Goal: Task Accomplishment & Management: Contribute content

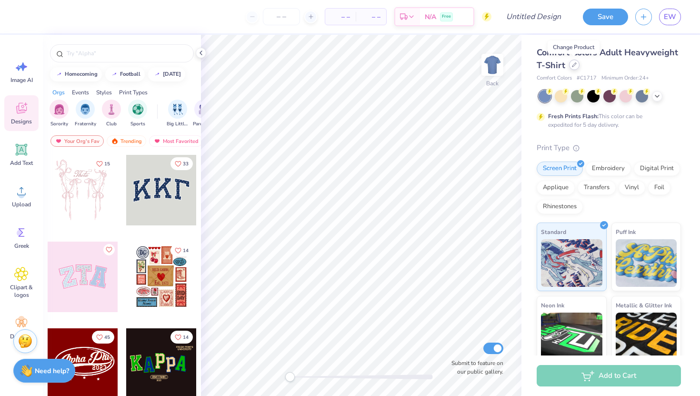
click at [573, 62] on icon at bounding box center [574, 64] width 5 height 5
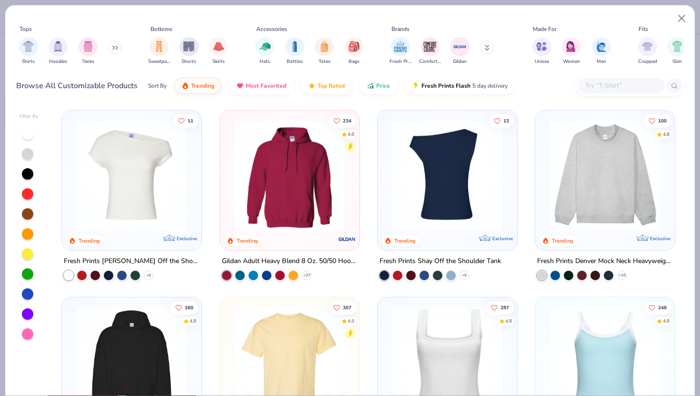
click at [317, 178] on img at bounding box center [290, 175] width 121 height 111
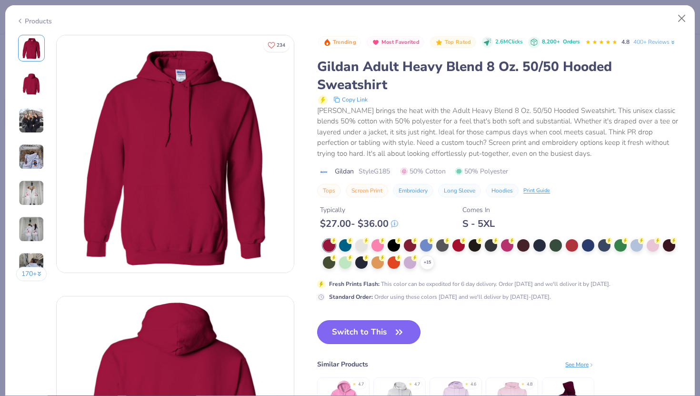
click at [371, 327] on button "Switch to This" at bounding box center [368, 332] width 103 height 24
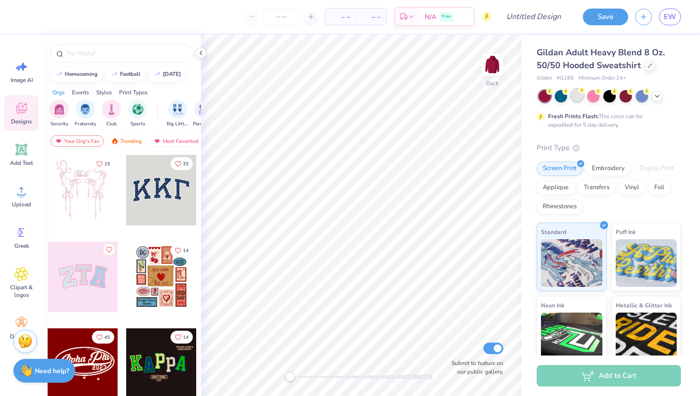
click at [580, 93] on circle at bounding box center [582, 90] width 7 height 7
click at [103, 90] on div "Styles" at bounding box center [104, 92] width 16 height 9
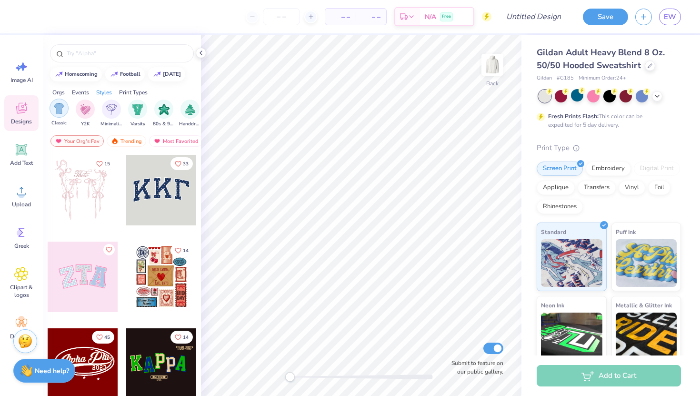
click at [56, 112] on img "filter for Classic" at bounding box center [59, 108] width 11 height 11
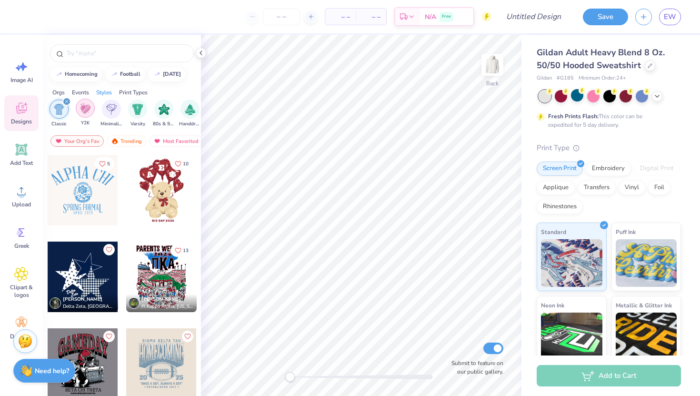
click at [89, 116] on div "filter for Y2K" at bounding box center [85, 108] width 19 height 19
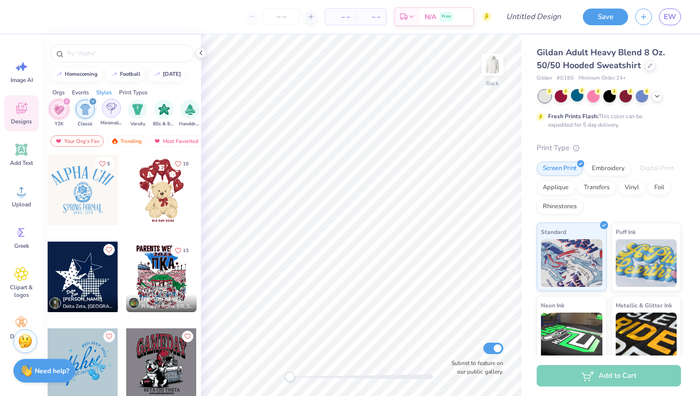
click at [107, 111] on img "filter for Minimalist" at bounding box center [111, 108] width 10 height 11
click at [91, 101] on icon "filter for Y2K" at bounding box center [92, 101] width 3 height 3
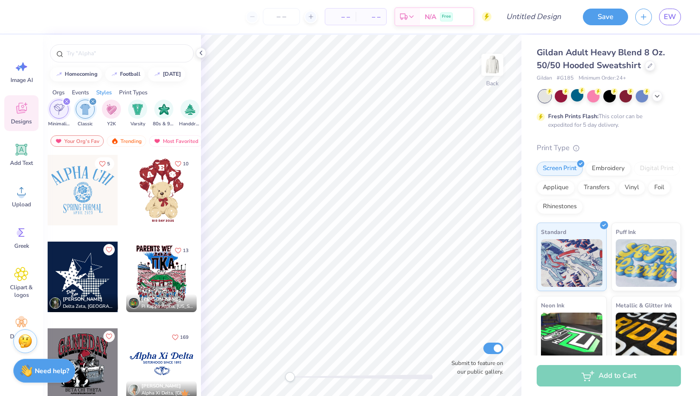
click at [62, 101] on div "filter for Minimalist" at bounding box center [66, 101] width 9 height 9
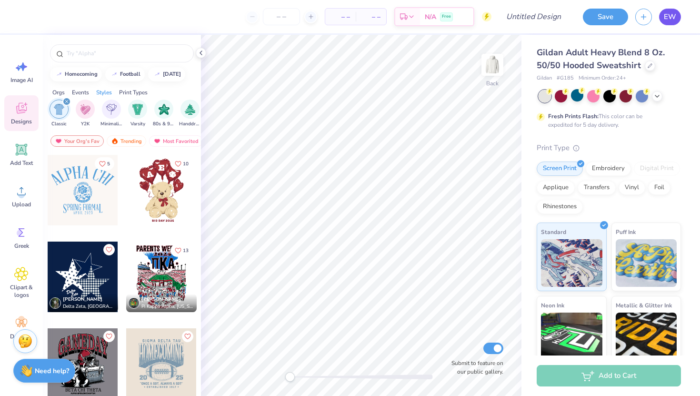
click at [670, 24] on link "EW" at bounding box center [670, 17] width 22 height 17
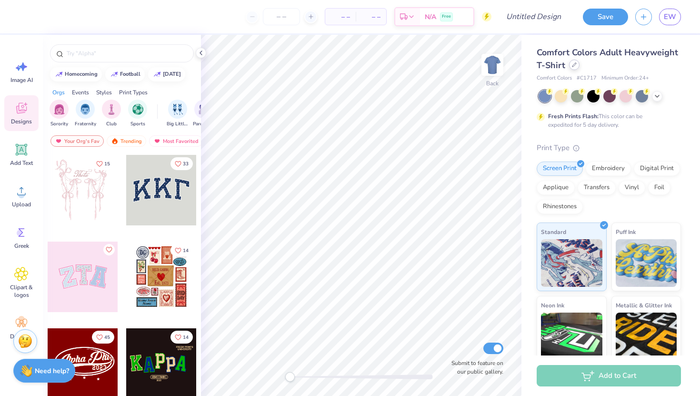
click at [571, 67] on div at bounding box center [574, 65] width 10 height 10
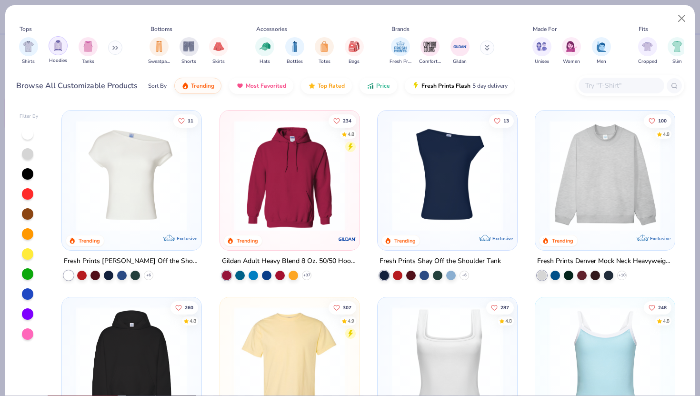
click at [57, 51] on img "filter for Hoodies" at bounding box center [58, 45] width 10 height 11
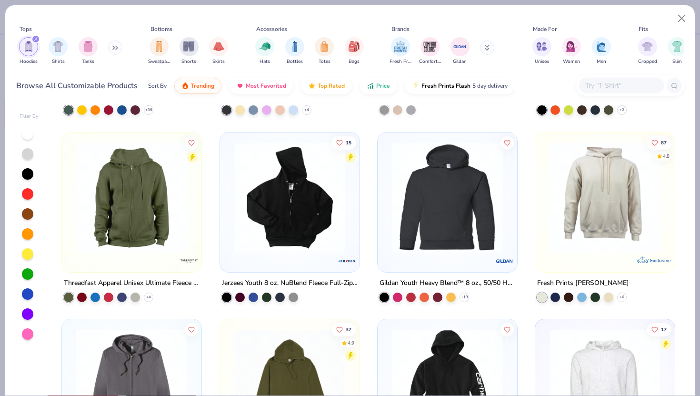
scroll to position [1102, 0]
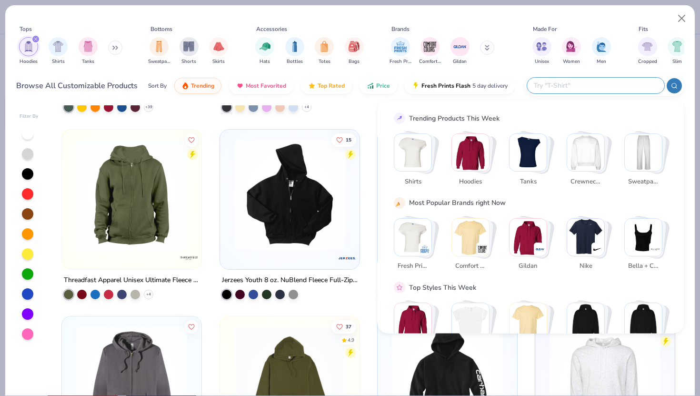
click at [604, 83] on input "text" at bounding box center [595, 85] width 125 height 11
type input "o"
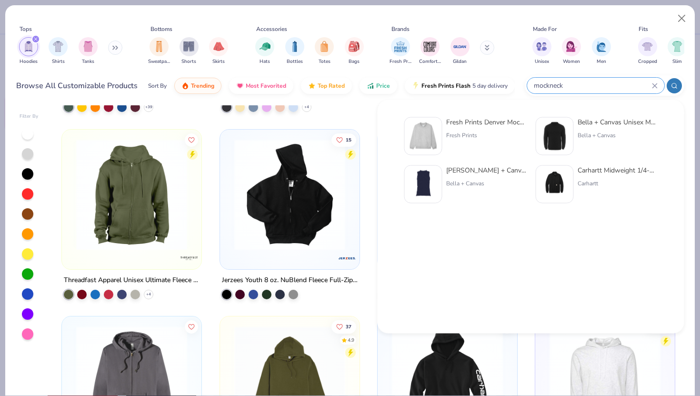
type input "mockneck"
click at [453, 133] on div "Fresh Prints" at bounding box center [486, 135] width 80 height 9
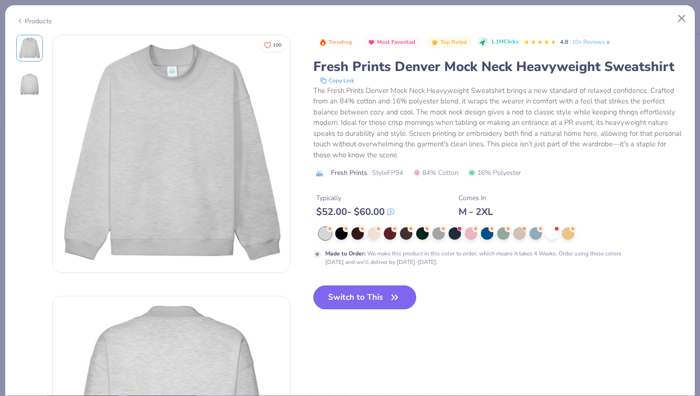
click at [375, 301] on button "Switch to This" at bounding box center [364, 297] width 103 height 24
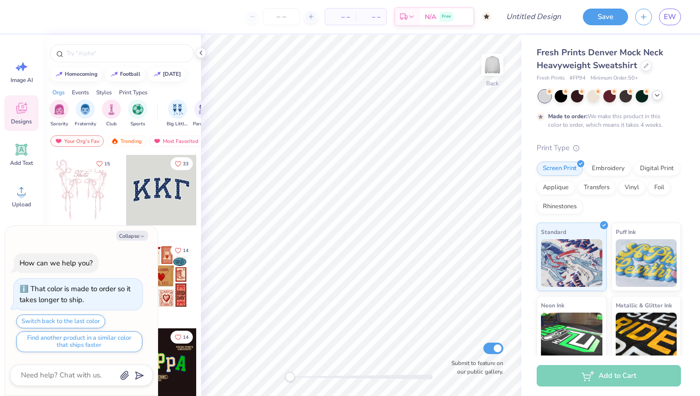
click at [659, 93] on icon at bounding box center [658, 95] width 8 height 8
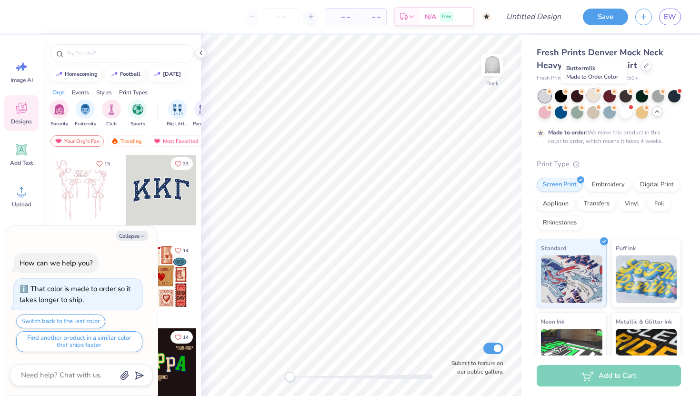
click at [596, 100] on div at bounding box center [593, 95] width 12 height 12
click at [657, 99] on div at bounding box center [658, 95] width 12 height 12
click at [626, 113] on div at bounding box center [626, 111] width 12 height 12
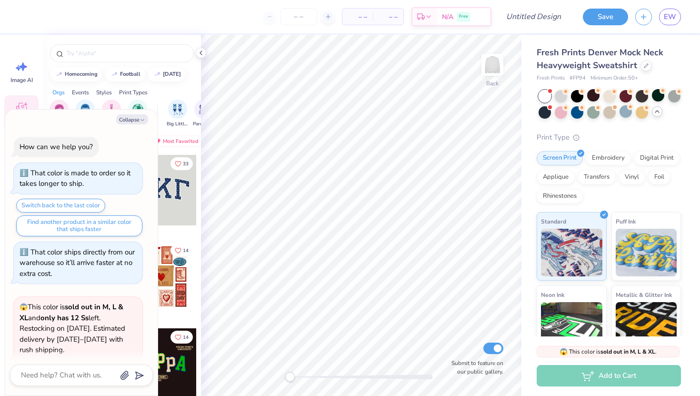
scroll to position [66, 0]
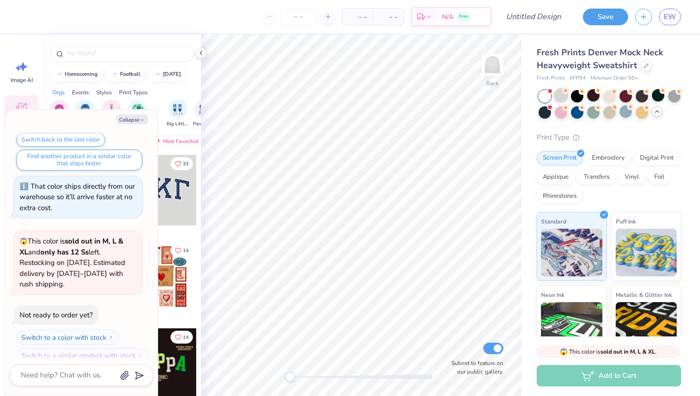
click at [562, 96] on div at bounding box center [561, 95] width 12 height 12
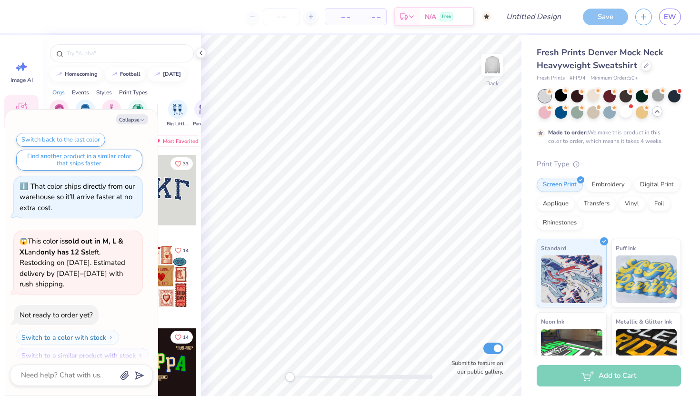
scroll to position [145, 0]
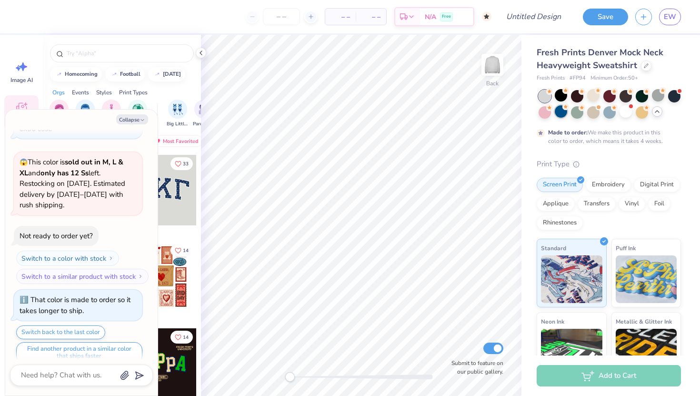
click at [558, 114] on div at bounding box center [561, 111] width 12 height 12
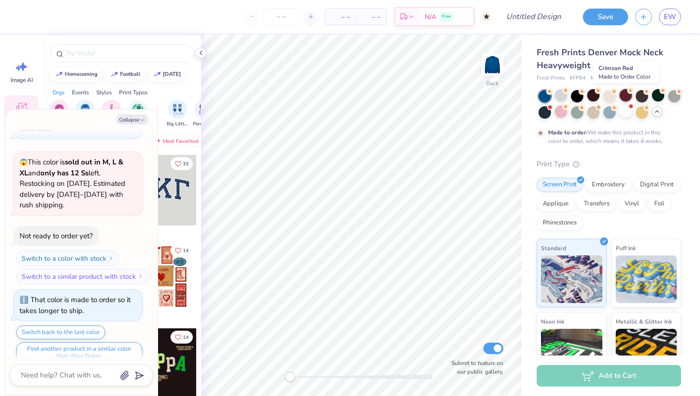
click at [629, 96] on div at bounding box center [626, 95] width 12 height 12
click at [640, 112] on div at bounding box center [642, 111] width 12 height 12
click at [561, 114] on div at bounding box center [561, 111] width 12 height 12
click at [643, 67] on div at bounding box center [646, 65] width 10 height 10
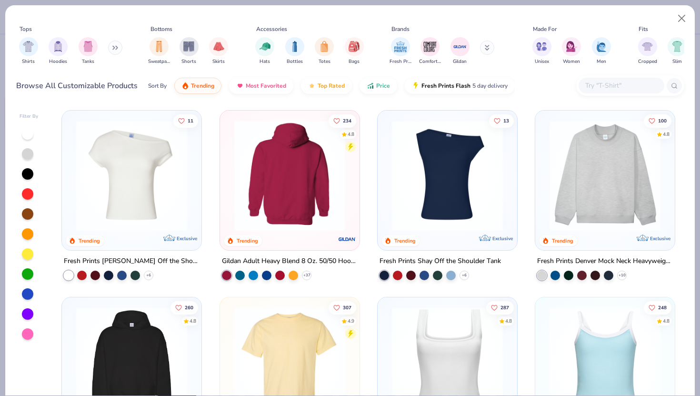
click at [229, 174] on img at bounding box center [169, 175] width 121 height 111
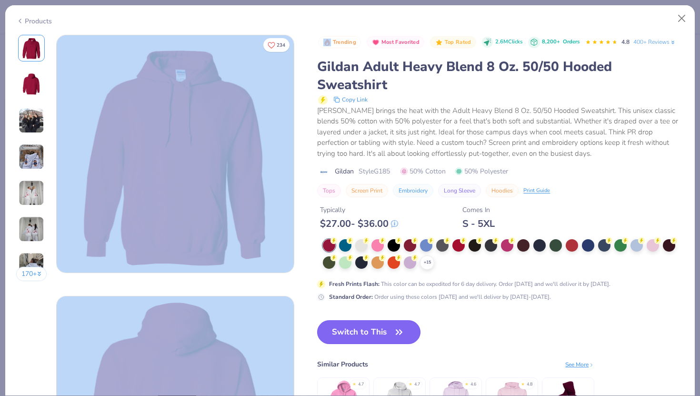
click at [372, 337] on button "Switch to This" at bounding box center [368, 332] width 103 height 24
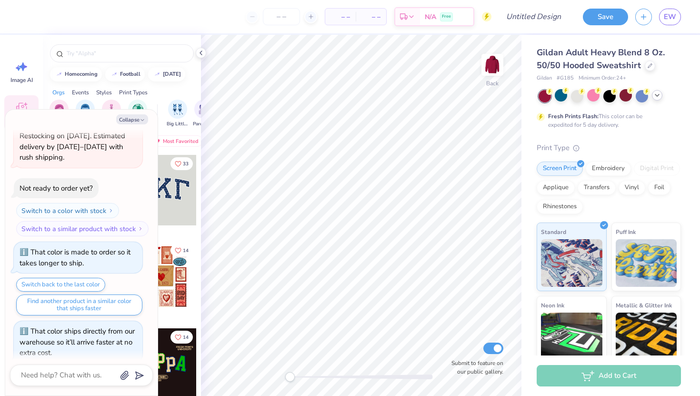
click at [653, 95] on div at bounding box center [657, 95] width 10 height 10
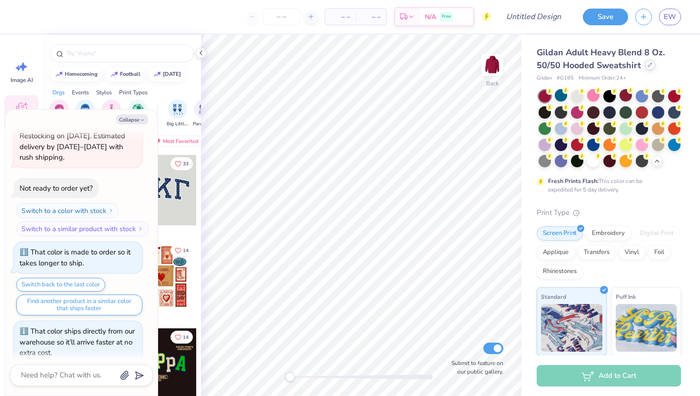
click at [653, 64] on div at bounding box center [650, 65] width 10 height 10
type textarea "x"
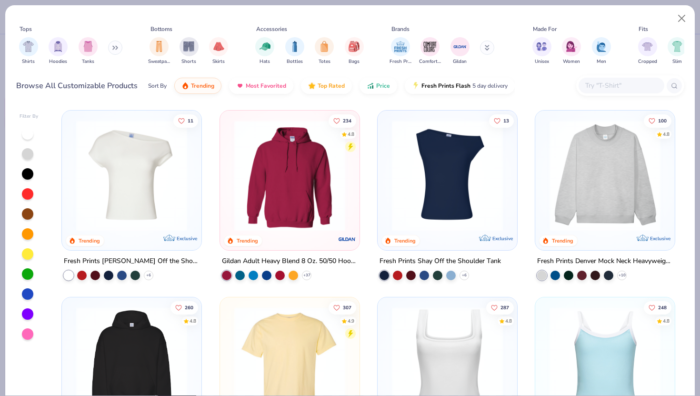
click at [616, 86] on input "text" at bounding box center [621, 85] width 73 height 11
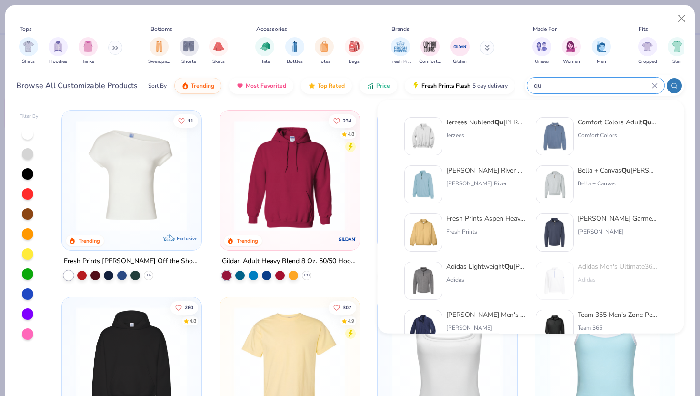
type input "q"
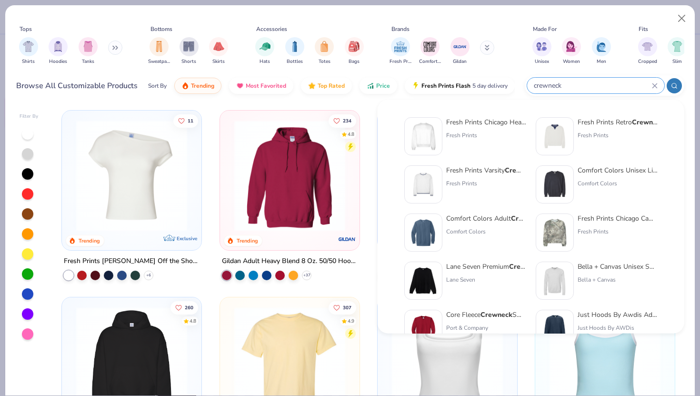
type input "crewneck"
click at [462, 136] on div "Fresh Prints" at bounding box center [486, 135] width 80 height 9
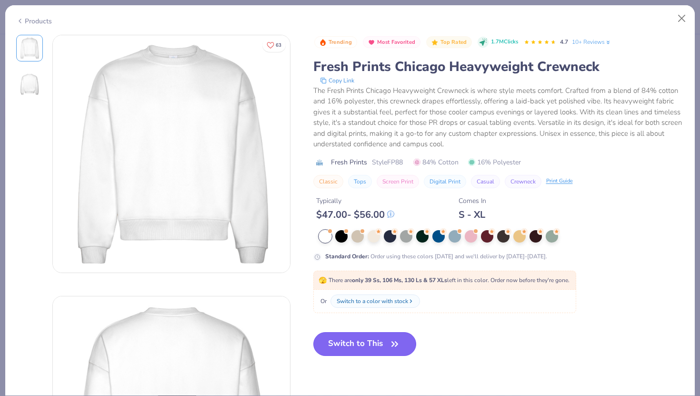
click at [375, 351] on button "Switch to This" at bounding box center [364, 344] width 103 height 24
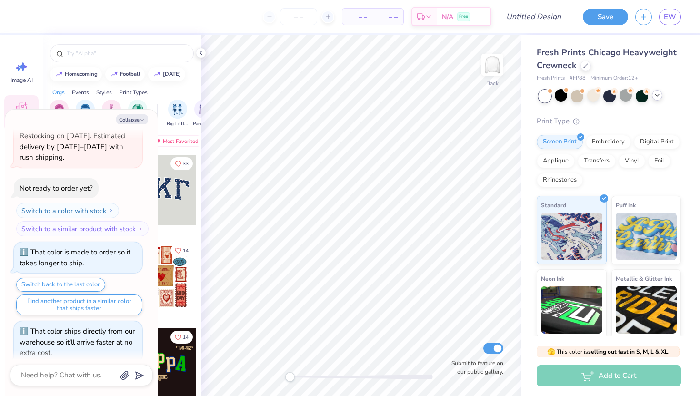
click at [655, 97] on icon at bounding box center [658, 95] width 8 height 8
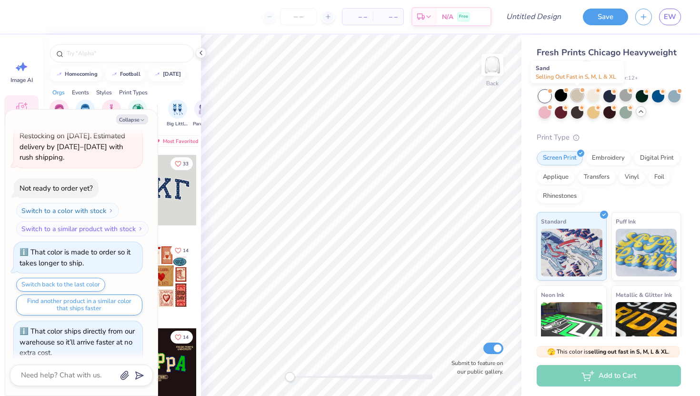
click at [577, 95] on div at bounding box center [577, 95] width 12 height 12
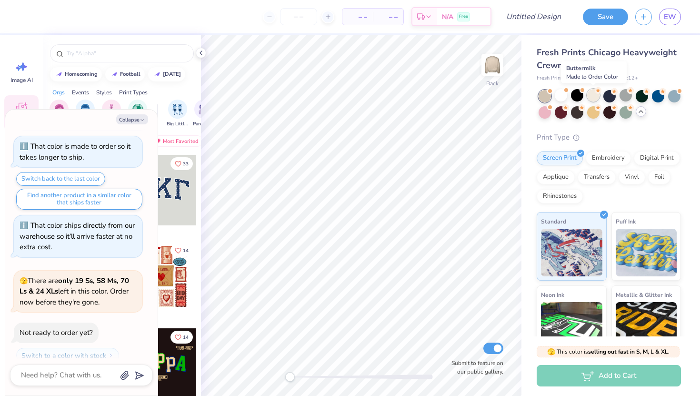
click at [592, 96] on div at bounding box center [593, 95] width 12 height 12
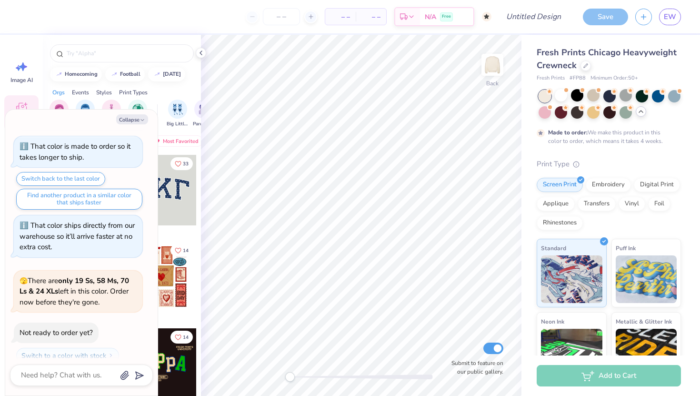
scroll to position [377, 0]
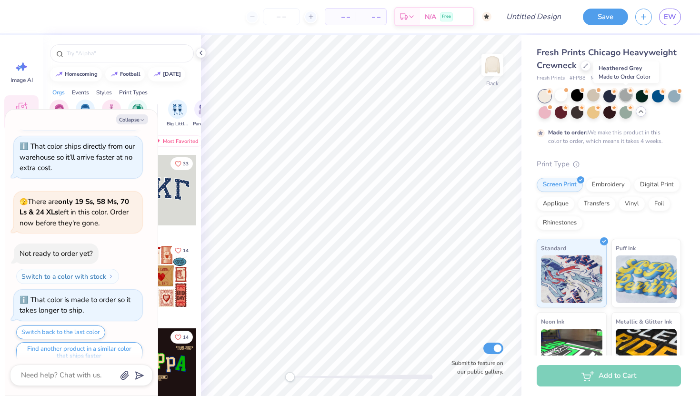
click at [627, 97] on div at bounding box center [626, 95] width 12 height 12
click at [670, 94] on div at bounding box center [674, 95] width 12 height 12
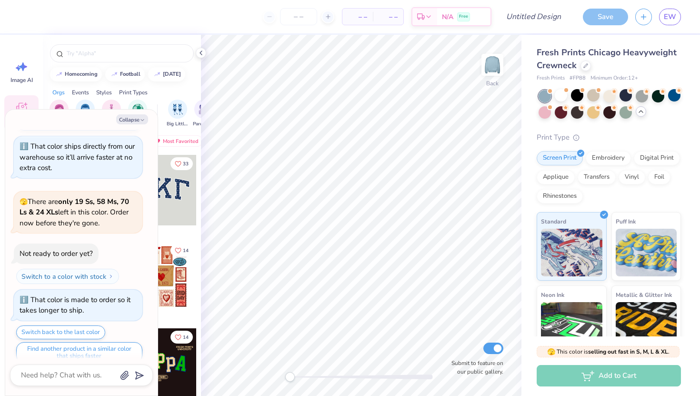
scroll to position [530, 0]
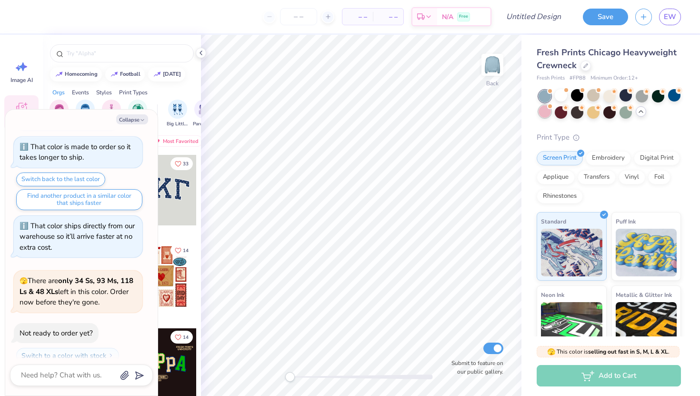
click at [543, 113] on div at bounding box center [545, 111] width 12 height 12
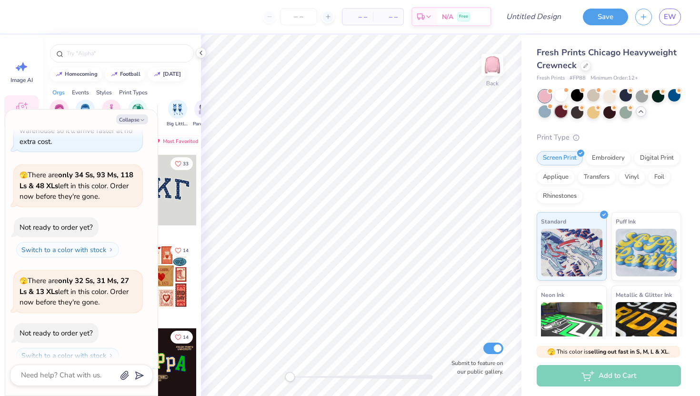
click at [556, 114] on div at bounding box center [561, 111] width 12 height 12
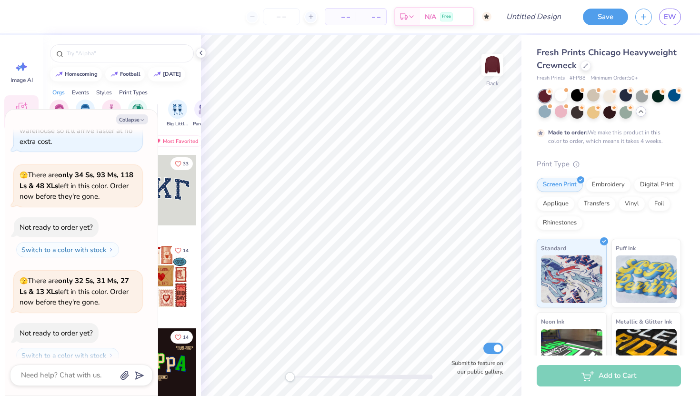
scroll to position [715, 0]
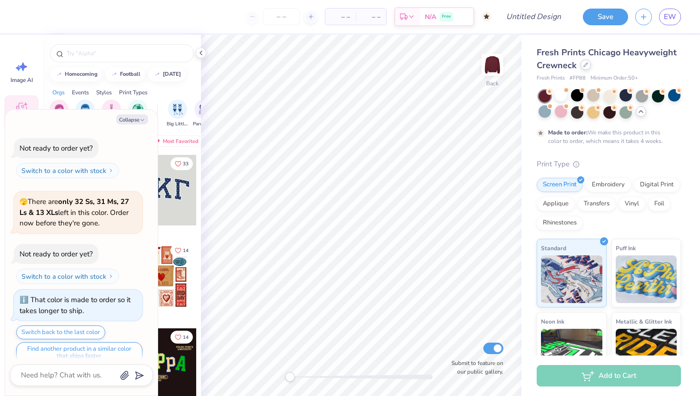
click at [586, 67] on icon at bounding box center [586, 64] width 5 height 5
type textarea "x"
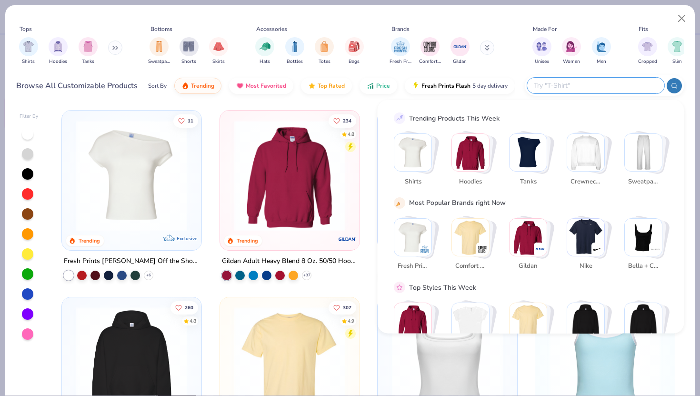
click at [605, 85] on input "text" at bounding box center [595, 85] width 125 height 11
type input "crew neck"
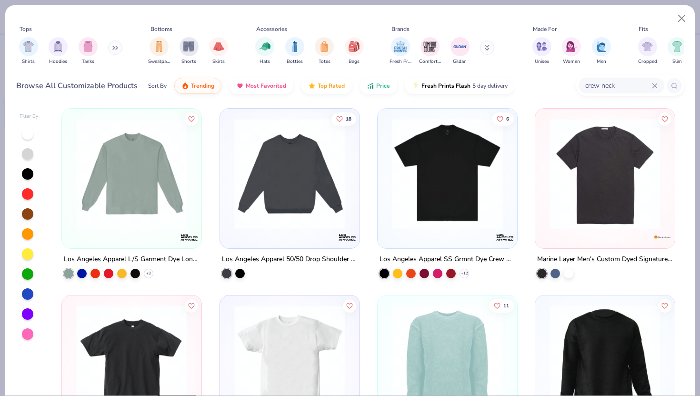
scroll to position [1, 0]
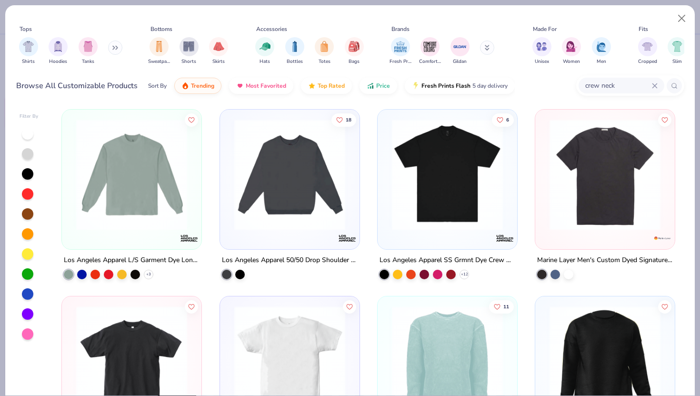
click at [295, 194] on img at bounding box center [290, 174] width 121 height 111
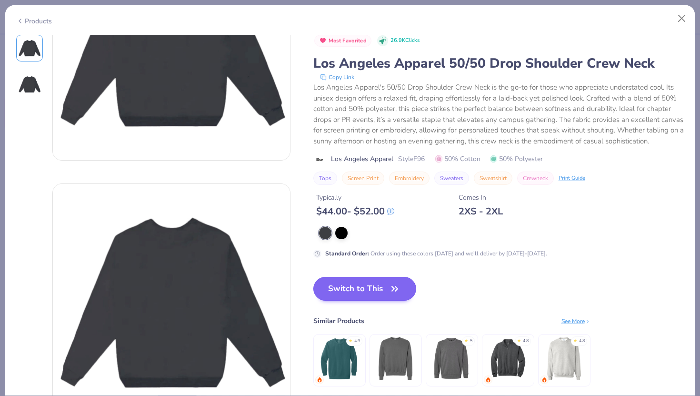
scroll to position [116, 0]
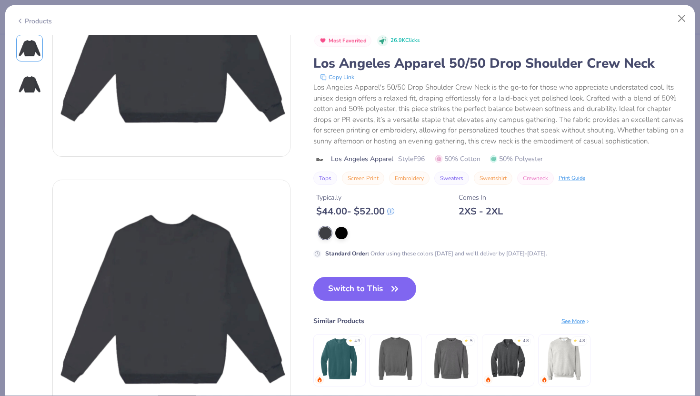
click at [587, 322] on polyline at bounding box center [587, 321] width 1 height 3
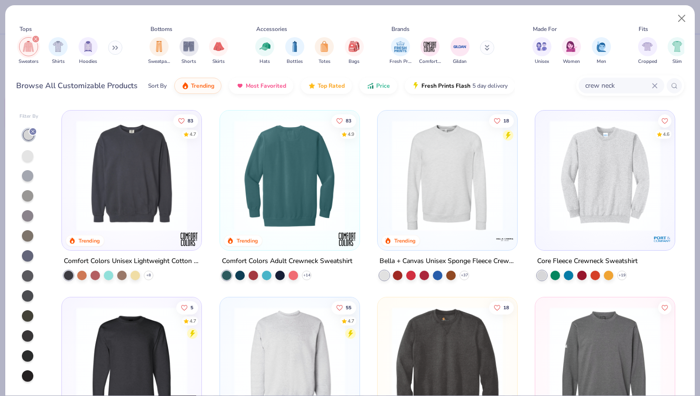
click at [119, 171] on img at bounding box center [131, 175] width 121 height 111
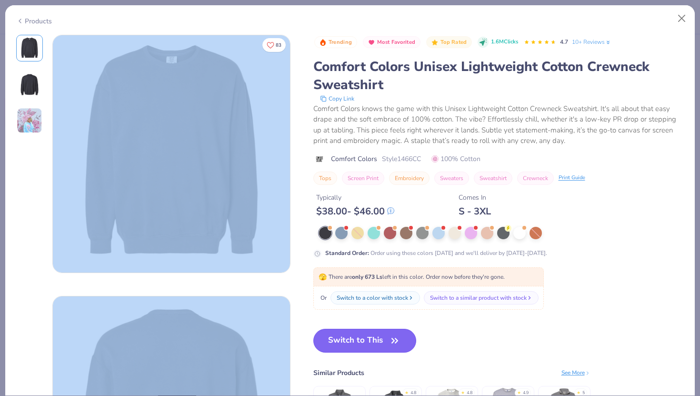
click at [377, 337] on button "Switch to This" at bounding box center [364, 341] width 103 height 24
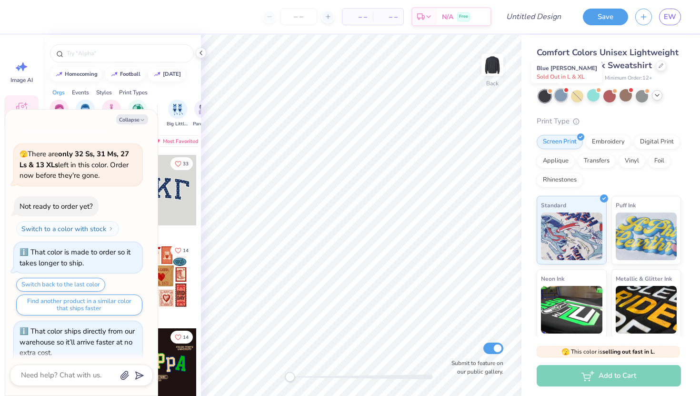
click at [561, 97] on div at bounding box center [561, 95] width 12 height 12
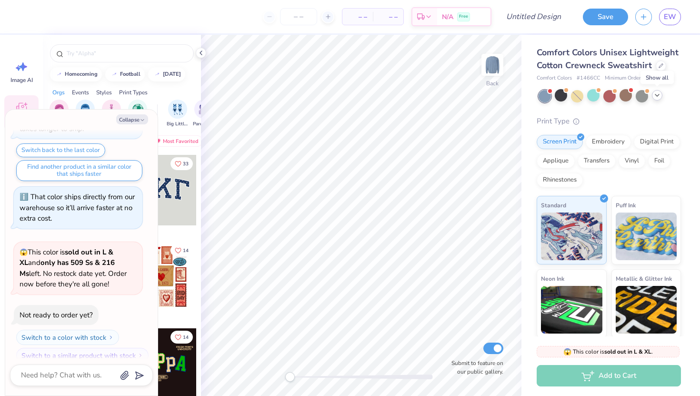
click at [656, 94] on icon at bounding box center [658, 95] width 8 height 8
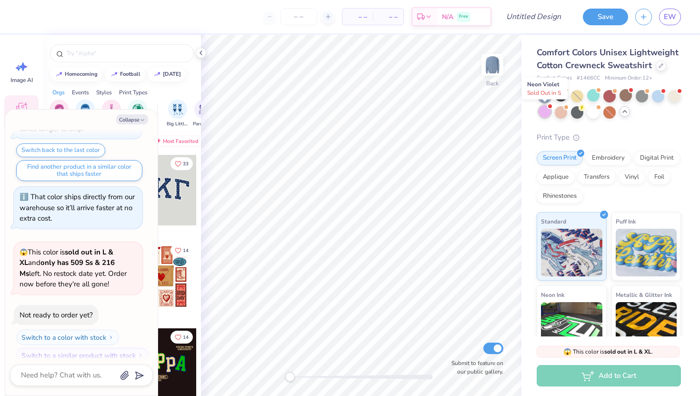
click at [542, 111] on div at bounding box center [545, 111] width 12 height 12
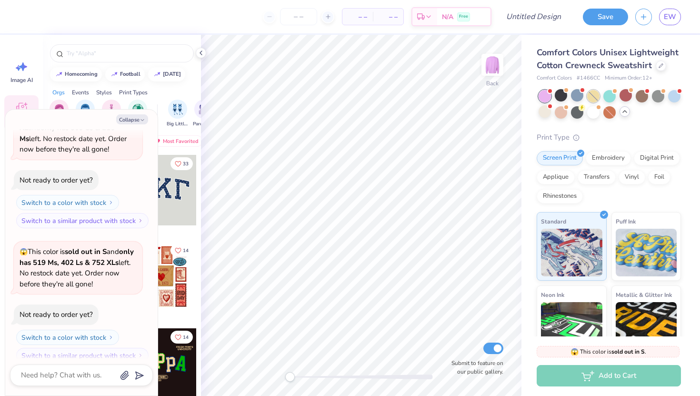
click at [596, 92] on div at bounding box center [593, 96] width 12 height 12
click at [592, 96] on div at bounding box center [593, 96] width 12 height 12
click at [561, 95] on div at bounding box center [561, 95] width 12 height 12
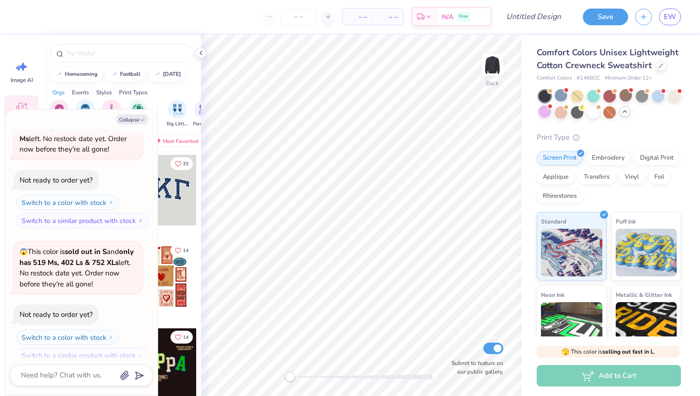
scroll to position [1156, 0]
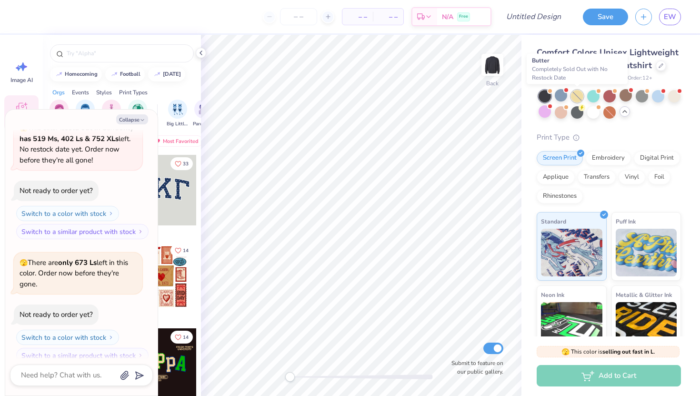
click at [575, 97] on div at bounding box center [577, 96] width 12 height 12
click at [600, 96] on div at bounding box center [593, 95] width 12 height 12
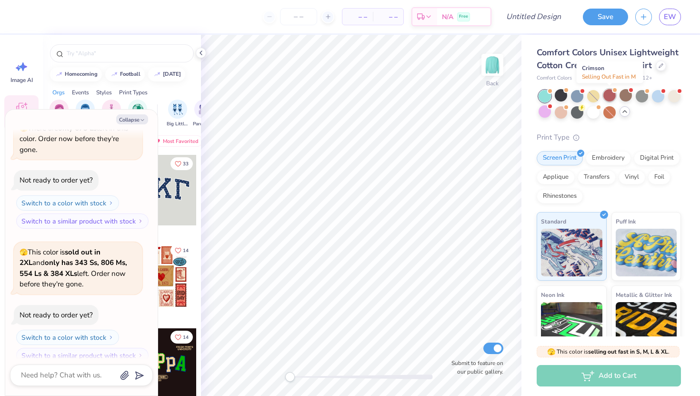
click at [610, 96] on div at bounding box center [610, 95] width 12 height 12
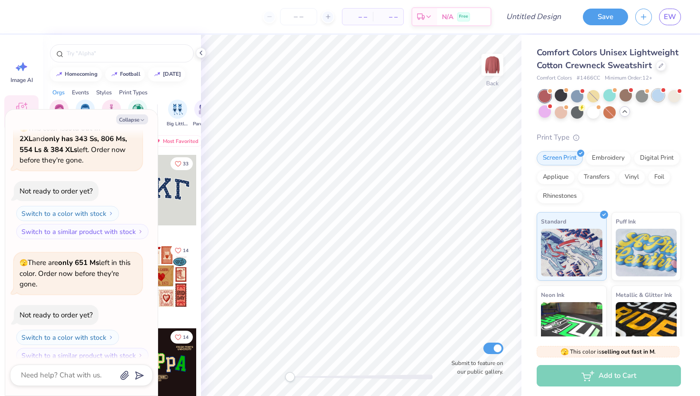
click at [656, 97] on div at bounding box center [658, 95] width 12 height 12
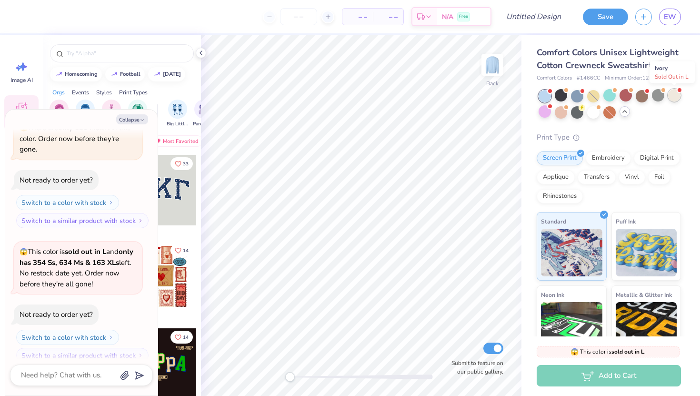
click at [679, 98] on div at bounding box center [674, 95] width 12 height 12
click at [132, 118] on button "Collapse" at bounding box center [132, 119] width 32 height 10
type textarea "x"
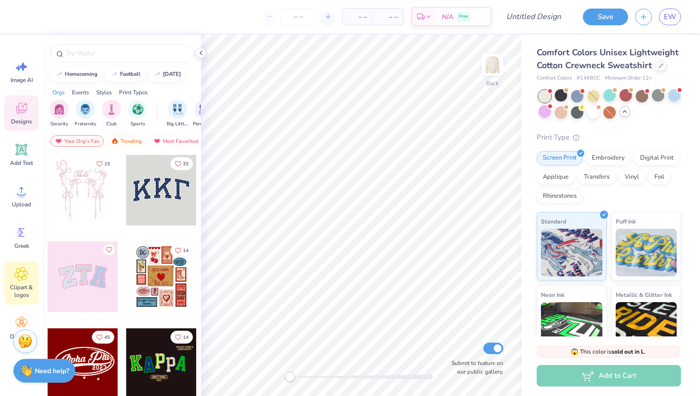
click at [21, 277] on icon at bounding box center [21, 273] width 13 height 13
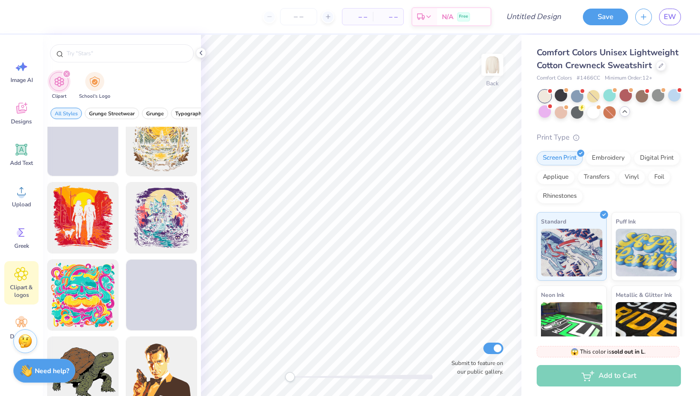
scroll to position [21, 0]
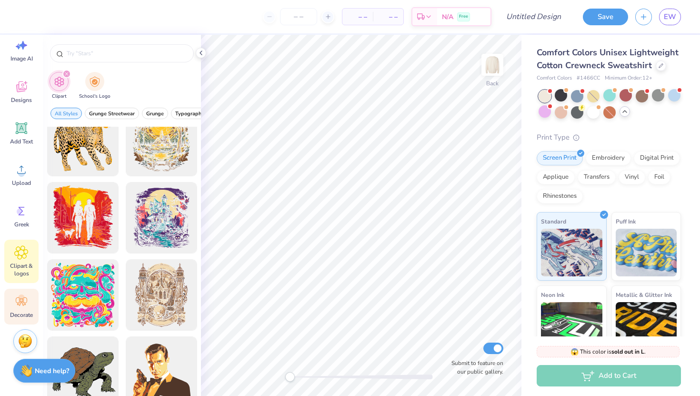
click at [18, 310] on div "Decorate" at bounding box center [21, 307] width 34 height 36
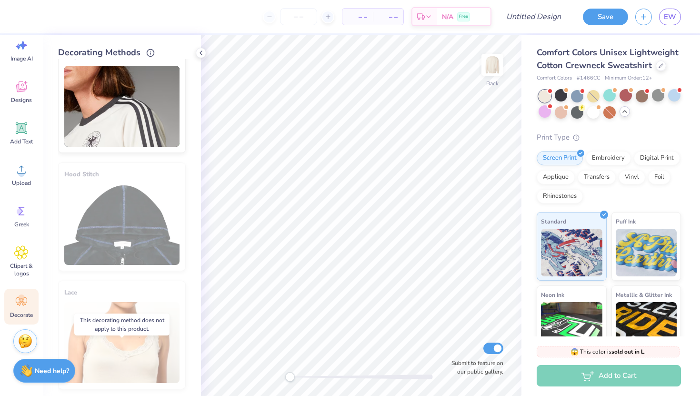
scroll to position [0, 0]
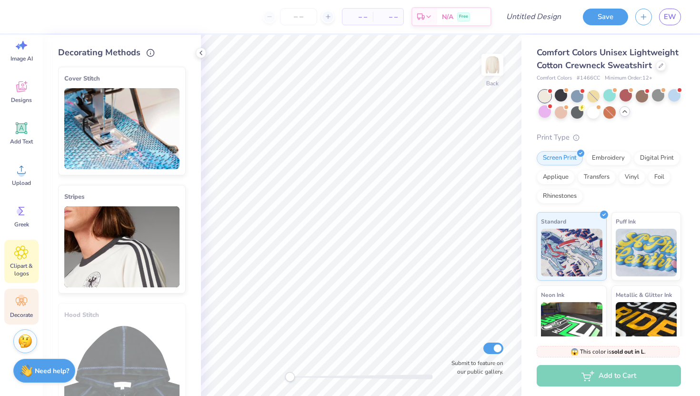
click at [26, 252] on icon at bounding box center [21, 252] width 14 height 14
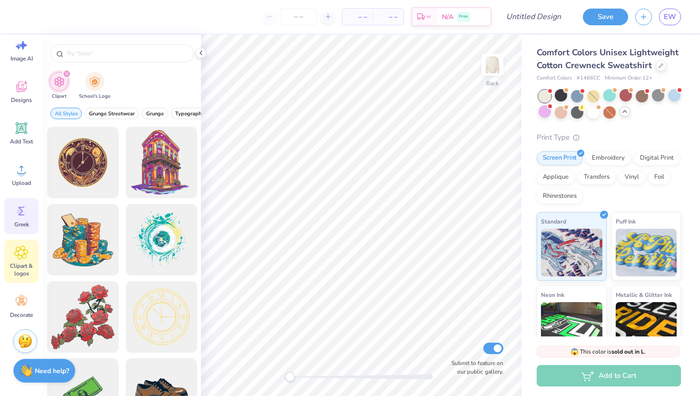
click at [22, 213] on circle at bounding box center [20, 211] width 7 height 7
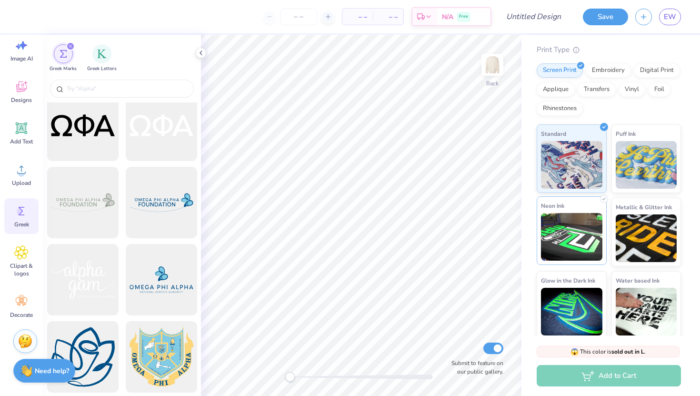
scroll to position [91, 0]
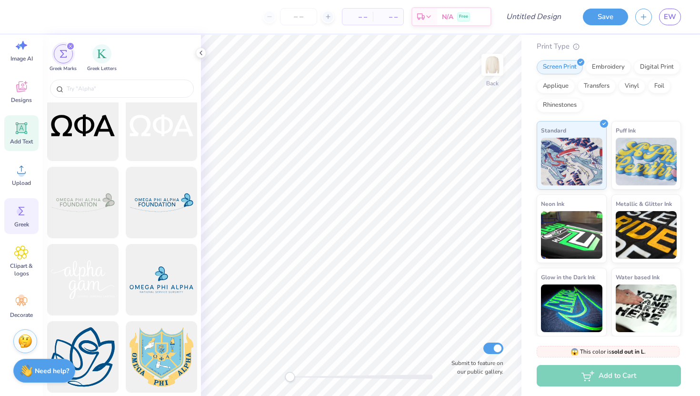
click at [28, 124] on icon at bounding box center [21, 128] width 14 height 14
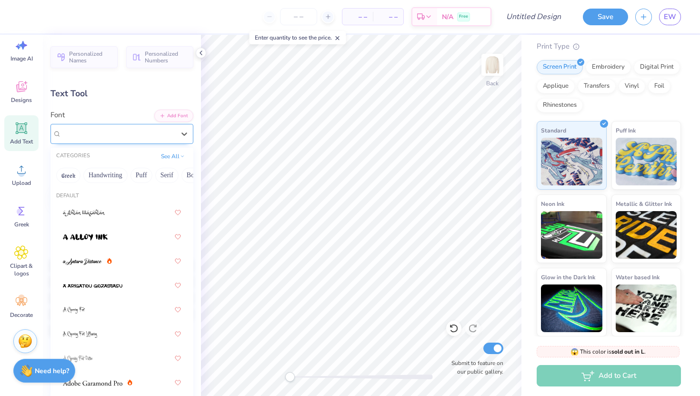
click at [130, 136] on div "Super Dream" at bounding box center [118, 133] width 115 height 15
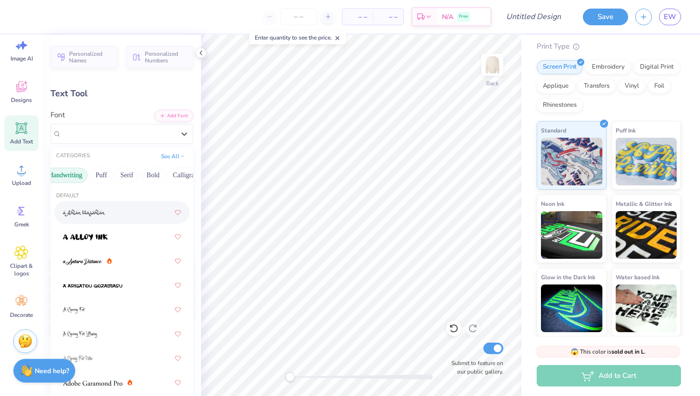
scroll to position [0, 42]
click at [100, 176] on button "Puff" at bounding box center [100, 175] width 22 height 15
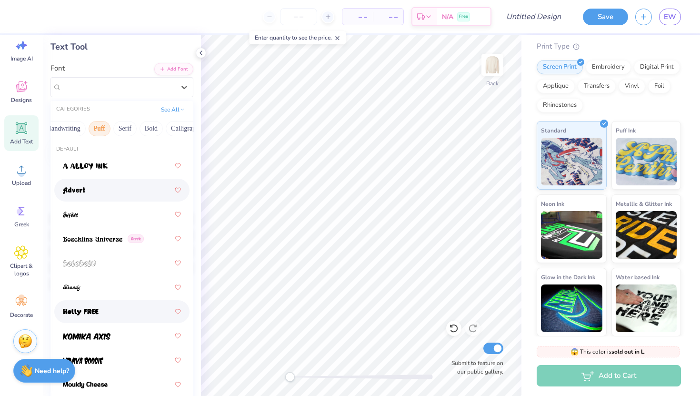
scroll to position [44, 0]
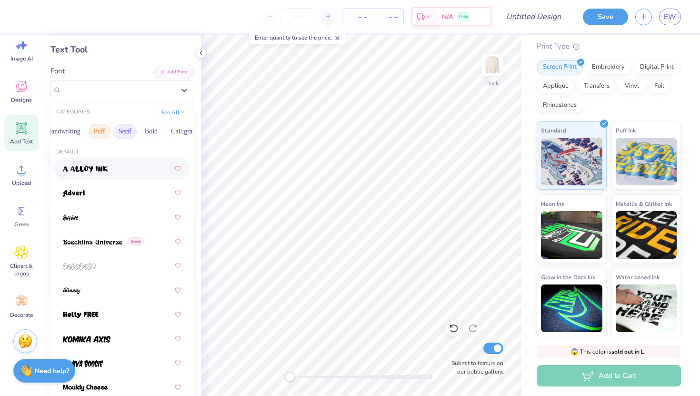
click at [131, 131] on button "Serif" at bounding box center [124, 131] width 23 height 15
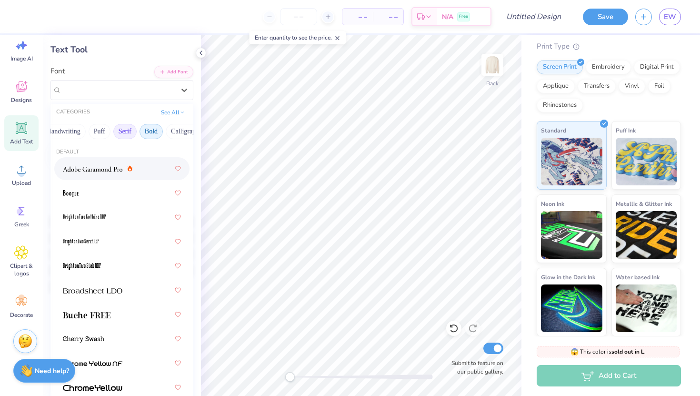
click at [152, 130] on button "Bold" at bounding box center [151, 131] width 23 height 15
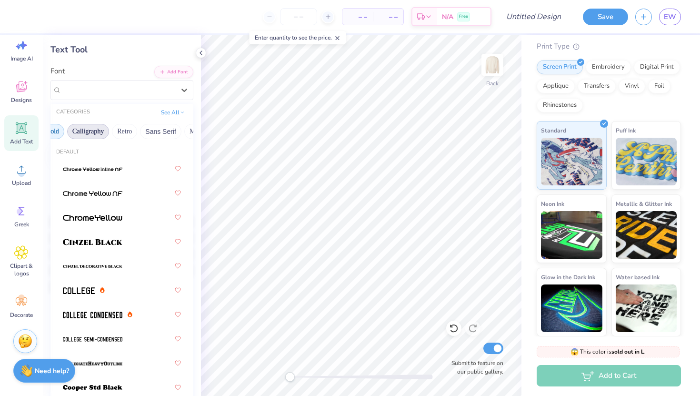
scroll to position [0, 159]
click at [61, 131] on button "Calligraphy" at bounding box center [70, 131] width 42 height 15
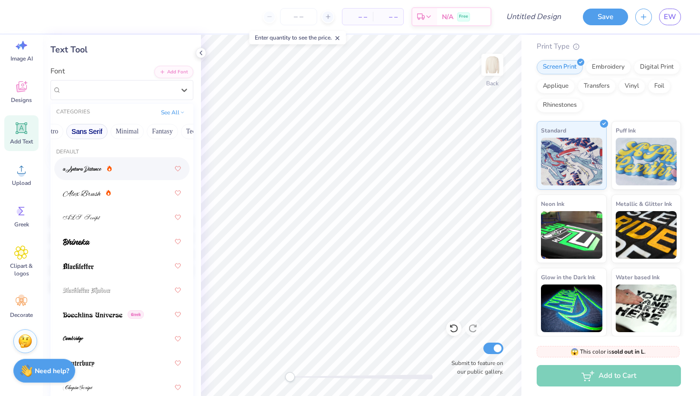
scroll to position [0, 215]
click at [127, 132] on button "Minimal" at bounding box center [126, 131] width 33 height 15
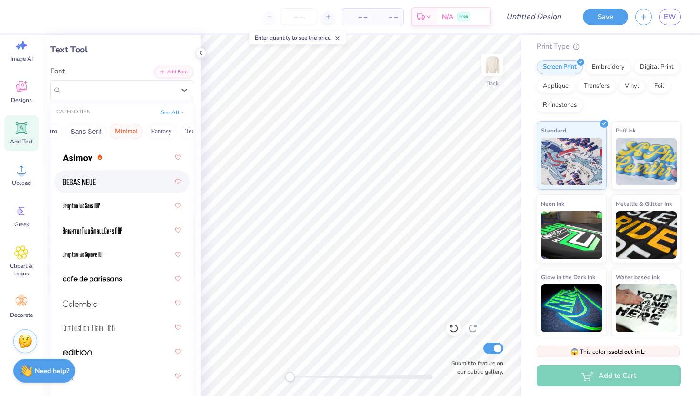
scroll to position [37, 0]
click at [156, 134] on button "Fantasy" at bounding box center [161, 131] width 31 height 15
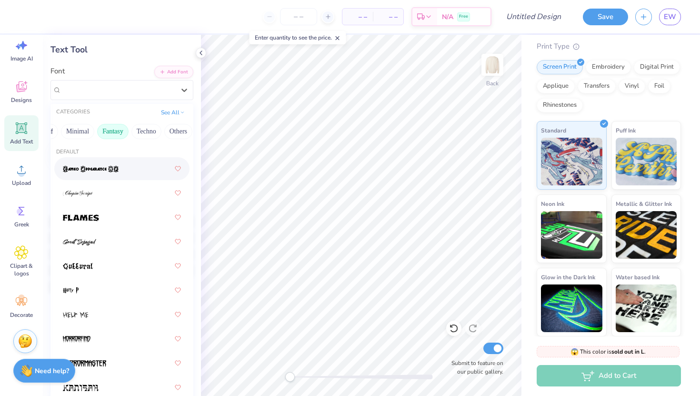
scroll to position [0, 265]
click at [150, 130] on button "Techno" at bounding box center [146, 131] width 30 height 15
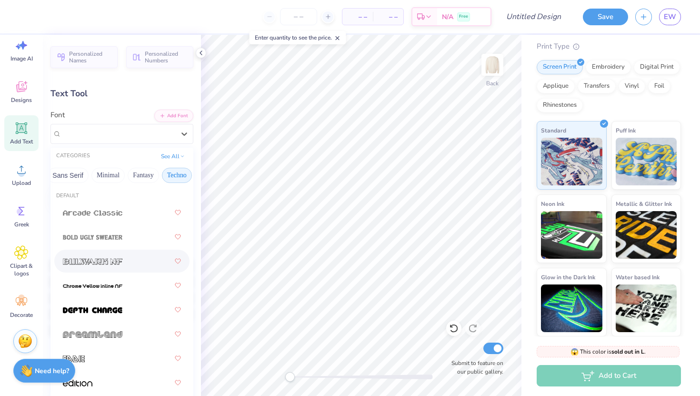
scroll to position [0, 231]
click at [111, 172] on button "Minimal" at bounding box center [110, 175] width 33 height 15
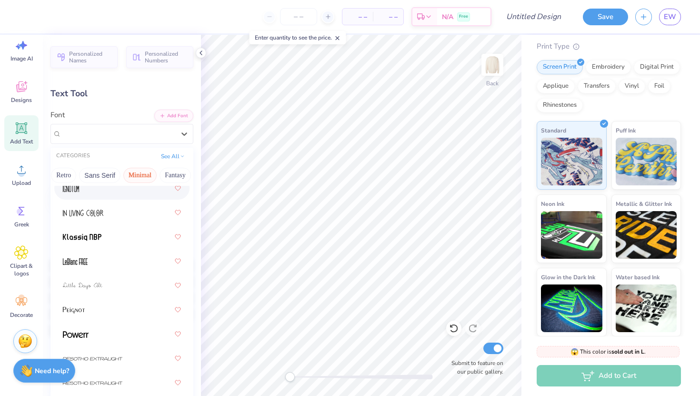
scroll to position [0, 201]
click at [66, 172] on button "Retro" at bounding box center [64, 175] width 25 height 15
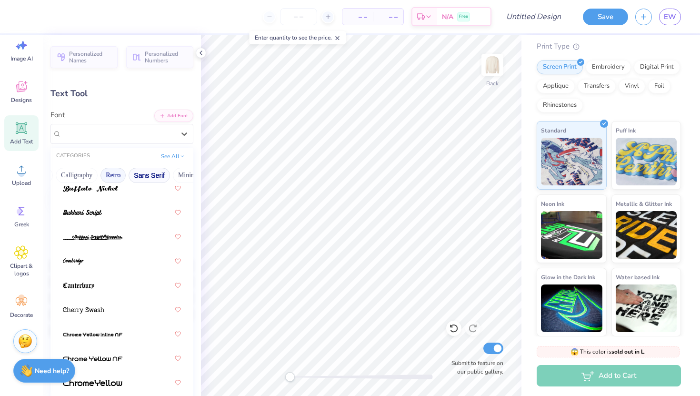
scroll to position [0, 142]
click at [92, 172] on button "Calligraphy" at bounding box center [87, 175] width 42 height 15
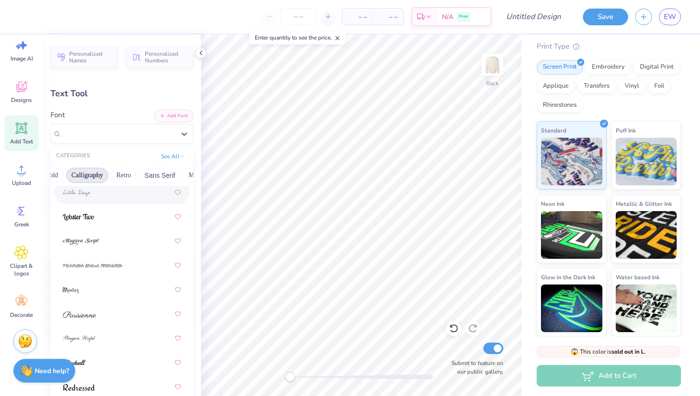
scroll to position [441, 0]
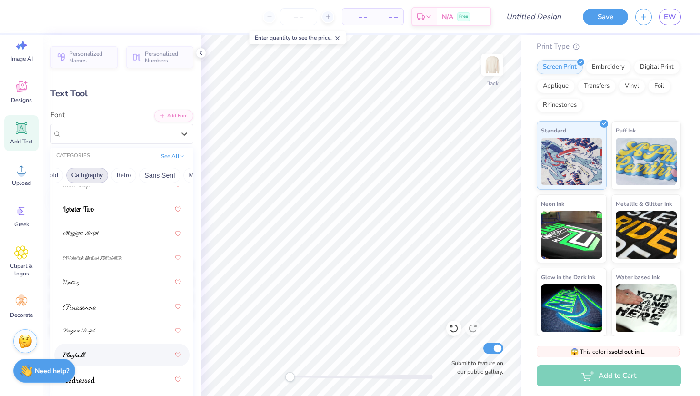
click at [85, 360] on span at bounding box center [74, 355] width 23 height 10
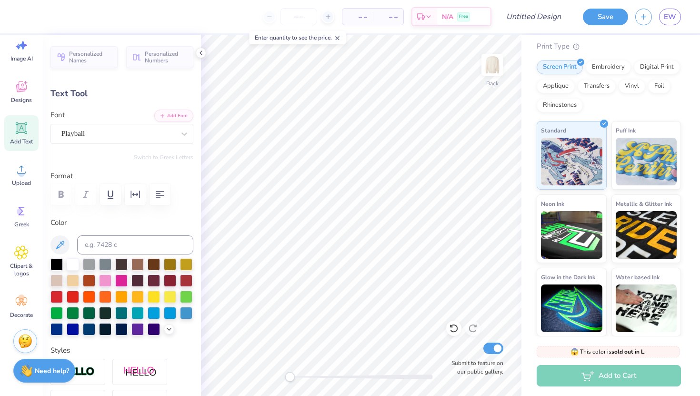
type textarea "T"
type textarea "Neshama"
click at [59, 330] on div at bounding box center [57, 328] width 12 height 12
type input "8.66"
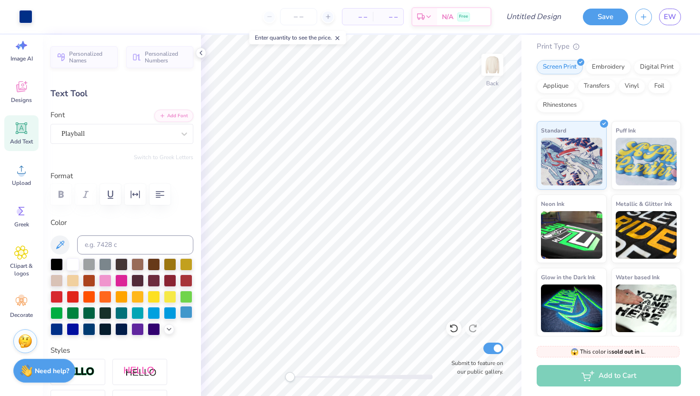
type input "1.91"
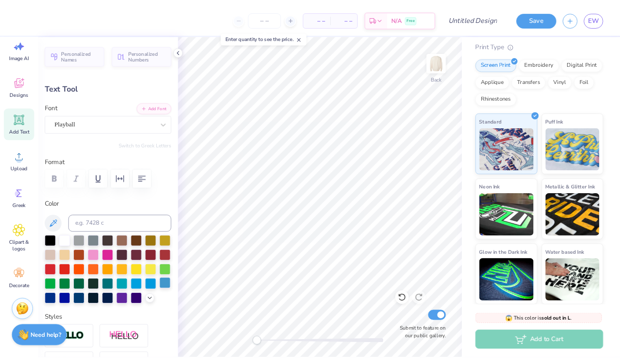
scroll to position [0, 0]
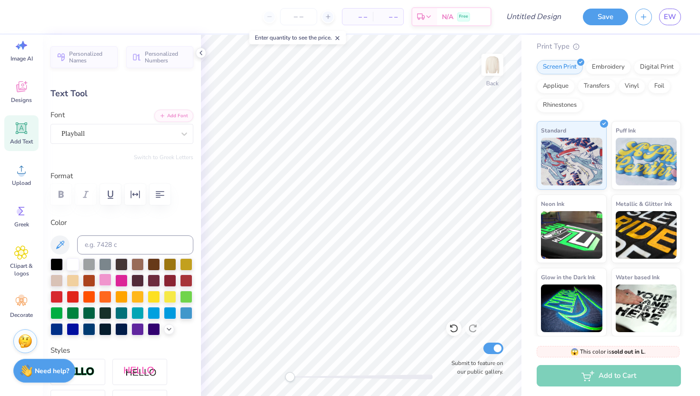
click at [109, 281] on div at bounding box center [105, 279] width 12 height 12
type input "10.09"
type input "0.0"
type input "8.67"
type input "5.73"
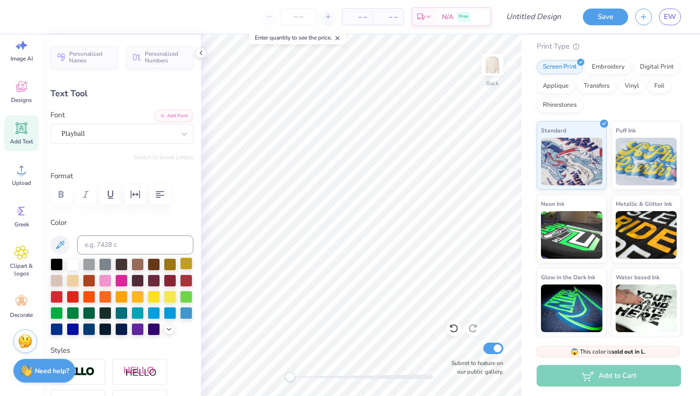
type input "0.0"
click at [671, 16] on span "EW" at bounding box center [670, 16] width 12 height 11
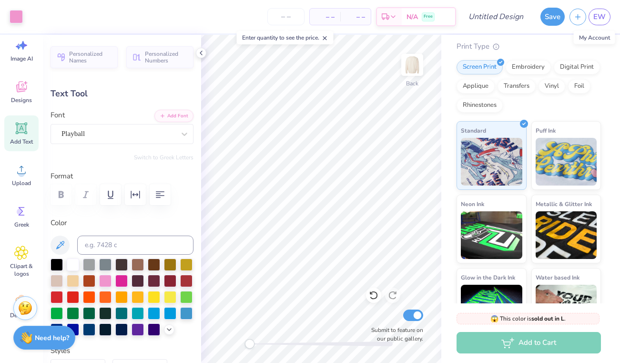
click at [501, 48] on div "Print Type" at bounding box center [528, 46] width 144 height 11
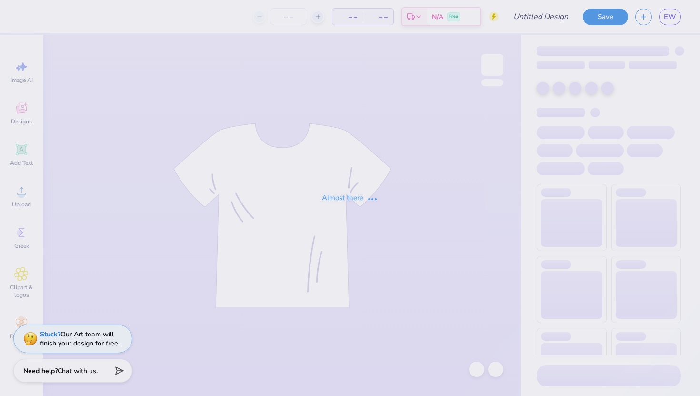
type input "elephant neshama hoodie"
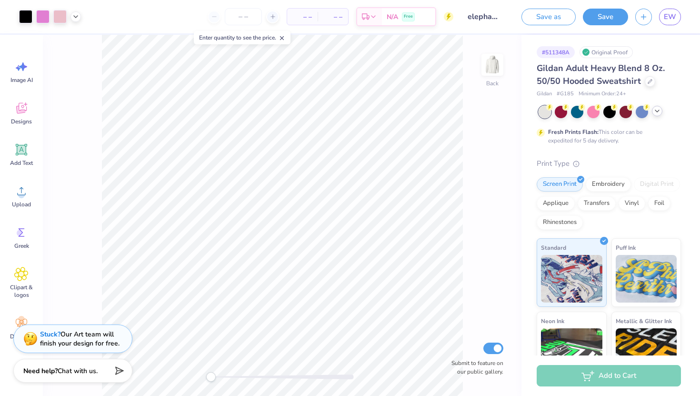
click at [657, 113] on icon at bounding box center [658, 111] width 8 height 8
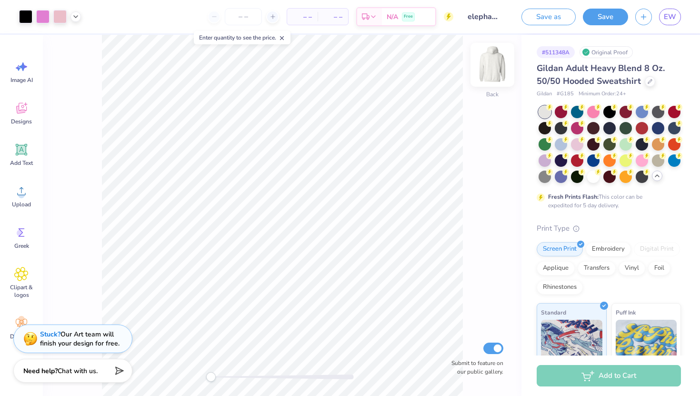
click at [493, 77] on img at bounding box center [493, 65] width 38 height 38
click at [493, 74] on img at bounding box center [492, 64] width 19 height 19
click at [581, 144] on div at bounding box center [577, 143] width 12 height 12
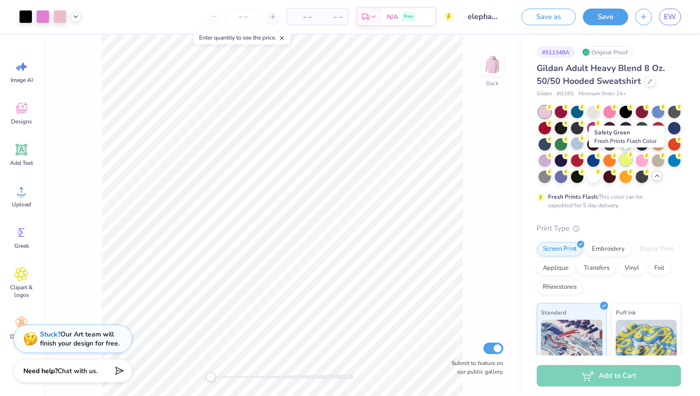
click at [626, 161] on div at bounding box center [626, 159] width 12 height 12
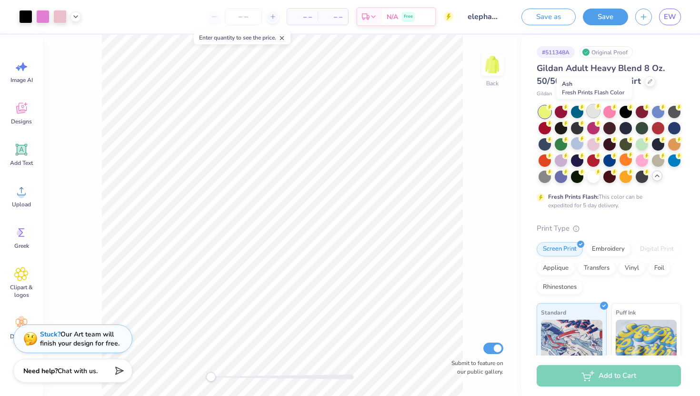
click at [593, 110] on div at bounding box center [593, 111] width 12 height 12
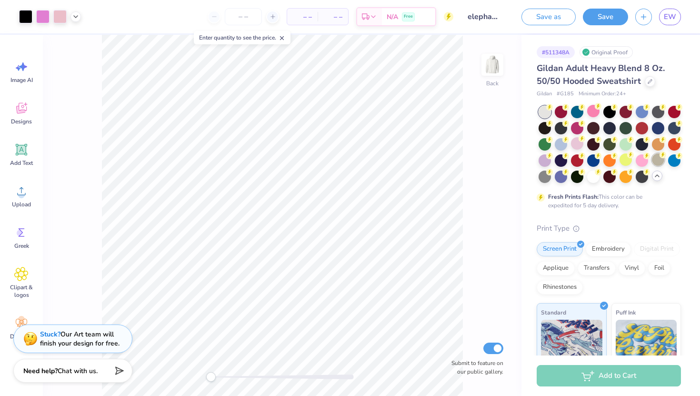
click at [658, 163] on div at bounding box center [658, 159] width 12 height 12
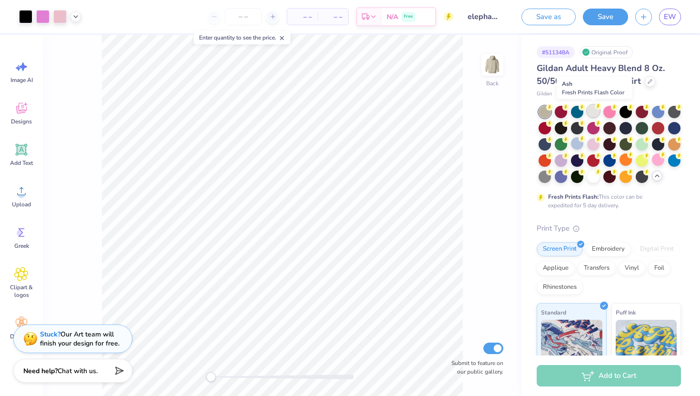
click at [590, 112] on div at bounding box center [593, 111] width 12 height 12
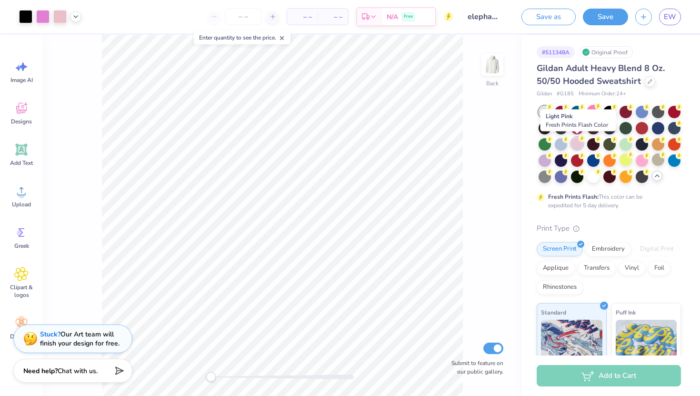
click at [576, 143] on div at bounding box center [577, 143] width 12 height 12
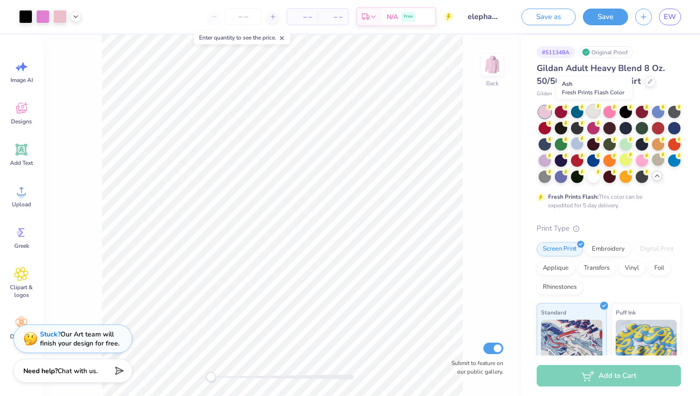
click at [598, 112] on div at bounding box center [593, 111] width 12 height 12
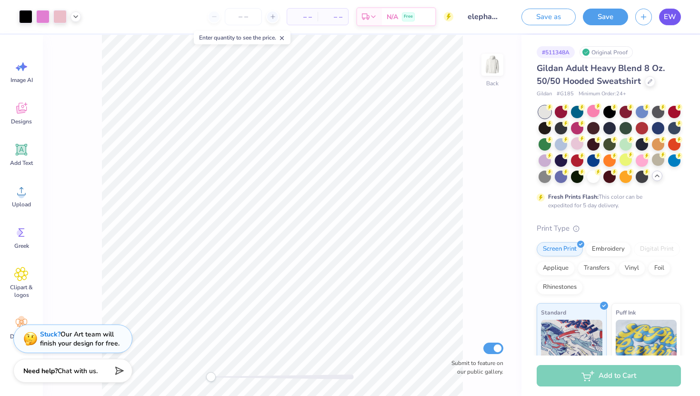
click at [671, 15] on span "EW" at bounding box center [670, 16] width 12 height 11
click at [673, 16] on span "EW" at bounding box center [670, 16] width 12 height 11
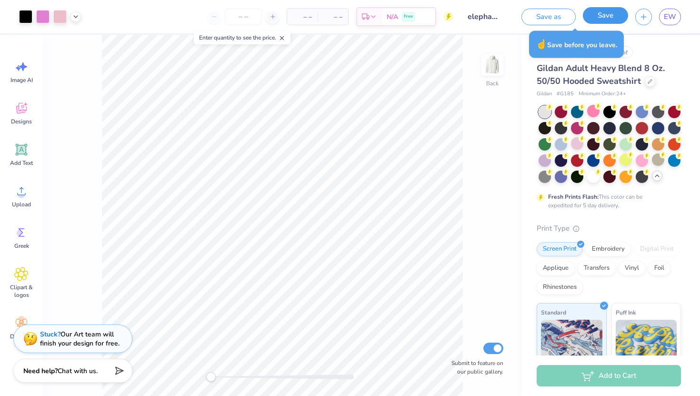
click at [595, 20] on button "Save" at bounding box center [605, 15] width 45 height 17
click at [496, 345] on input "Submit to feature on our public gallery." at bounding box center [494, 348] width 20 height 11
checkbox input "false"
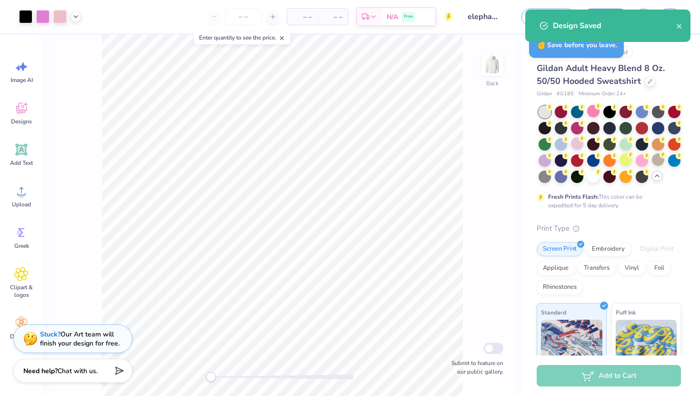
click at [673, 28] on div "Design Saved" at bounding box center [614, 25] width 123 height 11
click at [678, 24] on icon "close" at bounding box center [680, 26] width 7 height 8
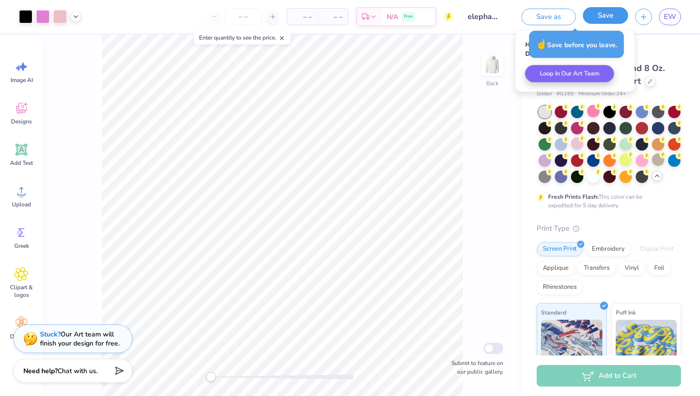
click at [612, 18] on button "Save" at bounding box center [605, 15] width 45 height 17
click at [469, 62] on div "Back Submit to feature on our public gallery." at bounding box center [282, 215] width 479 height 361
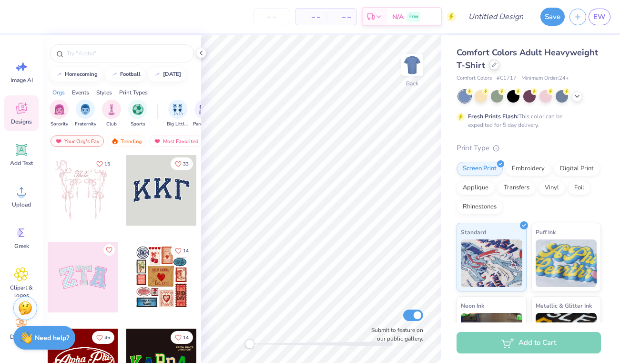
click at [495, 67] on div at bounding box center [494, 65] width 10 height 10
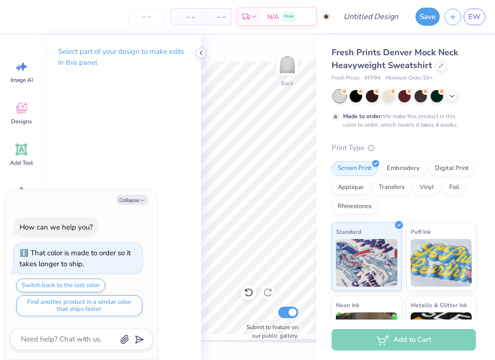
click at [200, 54] on icon at bounding box center [201, 53] width 8 height 8
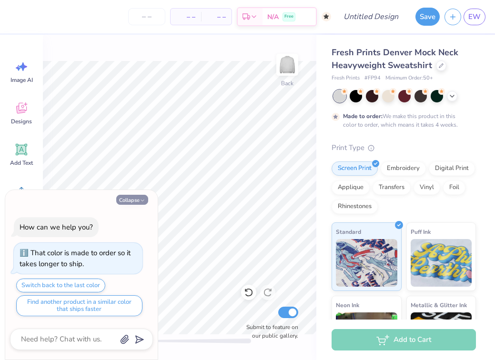
click at [133, 200] on button "Collapse" at bounding box center [132, 200] width 32 height 10
type textarea "x"
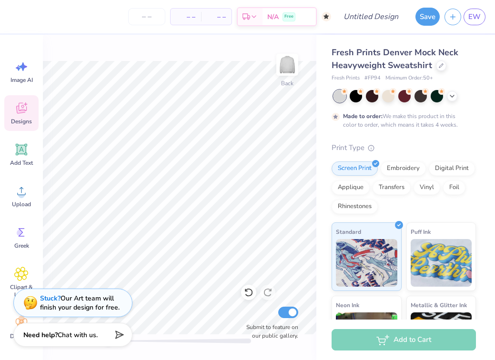
click at [25, 115] on icon at bounding box center [21, 108] width 14 height 14
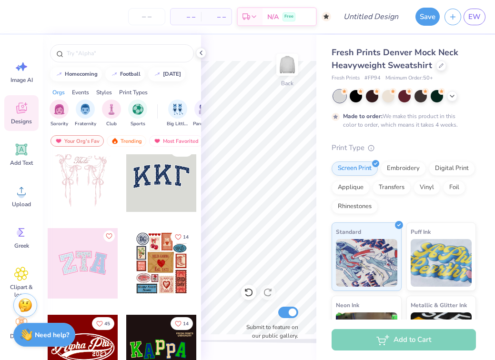
scroll to position [7, 0]
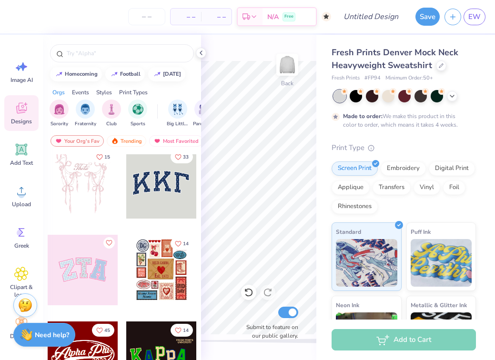
click at [171, 180] on div at bounding box center [161, 183] width 71 height 71
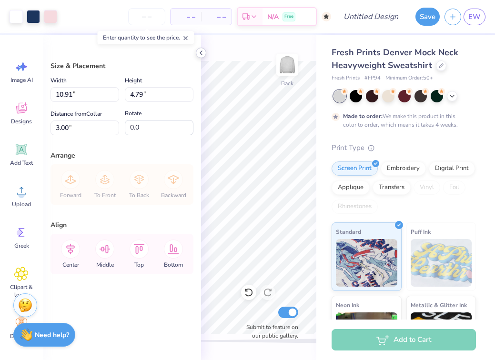
click at [203, 56] on icon at bounding box center [201, 53] width 8 height 8
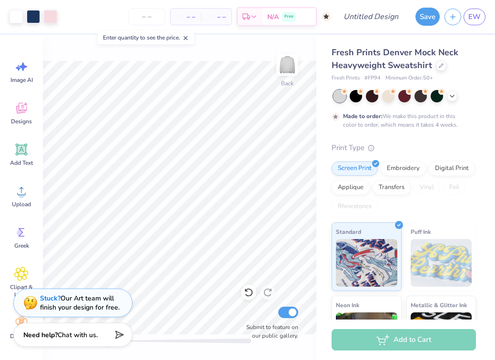
type input "1.48"
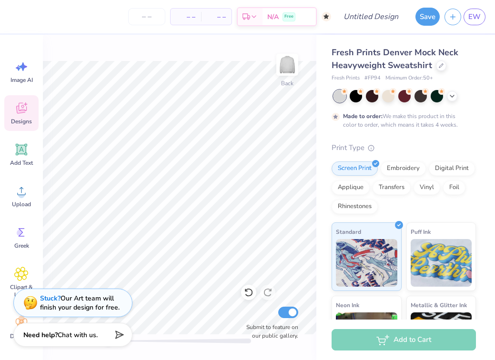
click at [12, 112] on div "Designs" at bounding box center [21, 113] width 34 height 36
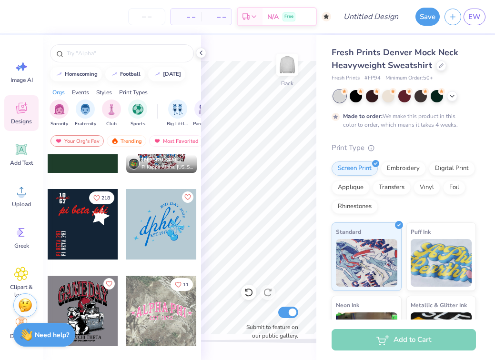
scroll to position [744, 0]
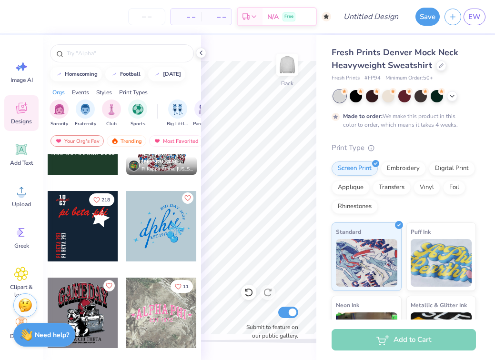
click at [186, 200] on icon "Like" at bounding box center [187, 198] width 7 height 7
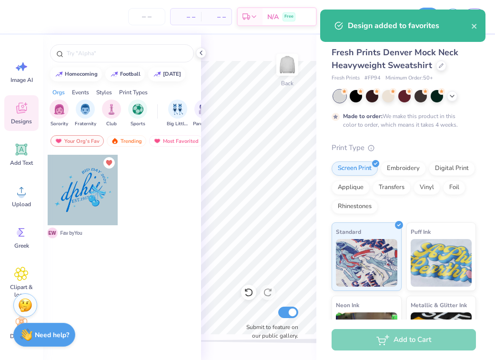
scroll to position [0, 0]
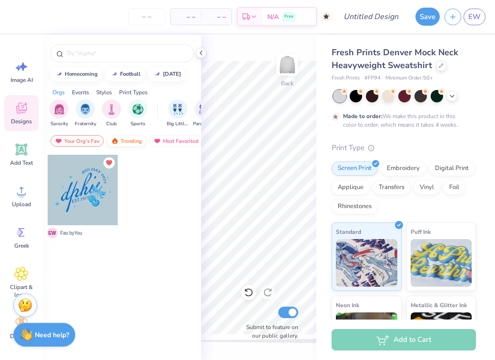
click at [126, 140] on div "Trending" at bounding box center [127, 140] width 40 height 11
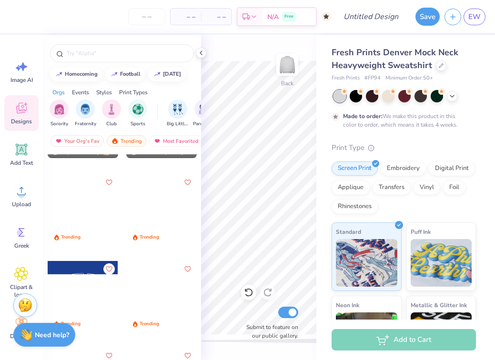
scroll to position [1538, 0]
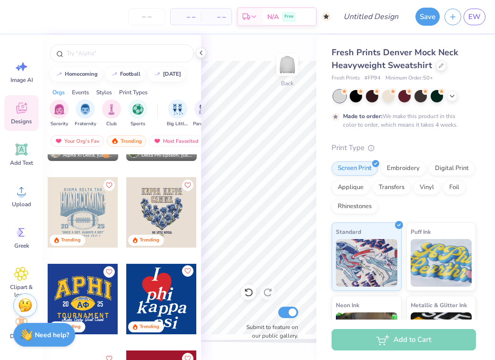
click at [189, 268] on icon "Like" at bounding box center [187, 271] width 7 height 7
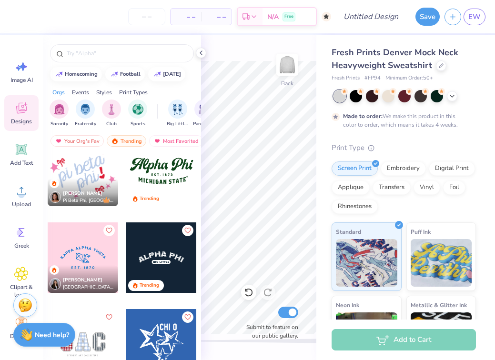
scroll to position [3666, 0]
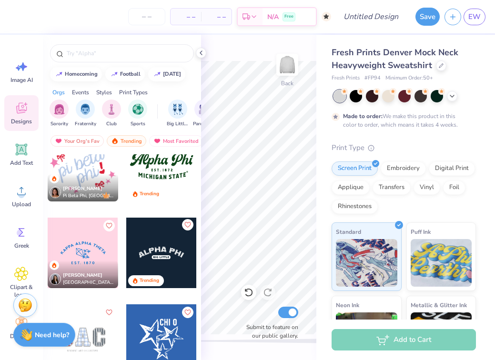
click at [189, 225] on icon "Like" at bounding box center [187, 224] width 6 height 5
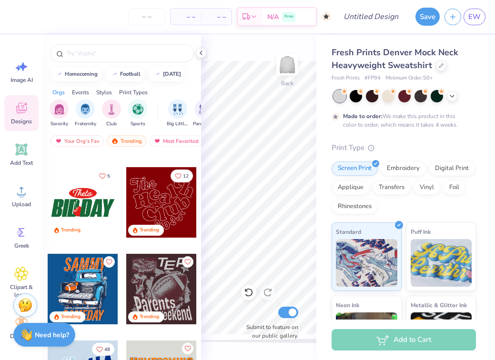
scroll to position [4054, 0]
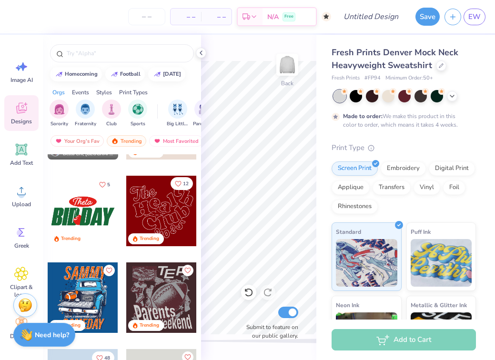
click at [177, 183] on icon "Like" at bounding box center [178, 184] width 7 height 7
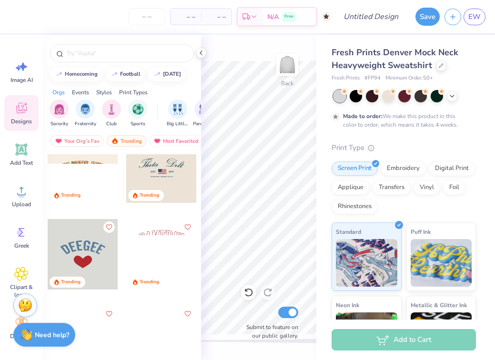
scroll to position [4524, 0]
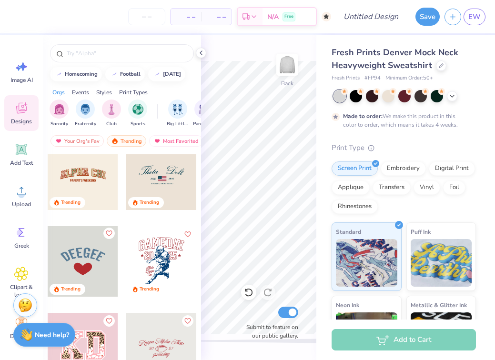
click at [108, 233] on icon "Like" at bounding box center [108, 233] width 7 height 7
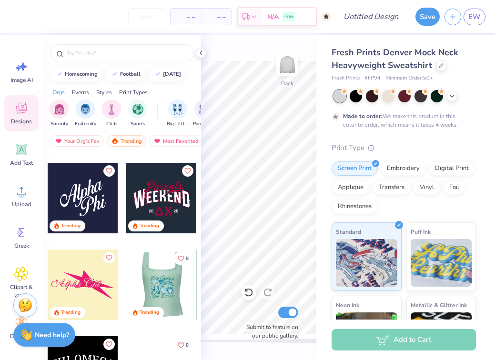
scroll to position [4763, 0]
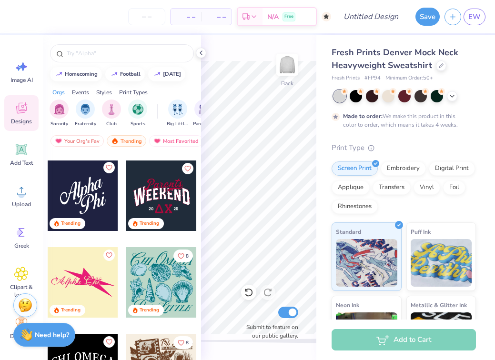
click at [108, 167] on icon "Like" at bounding box center [108, 167] width 7 height 7
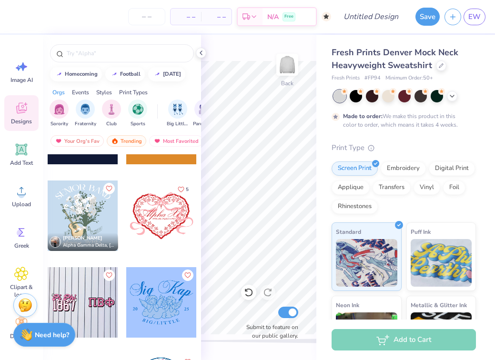
scroll to position [8991, 0]
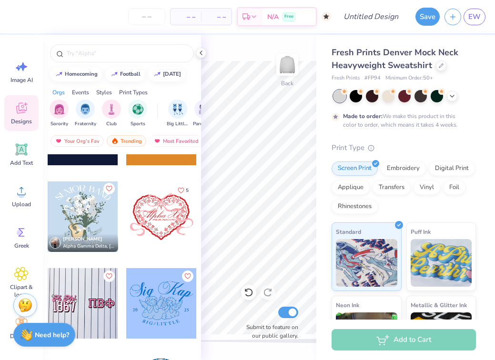
click at [110, 187] on icon "Like" at bounding box center [108, 188] width 7 height 7
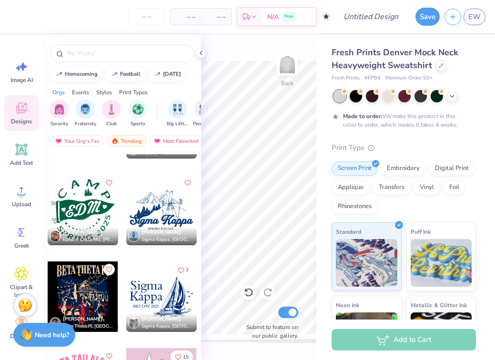
scroll to position [9255, 0]
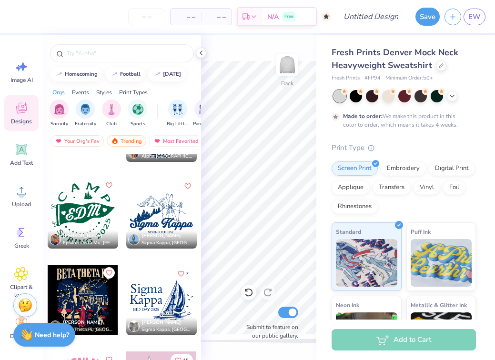
click at [108, 188] on icon "Like" at bounding box center [108, 185] width 7 height 7
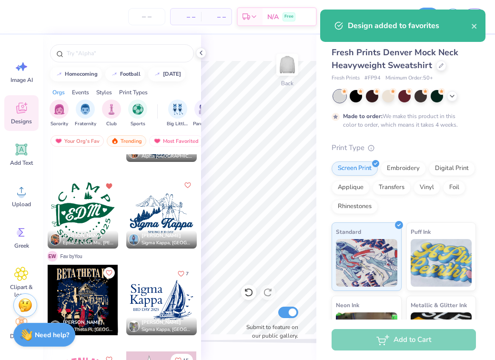
click at [188, 186] on icon "Like" at bounding box center [187, 185] width 7 height 7
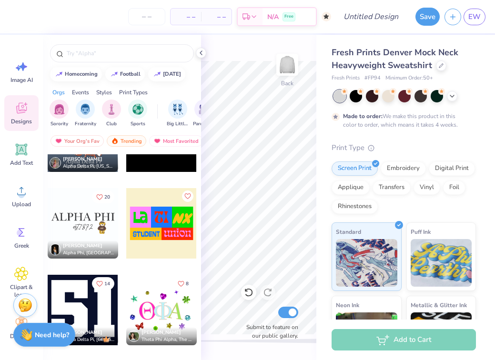
scroll to position [9558, 0]
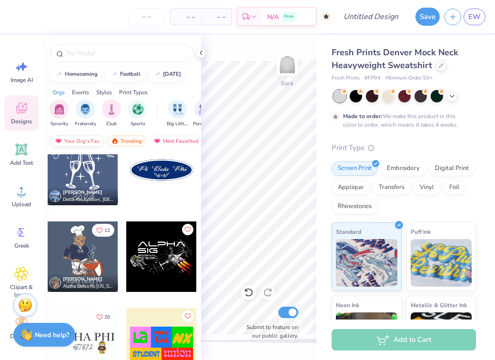
click at [79, 142] on div "Your Org's Fav" at bounding box center [77, 140] width 53 height 11
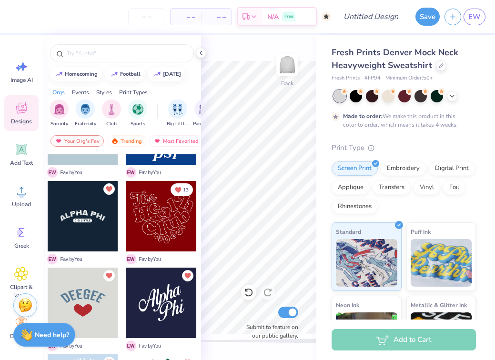
scroll to position [58, 0]
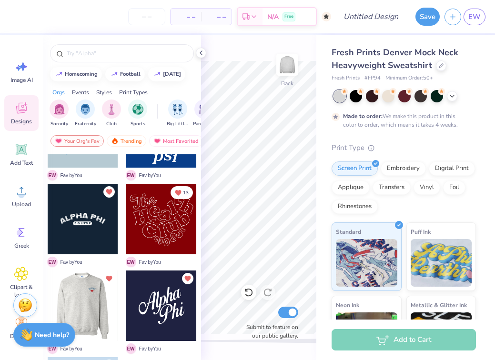
click at [84, 302] on div at bounding box center [83, 306] width 212 height 71
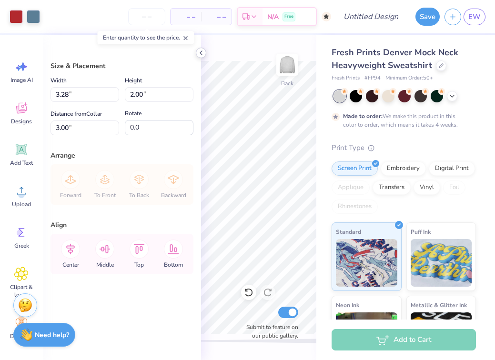
click at [199, 54] on icon at bounding box center [201, 53] width 8 height 8
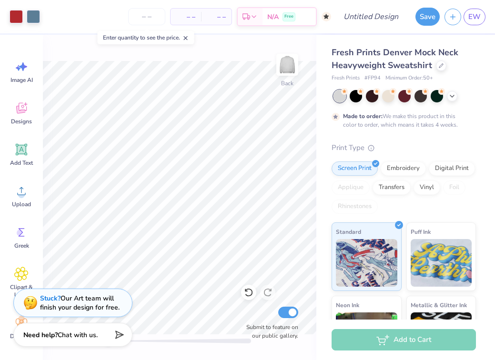
type input "9.44"
type input "5.75"
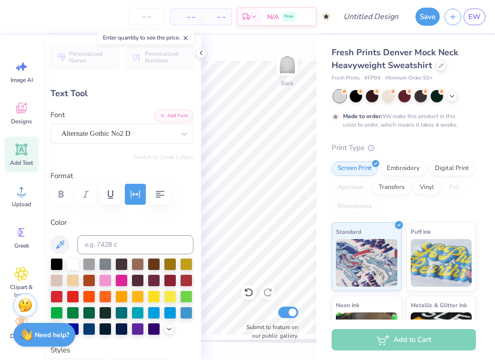
scroll to position [0, 0]
type textarea "Neshama"
type input "10.23"
type input "3.03"
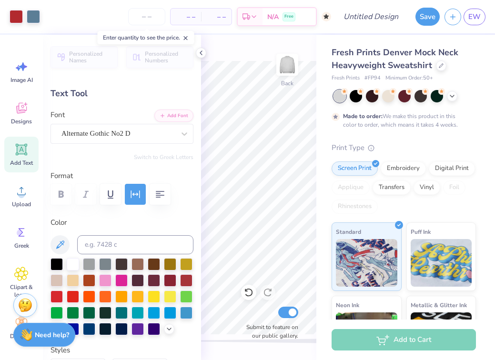
type input "2.93"
type textarea "NESHAMA"
click at [202, 53] on icon at bounding box center [201, 53] width 8 height 8
type input "11.20"
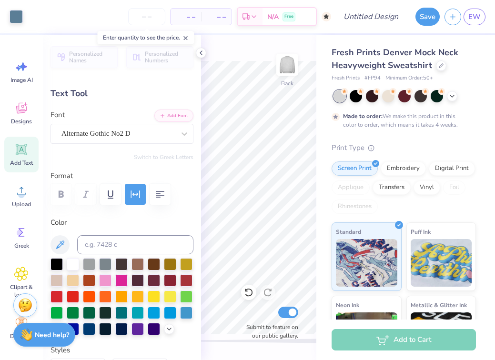
type input "3.14"
type input "2.87"
click at [83, 327] on div at bounding box center [89, 328] width 12 height 12
click at [200, 51] on icon at bounding box center [201, 53] width 8 height 8
click at [190, 312] on div at bounding box center [186, 312] width 12 height 12
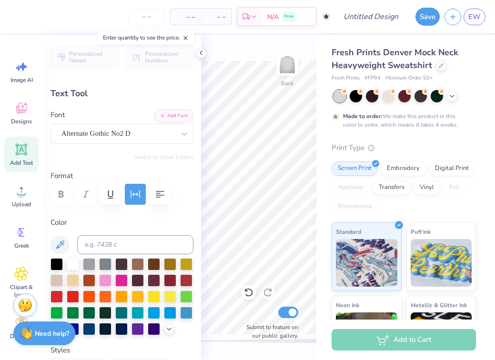
click at [58, 325] on div "Need help? Chat with us." at bounding box center [44, 334] width 62 height 24
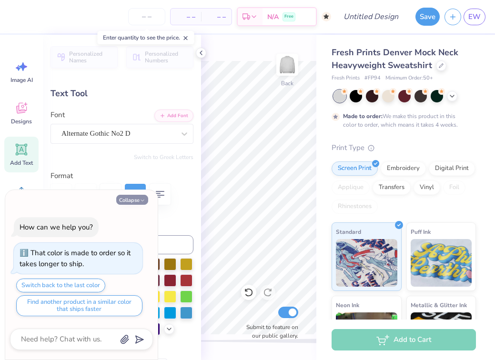
click at [138, 202] on button "Collapse" at bounding box center [132, 200] width 32 height 10
type textarea "x"
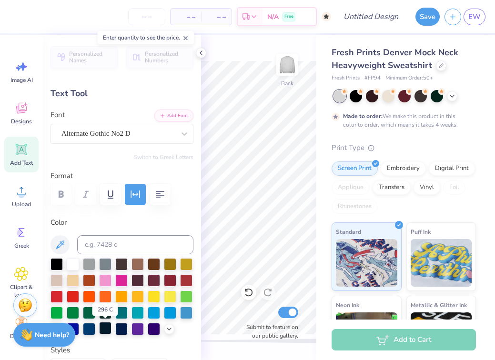
click at [102, 331] on div at bounding box center [105, 328] width 12 height 12
click at [121, 331] on div at bounding box center [121, 328] width 12 height 12
click at [202, 52] on icon at bounding box center [201, 53] width 8 height 8
click at [76, 329] on div at bounding box center [73, 328] width 12 height 12
click at [205, 53] on div at bounding box center [201, 53] width 10 height 10
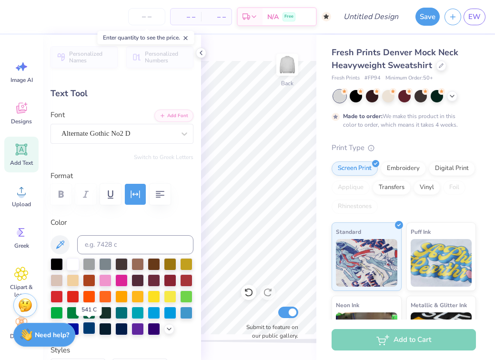
click at [87, 328] on div at bounding box center [89, 328] width 12 height 12
click at [205, 51] on div at bounding box center [201, 53] width 10 height 10
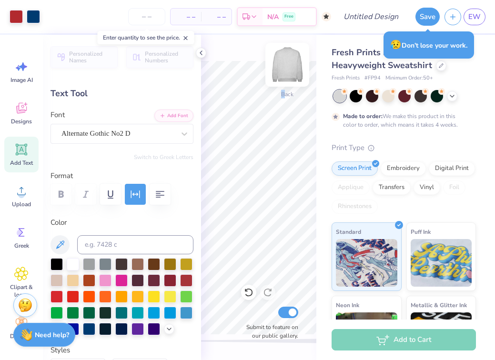
click at [285, 81] on div "Back" at bounding box center [287, 71] width 22 height 34
click at [287, 63] on img at bounding box center [287, 65] width 38 height 38
click at [200, 53] on polyline at bounding box center [201, 53] width 2 height 4
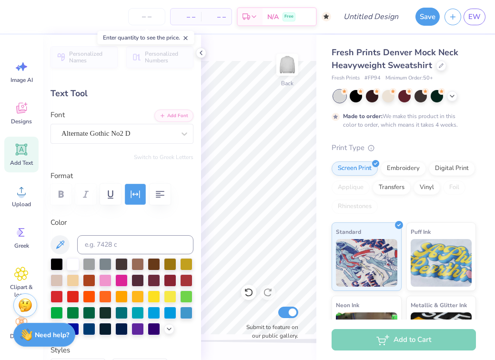
click at [134, 197] on icon "button" at bounding box center [135, 194] width 11 height 11
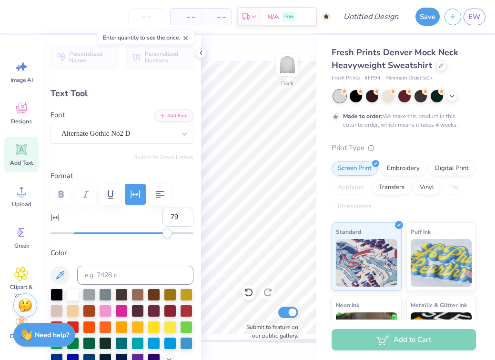
type input "80"
drag, startPoint x: 73, startPoint y: 234, endPoint x: 170, endPoint y: 233, distance: 97.2
click at [170, 233] on div "Accessibility label" at bounding box center [170, 234] width 10 height 10
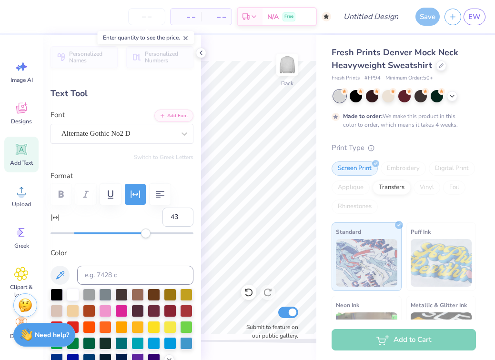
type input "42"
drag, startPoint x: 170, startPoint y: 233, endPoint x: 125, endPoint y: 235, distance: 45.3
click at [125, 235] on div "Accessibility label" at bounding box center [125, 234] width 10 height 10
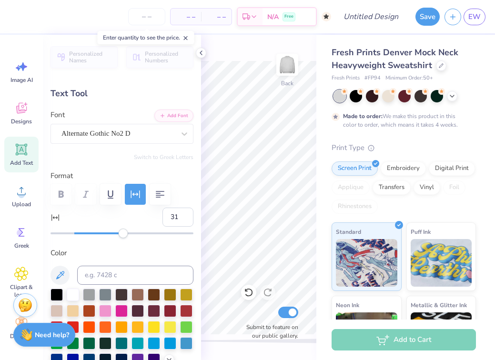
type input "30"
drag, startPoint x: 125, startPoint y: 235, endPoint x: 110, endPoint y: 235, distance: 15.2
click at [110, 235] on div "Accessibility label" at bounding box center [110, 234] width 10 height 10
type input "22"
drag, startPoint x: 110, startPoint y: 235, endPoint x: 101, endPoint y: 235, distance: 9.1
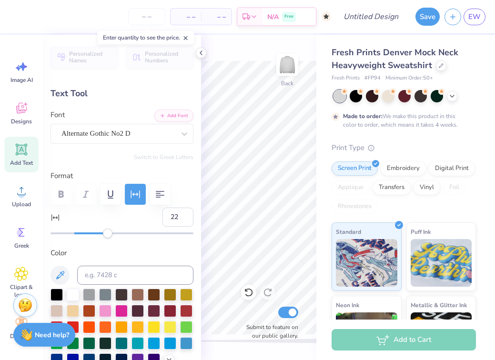
click at [103, 235] on div "Accessibility label" at bounding box center [108, 234] width 10 height 10
type input "12"
drag, startPoint x: 101, startPoint y: 235, endPoint x: 88, endPoint y: 235, distance: 12.4
click at [88, 235] on div "Accessibility label" at bounding box center [89, 234] width 10 height 10
type input "8.31"
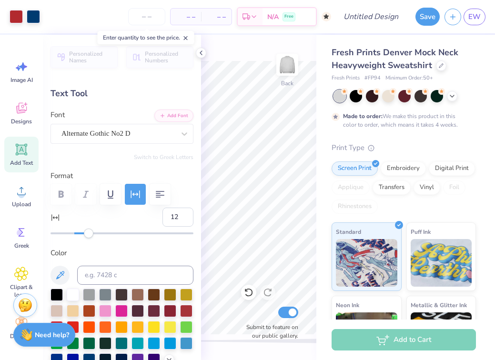
type input "2.12"
type input "3.51"
click at [324, 188] on div "– – Per Item – – Total Est. Delivery N/A Free Design Title Save EW Image AI Des…" at bounding box center [247, 180] width 495 height 360
click at [201, 49] on div at bounding box center [201, 53] width 10 height 10
click at [184, 214] on input "13" at bounding box center [177, 217] width 31 height 19
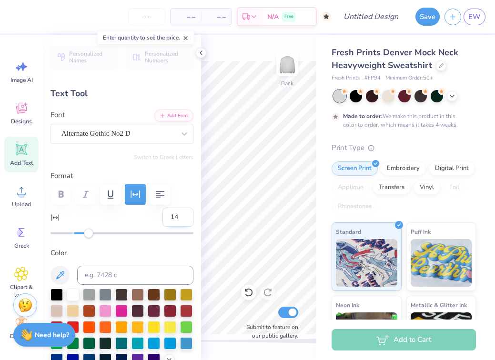
click at [184, 214] on input "14" at bounding box center [177, 217] width 31 height 19
click at [184, 214] on input "15" at bounding box center [177, 217] width 31 height 19
click at [184, 214] on input "16" at bounding box center [177, 217] width 31 height 19
click at [184, 214] on input "17" at bounding box center [177, 217] width 31 height 19
click at [184, 214] on input "18" at bounding box center [177, 217] width 31 height 19
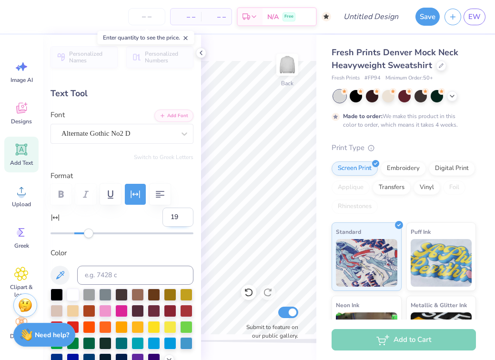
click at [184, 214] on input "19" at bounding box center [177, 217] width 31 height 19
click at [184, 214] on input "20" at bounding box center [177, 217] width 31 height 19
click at [184, 214] on input "21" at bounding box center [177, 217] width 31 height 19
click at [184, 214] on input "22" at bounding box center [177, 217] width 31 height 19
click at [184, 214] on input "23" at bounding box center [177, 217] width 31 height 19
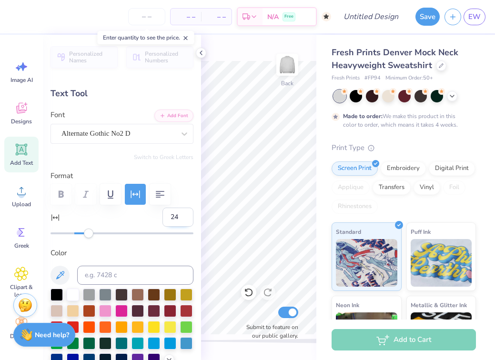
click at [184, 214] on input "24" at bounding box center [177, 217] width 31 height 19
click at [184, 214] on input "25" at bounding box center [177, 217] width 31 height 19
click at [184, 214] on input "26" at bounding box center [177, 217] width 31 height 19
click at [184, 214] on input "27" at bounding box center [177, 217] width 31 height 19
click at [184, 214] on input "28" at bounding box center [177, 217] width 31 height 19
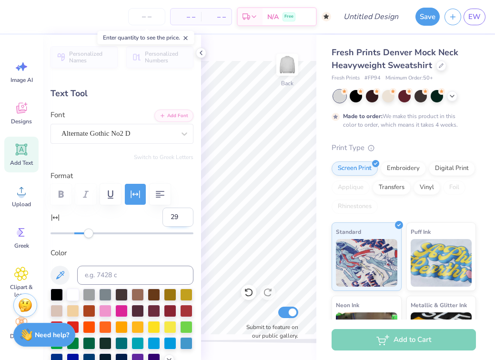
click at [184, 214] on input "29" at bounding box center [177, 217] width 31 height 19
click at [184, 214] on input "30" at bounding box center [177, 217] width 31 height 19
click at [184, 214] on input "31" at bounding box center [177, 217] width 31 height 19
click at [184, 214] on input "32" at bounding box center [177, 217] width 31 height 19
click at [184, 214] on input "33" at bounding box center [177, 217] width 31 height 19
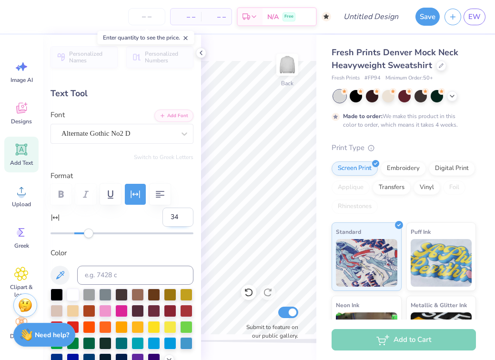
click at [184, 214] on input "34" at bounding box center [177, 217] width 31 height 19
click at [184, 214] on input "35" at bounding box center [177, 217] width 31 height 19
click at [184, 214] on input "36" at bounding box center [177, 217] width 31 height 19
click at [184, 214] on input "37" at bounding box center [177, 217] width 31 height 19
click at [184, 214] on input "38" at bounding box center [177, 217] width 31 height 19
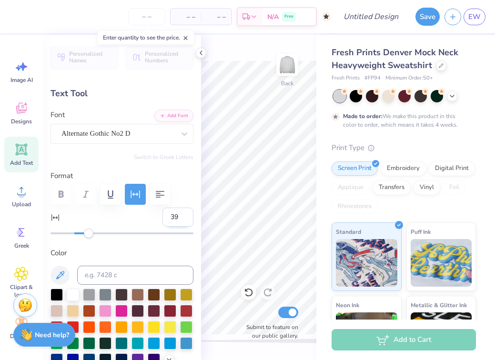
click at [184, 214] on input "39" at bounding box center [177, 217] width 31 height 19
click at [184, 214] on input "40" at bounding box center [177, 217] width 31 height 19
click at [184, 214] on input "41" at bounding box center [177, 217] width 31 height 19
click at [184, 214] on input "42" at bounding box center [177, 217] width 31 height 19
click at [184, 214] on input "43" at bounding box center [177, 217] width 31 height 19
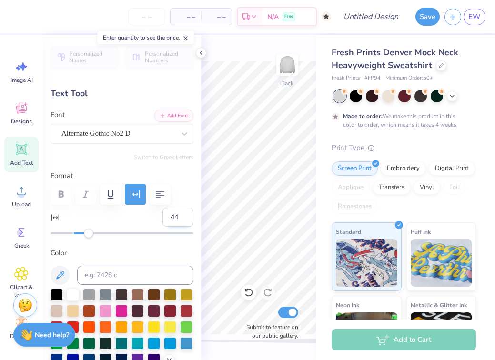
click at [184, 214] on input "44" at bounding box center [177, 217] width 31 height 19
click at [184, 214] on input "45" at bounding box center [177, 217] width 31 height 19
click at [184, 214] on input "46" at bounding box center [177, 217] width 31 height 19
click at [184, 214] on input "47" at bounding box center [177, 217] width 31 height 19
type input "4"
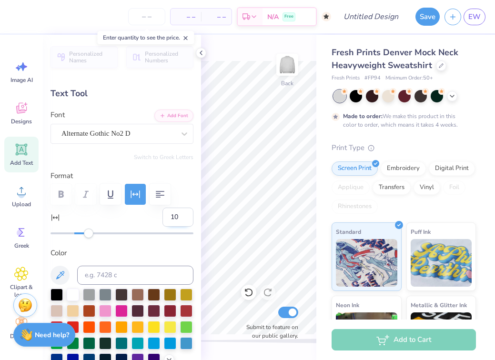
type input "100"
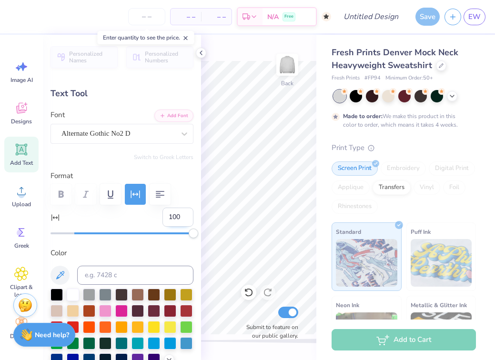
click at [179, 217] on input "100" at bounding box center [177, 217] width 31 height 19
drag, startPoint x: 180, startPoint y: 216, endPoint x: 152, endPoint y: 216, distance: 28.1
click at [152, 216] on div "100" at bounding box center [122, 223] width 143 height 30
type input "50"
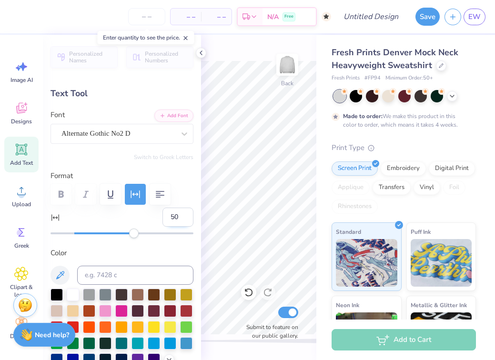
click at [177, 217] on input "50" at bounding box center [177, 217] width 31 height 19
type input "5"
type input "30"
click at [178, 217] on input "30" at bounding box center [177, 217] width 31 height 19
type input "3"
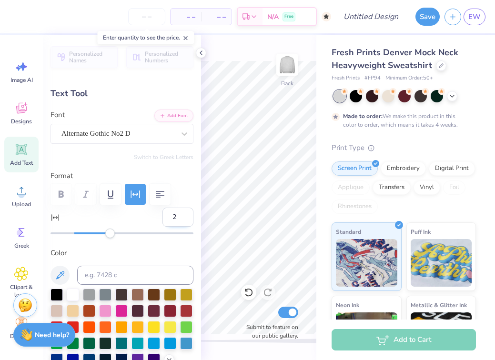
type input "20"
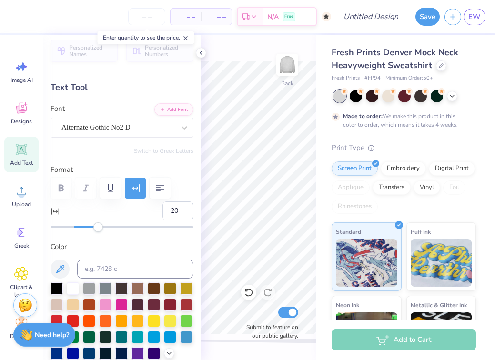
scroll to position [0, 0]
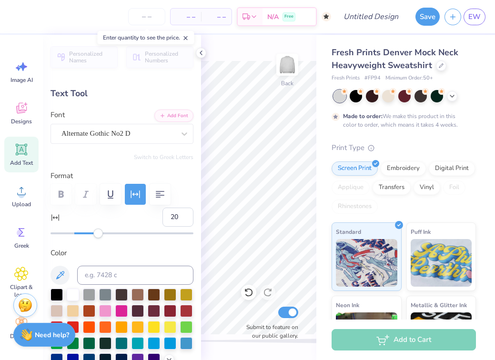
type input "9.11"
type input "2.07"
type input "3.54"
type input "30"
click at [199, 53] on icon at bounding box center [201, 53] width 8 height 8
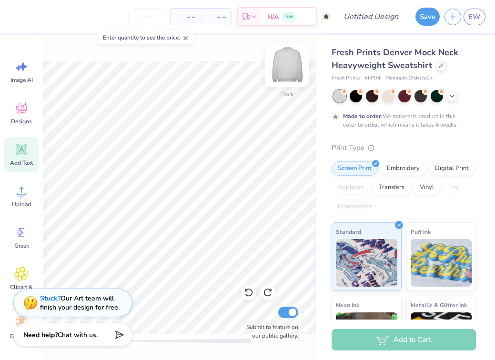
click at [288, 67] on img at bounding box center [287, 65] width 38 height 38
click at [291, 66] on img at bounding box center [287, 65] width 38 height 38
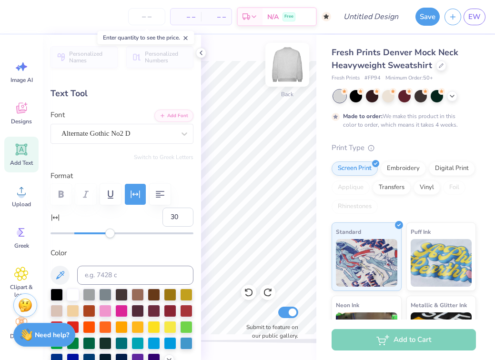
type input "11.16"
type input "2.32"
type input "3.42"
type input "50"
type input "16.26"
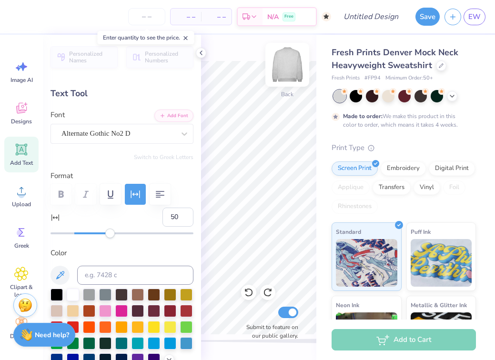
type input "2.93"
type input "3.11"
type input "100"
type input "8.31"
type input "2.12"
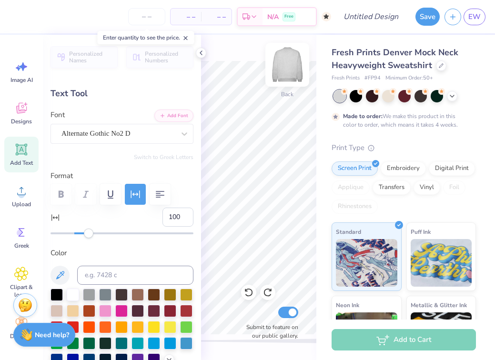
type input "3.52"
type input "12"
type input "3.51"
type input "9.48"
type input "2.26"
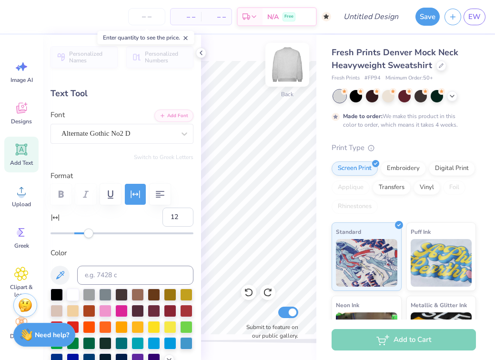
type input "3.44"
type input "22"
type input "10.42"
type input "2.37"
type input "3.38"
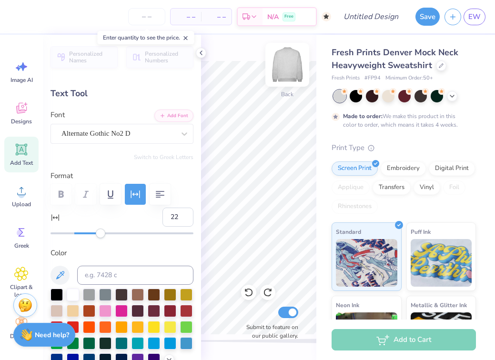
type input "30"
type input "11.82"
type input "2.54"
type input "3.30"
type input "42"
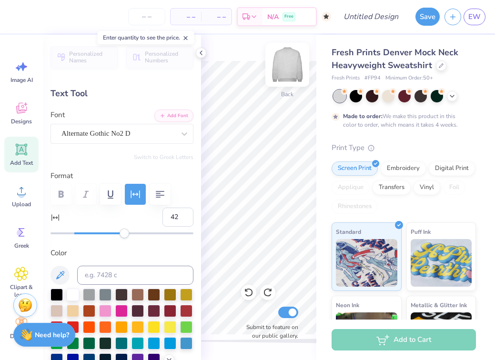
type input "16.26"
type input "3.07"
type input "3.04"
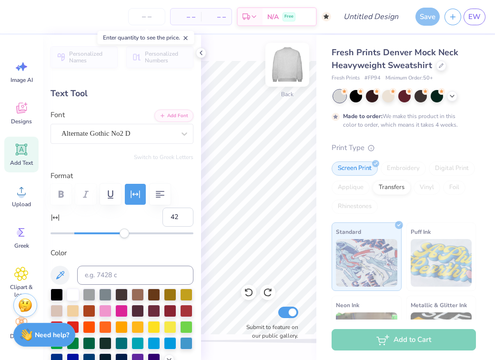
type input "80"
type input "11.20"
type input "3.14"
type input "3.00"
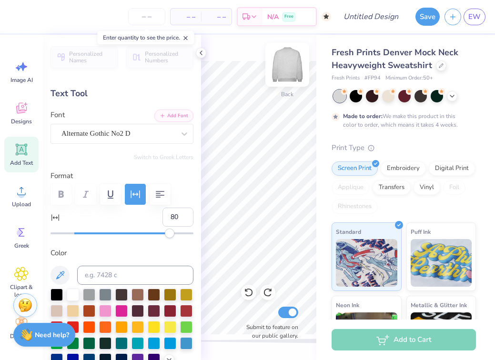
type input "1"
type input "2.87"
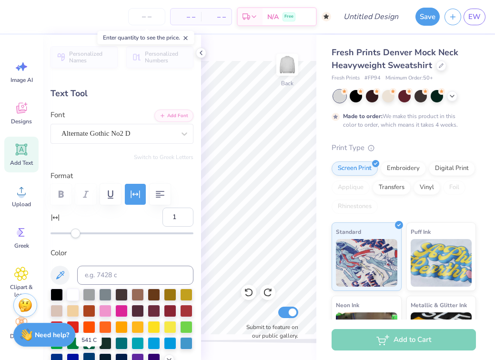
click at [86, 354] on div at bounding box center [89, 359] width 12 height 12
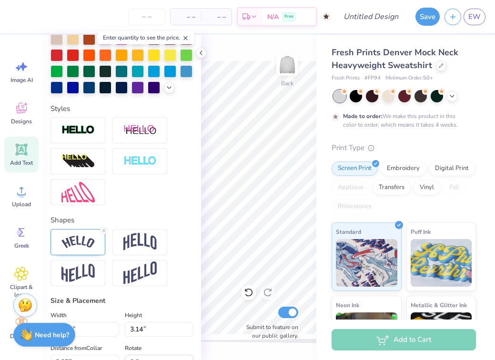
scroll to position [275, 0]
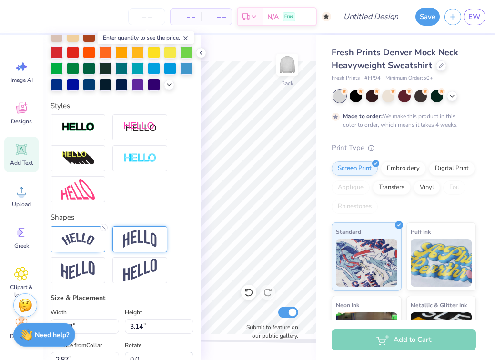
click at [152, 239] on img at bounding box center [139, 239] width 33 height 18
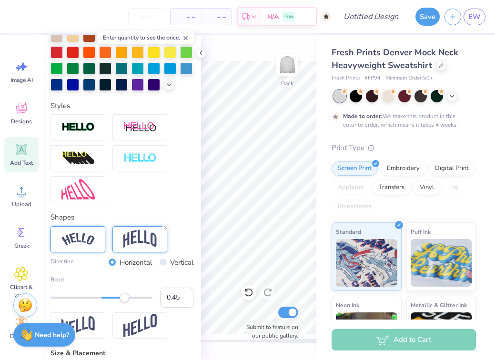
click at [60, 238] on div at bounding box center [78, 239] width 55 height 26
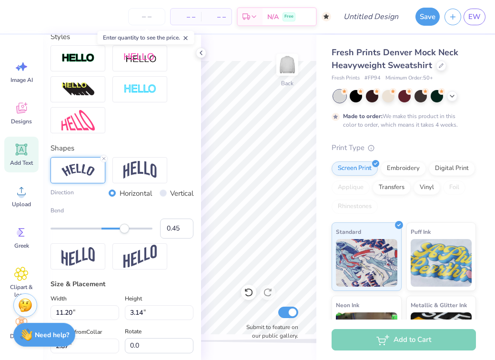
scroll to position [347, 0]
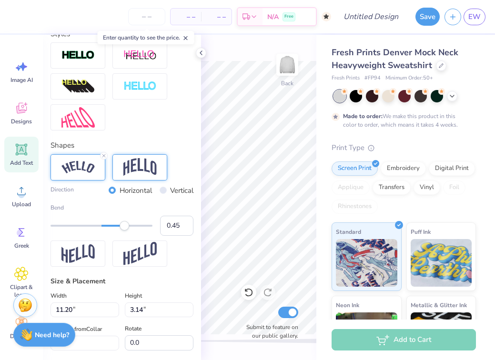
click at [143, 163] on img at bounding box center [139, 167] width 33 height 18
click at [96, 163] on div at bounding box center [78, 167] width 55 height 26
click at [160, 172] on div at bounding box center [139, 167] width 55 height 26
click at [84, 160] on div at bounding box center [78, 167] width 55 height 26
click at [151, 179] on div at bounding box center [139, 167] width 55 height 26
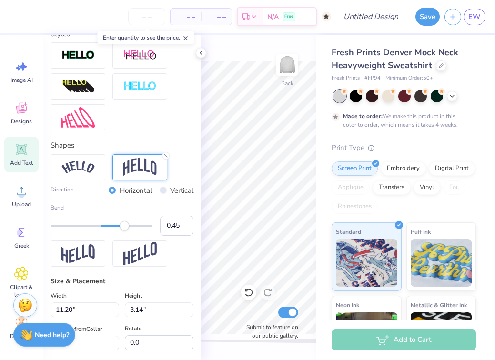
type input "10.71"
type input "4.47"
type input "2.59"
click at [199, 185] on div "– – Per Item – – Total Est. Delivery N/A Free Design Title Save EW Image AI Des…" at bounding box center [247, 180] width 495 height 360
type input "11.87"
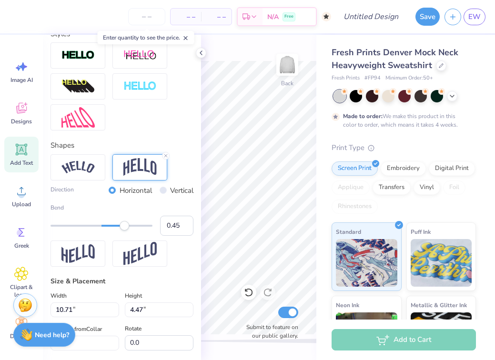
type input "4.96"
type input "2.50"
click at [202, 54] on icon at bounding box center [201, 53] width 8 height 8
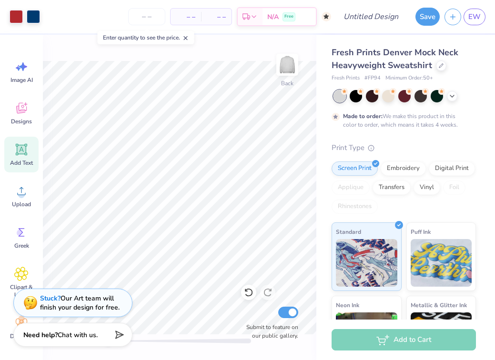
click at [440, 71] on div "Fresh Prints Denver Mock Neck Heavyweight Sweatshirt" at bounding box center [404, 59] width 144 height 26
click at [439, 69] on div at bounding box center [441, 65] width 10 height 10
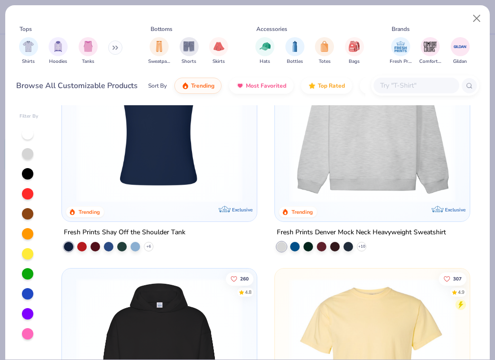
scroll to position [273, 0]
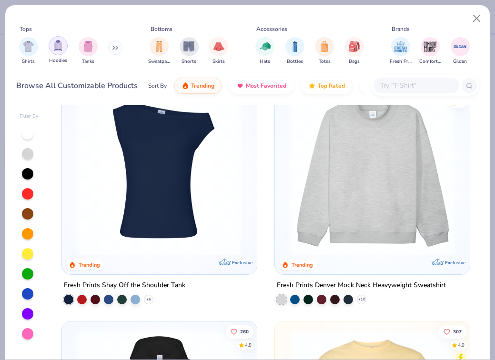
click at [61, 41] on img "filter for Hoodies" at bounding box center [58, 45] width 10 height 11
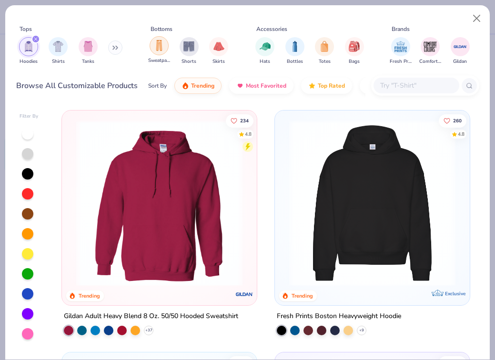
click at [162, 52] on div "filter for Sweatpants" at bounding box center [159, 45] width 19 height 19
click at [34, 36] on div "filter for Hoodies" at bounding box center [35, 39] width 9 height 9
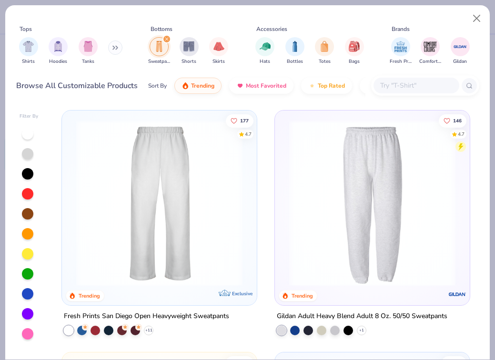
click at [161, 243] on img at bounding box center [159, 203] width 176 height 166
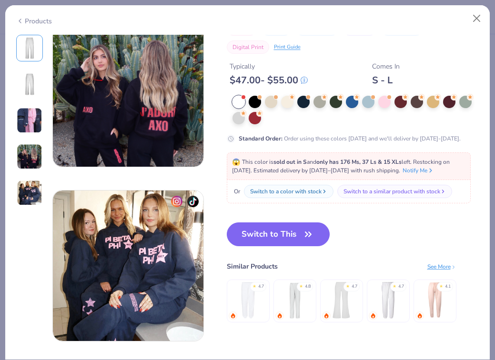
scroll to position [532, 0]
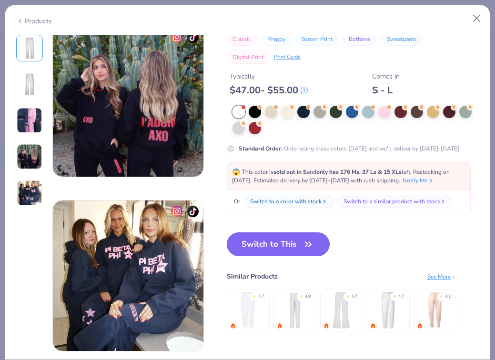
click at [256, 243] on button "Switch to This" at bounding box center [278, 245] width 103 height 24
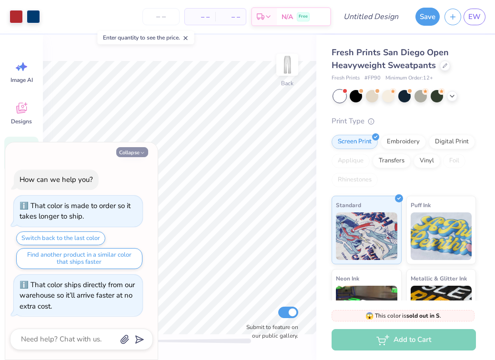
click at [135, 153] on button "Collapse" at bounding box center [132, 152] width 32 height 10
type textarea "x"
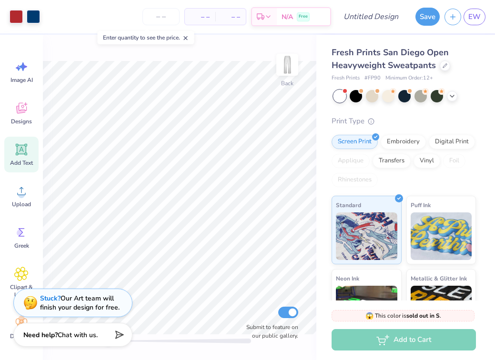
type input "10.97"
type input "4.58"
type input "16.80"
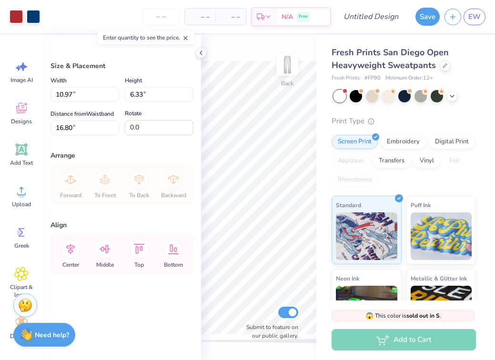
type input "6.47"
type input "3.73"
type input "12.37"
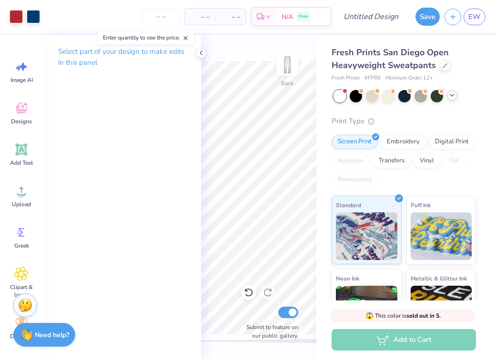
click at [452, 93] on icon at bounding box center [452, 95] width 8 height 8
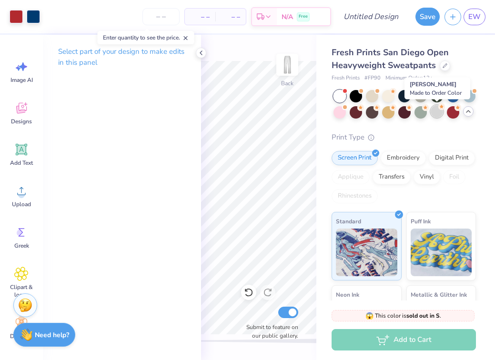
click at [436, 111] on div at bounding box center [437, 111] width 12 height 12
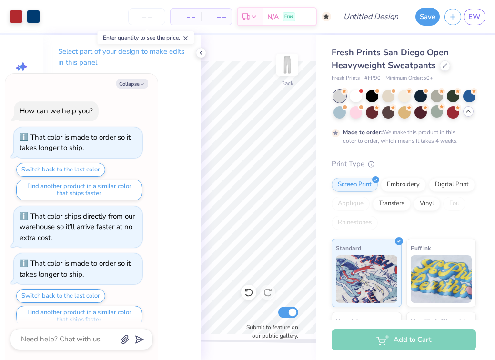
scroll to position [10, 0]
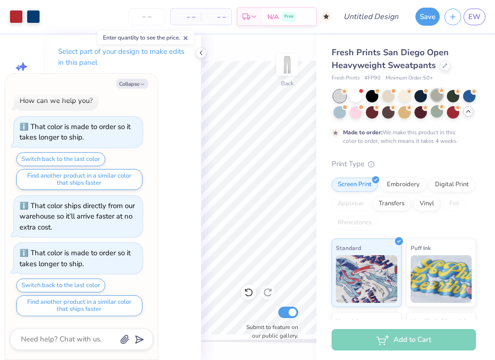
click at [435, 97] on div at bounding box center [437, 95] width 12 height 12
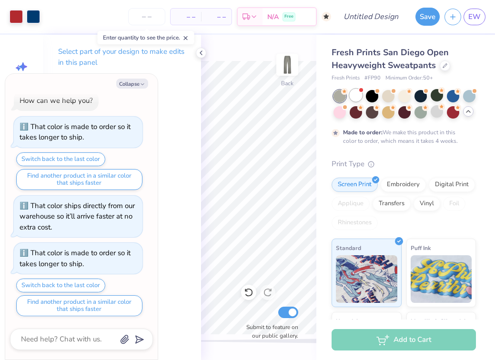
click at [355, 99] on div at bounding box center [356, 95] width 12 height 12
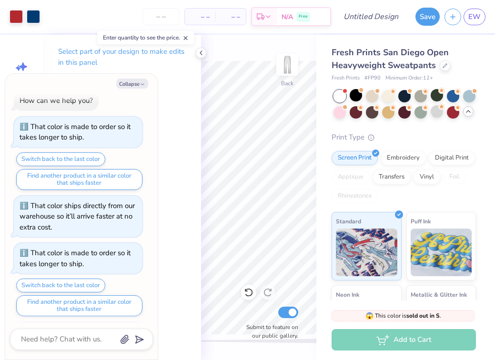
scroll to position [203, 0]
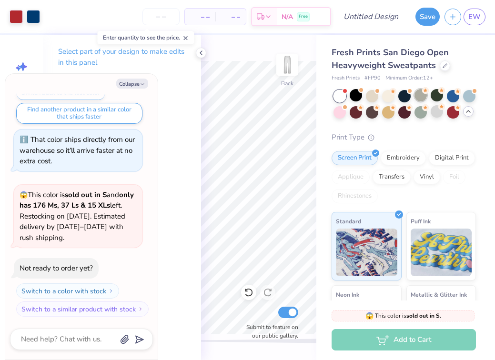
click at [420, 98] on div at bounding box center [421, 95] width 12 height 12
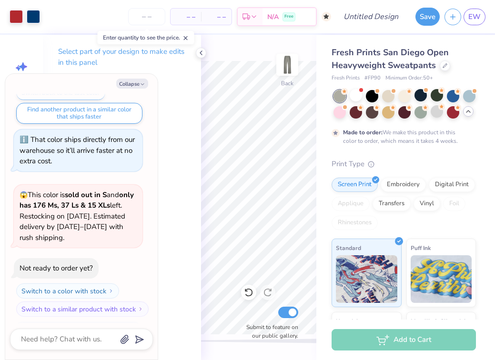
scroll to position [282, 0]
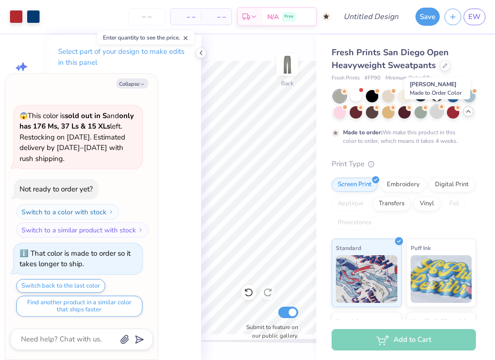
click at [439, 111] on div at bounding box center [437, 111] width 12 height 12
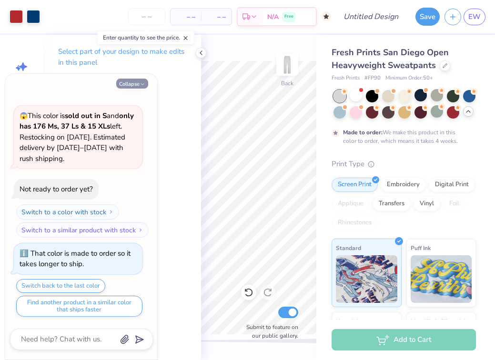
click at [133, 81] on button "Collapse" at bounding box center [132, 84] width 32 height 10
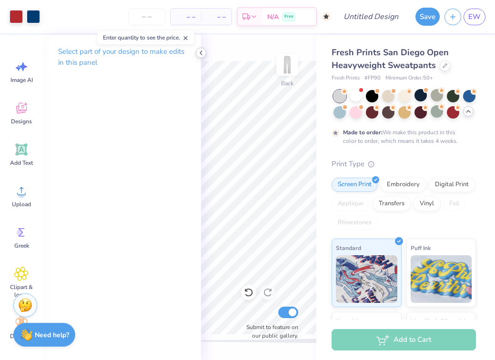
click at [202, 54] on icon at bounding box center [201, 53] width 8 height 8
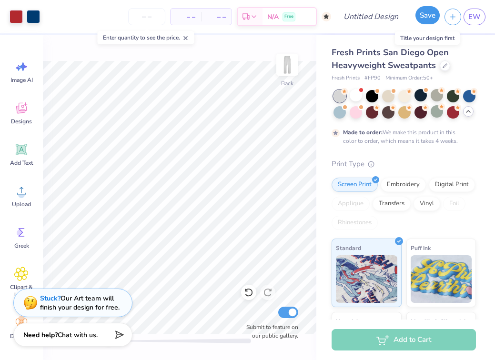
click at [430, 18] on button "Save" at bounding box center [427, 15] width 24 height 18
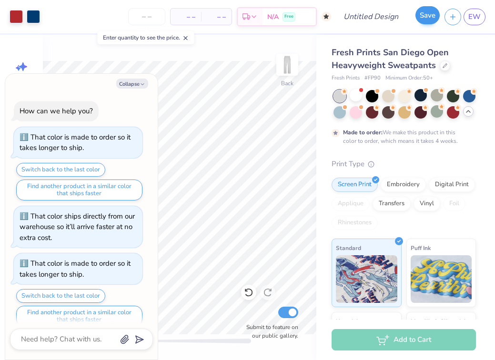
scroll to position [308, 0]
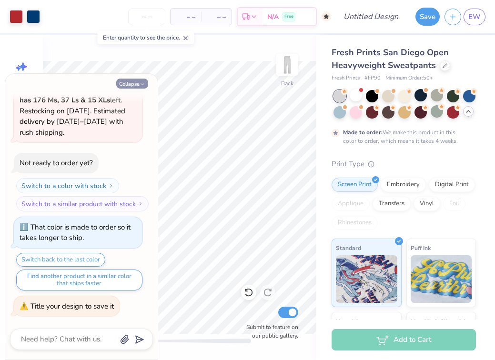
click at [133, 79] on button "Collapse" at bounding box center [132, 84] width 32 height 10
type textarea "x"
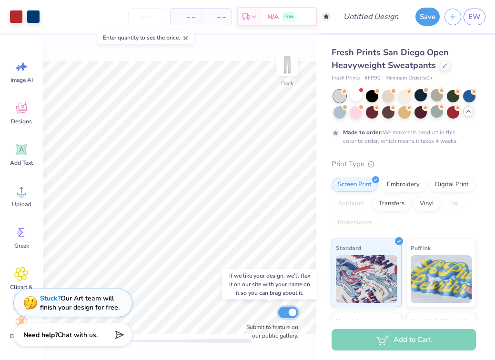
click at [289, 311] on input "Submit to feature on our public gallery." at bounding box center [288, 312] width 20 height 11
checkbox input "false"
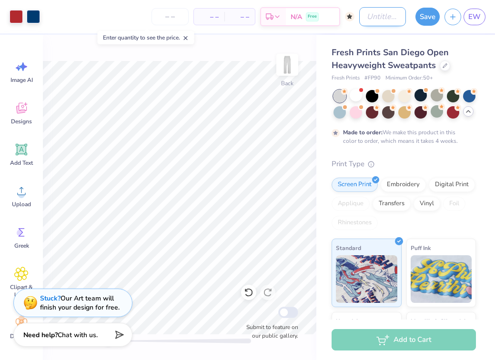
click at [391, 18] on input "Design Title" at bounding box center [382, 16] width 47 height 19
type input "Curved neshama navy with red heart"
click at [423, 19] on button "Save" at bounding box center [427, 15] width 24 height 18
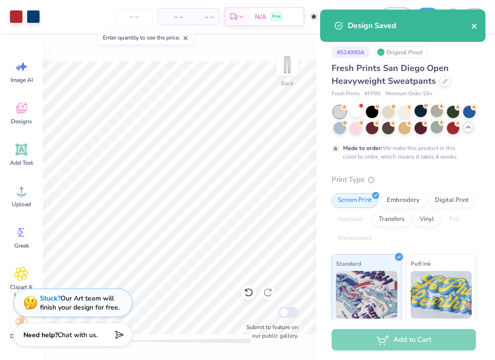
click at [476, 26] on icon "close" at bounding box center [474, 26] width 7 height 8
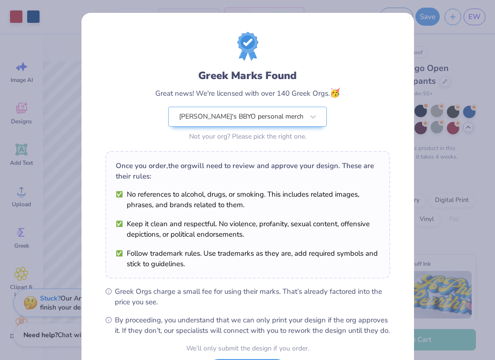
click at [422, 73] on div "Greek Marks Found Great news! We're licensed with over 140 Greek Orgs. 🥳 Eve's …" at bounding box center [247, 180] width 495 height 360
click at [400, 71] on div "Greek Marks Found Great news! We're licensed with over 140 Greek Orgs. 🥳 Eve's …" at bounding box center [247, 218] width 333 height 410
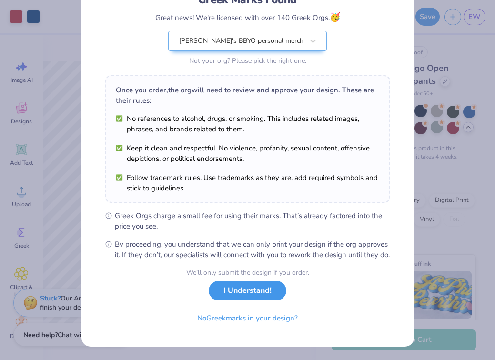
click at [244, 286] on button "I Understand!" at bounding box center [248, 291] width 78 height 20
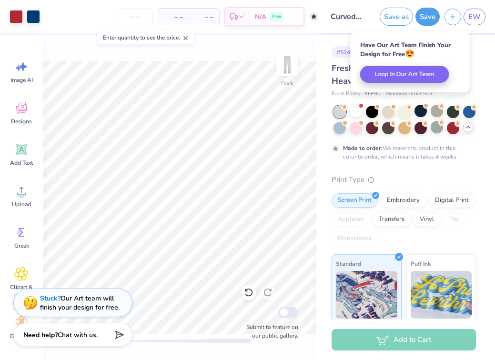
scroll to position [0, 0]
click at [432, 73] on button "Loop In Our Art Team" at bounding box center [404, 71] width 89 height 17
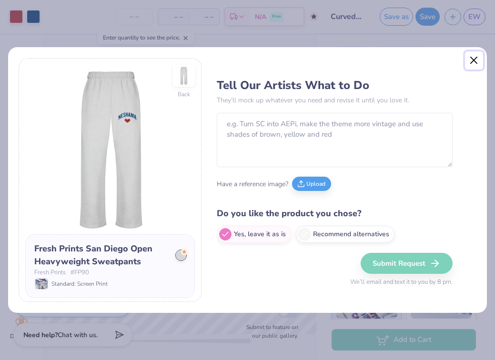
click at [475, 61] on button "Close" at bounding box center [474, 60] width 18 height 18
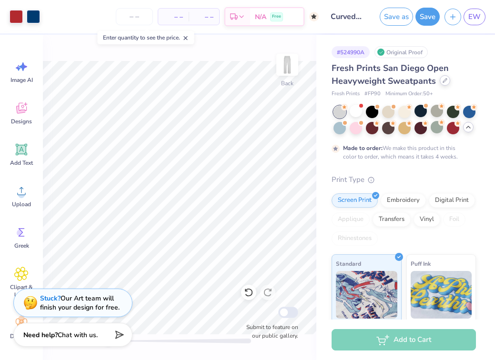
click at [440, 82] on div at bounding box center [445, 80] width 10 height 10
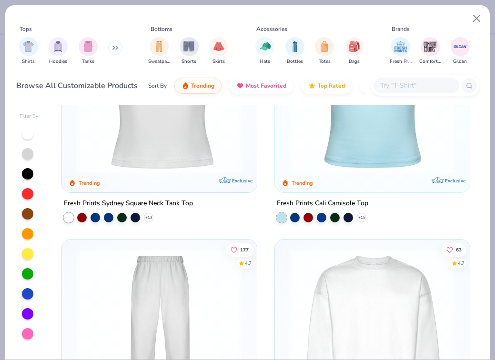
scroll to position [840, 0]
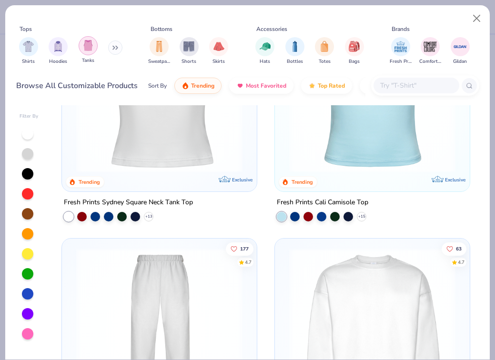
click at [88, 47] on img "filter for Tanks" at bounding box center [88, 45] width 10 height 11
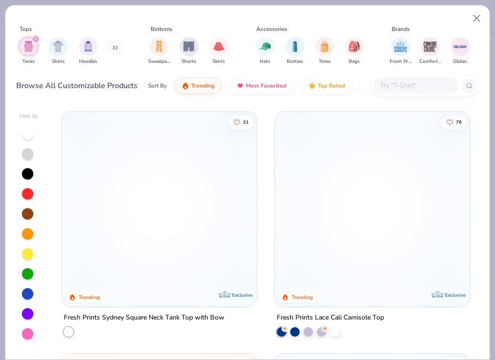
scroll to position [1209, 0]
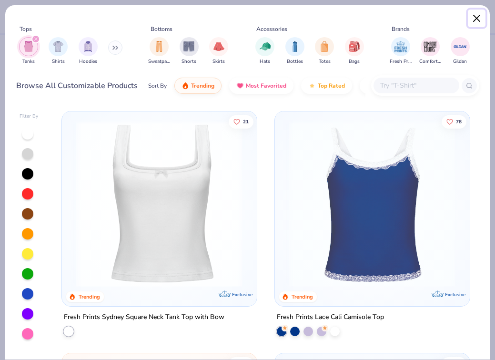
click at [481, 16] on button "Close" at bounding box center [477, 19] width 18 height 18
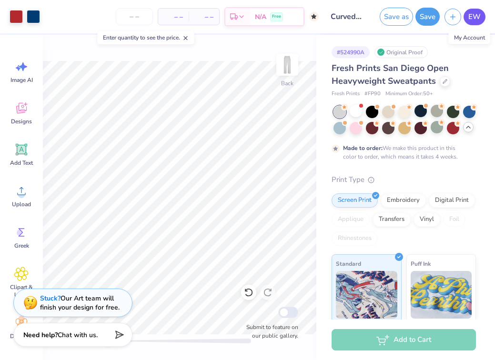
click at [473, 22] on link "EW" at bounding box center [475, 17] width 22 height 17
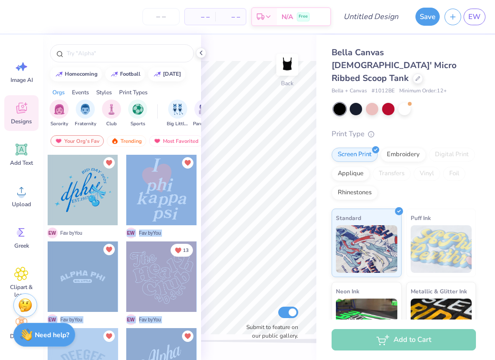
click at [239, 207] on div "– – Per Item – – Total Est. Delivery N/A Free Design Title Save EW Image AI Des…" at bounding box center [247, 180] width 495 height 360
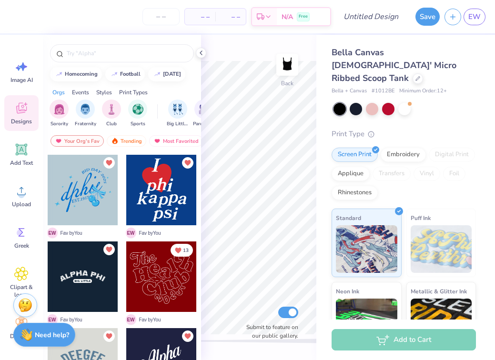
click at [170, 200] on div at bounding box center [161, 190] width 71 height 71
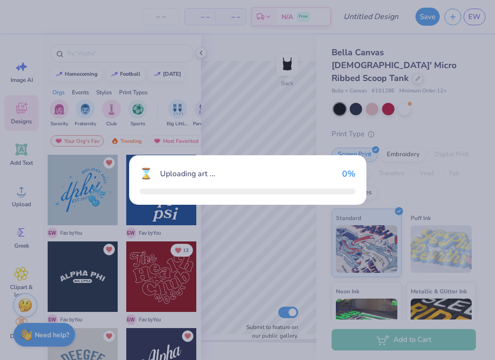
click at [170, 200] on div "⌛ Uploading art ... 0 %" at bounding box center [247, 180] width 237 height 50
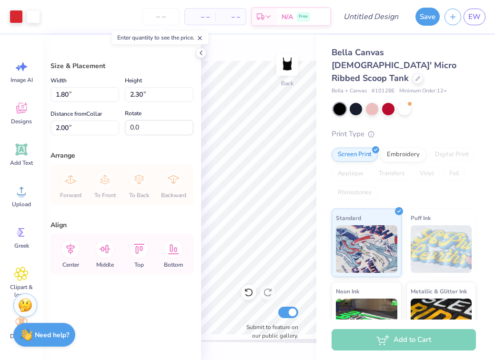
type input "4.54"
type input "5.80"
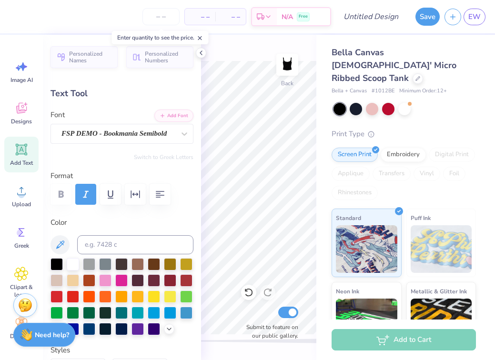
type input "1.00"
type input "1.04"
type input "3.86"
type textarea "N"
type input "0.91"
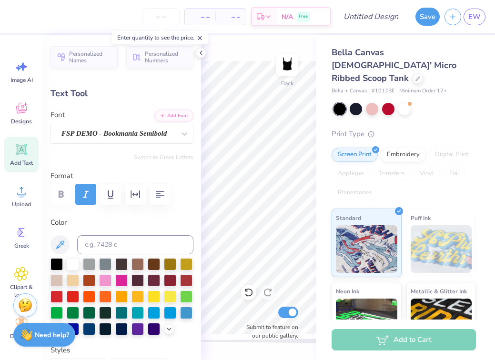
type input "1.14"
type input "3.50"
type textarea "E"
type input "1.20"
type input "1.11"
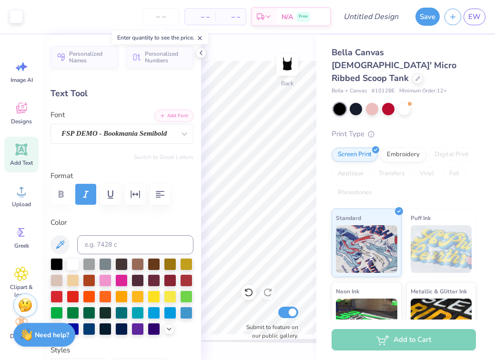
type input "3.51"
type input "0.99"
type input "1.14"
type input "4.73"
type textarea "N"
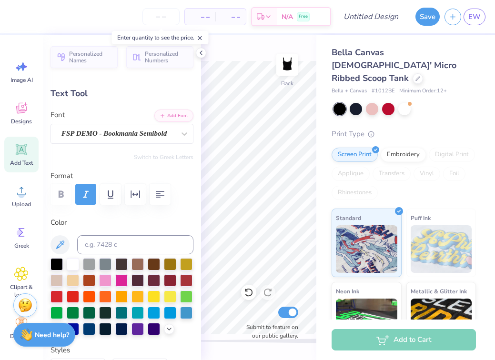
type input "0.77"
type input "5.00"
type textarea "E"
type input "1.00"
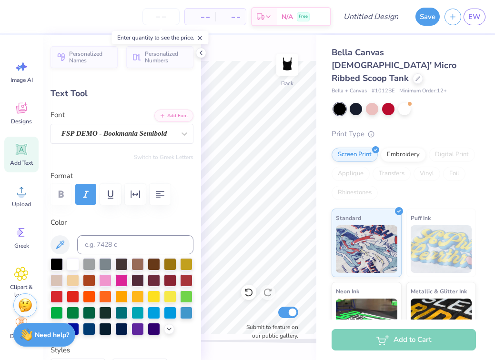
type input "1.04"
type input "5.13"
type textarea "S"
type input "4.95"
type textarea "H"
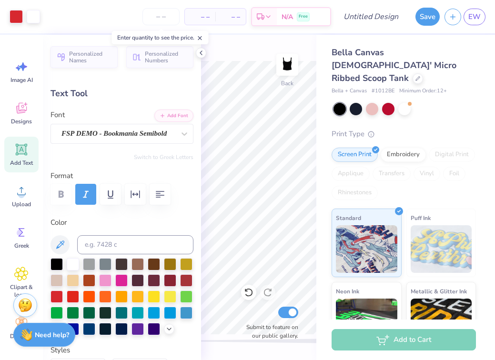
type input "0.77"
type input "5.11"
type textarea "A"
type input "1.00"
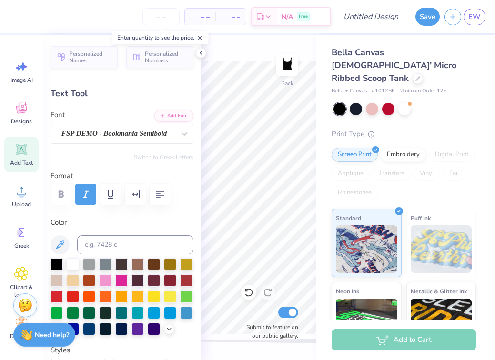
type input "1.04"
type input "6.42"
type textarea "M"
type input "0.56"
type input "1.11"
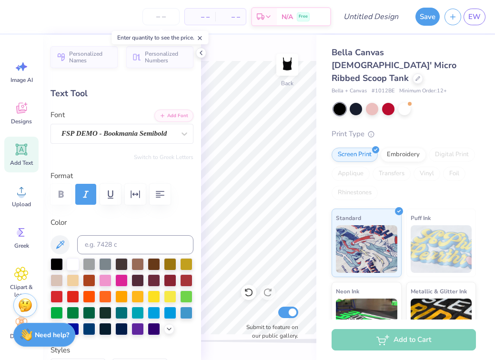
type input "6.17"
type input "0.71"
type input "0.77"
type input "6.37"
type textarea "A"
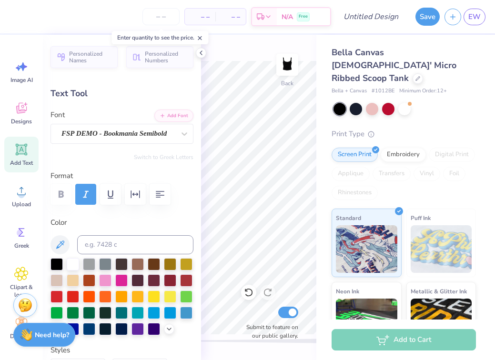
type input "1.39"
type input "1.11"
type input "4.74"
type input "1.20"
type input "4.83"
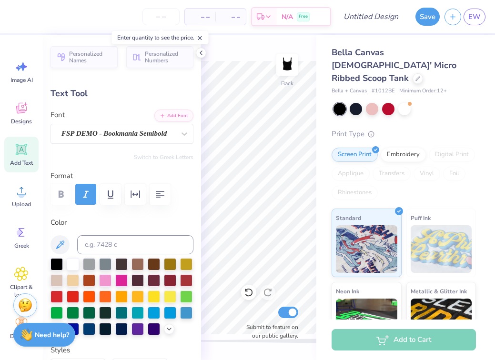
type input "1.47"
type input "4.92"
type input "1.04"
type input "1.16"
type input "5.07"
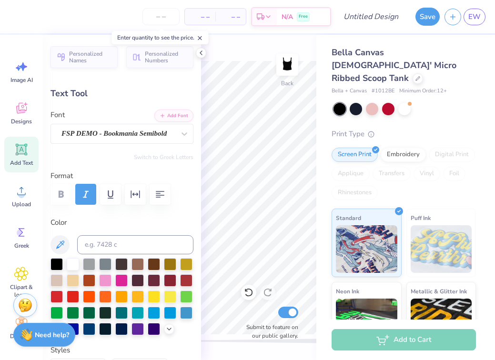
type input "1.47"
type input "1.11"
type input "4.94"
type input "1.19"
type input "0.95"
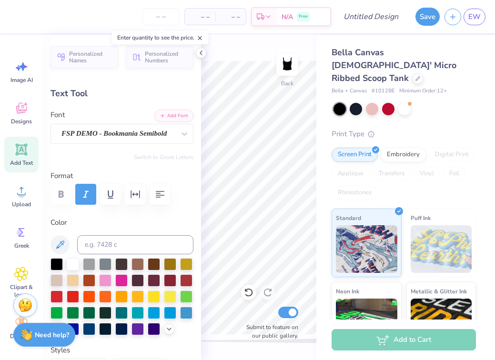
type input "1.20"
type input "1.11"
type input "1.02"
type input "0.94"
type input "1.04"
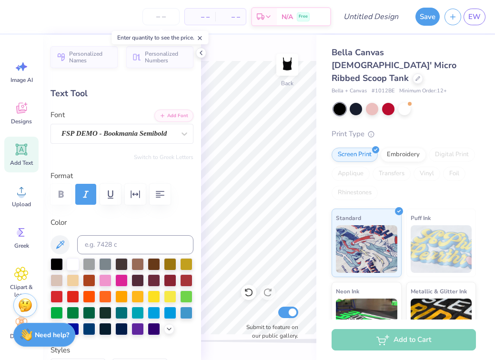
type input "1.16"
type input "4.92"
type input "0.88"
type input "0.98"
type input "1.47"
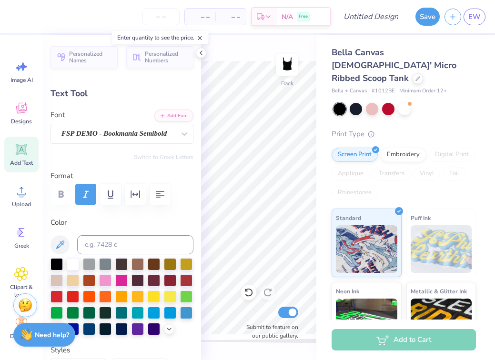
type input "1.11"
type input "4.94"
type input "1.20"
type input "0.91"
type input "1.15"
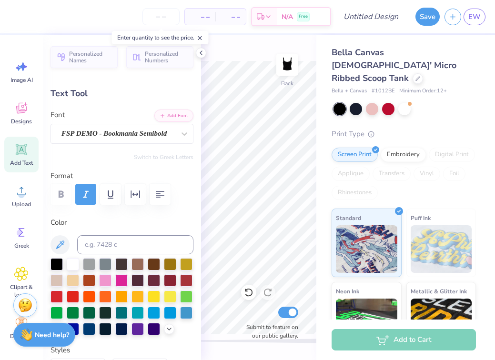
type input "1.11"
type input "0.91"
type input "0.88"
type input "1.64"
type input "1.11"
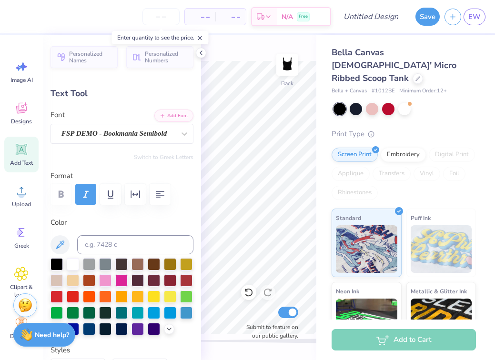
type input "6.38"
type input "1.25"
type input "0.85"
type input "4.94"
type input "1.47"
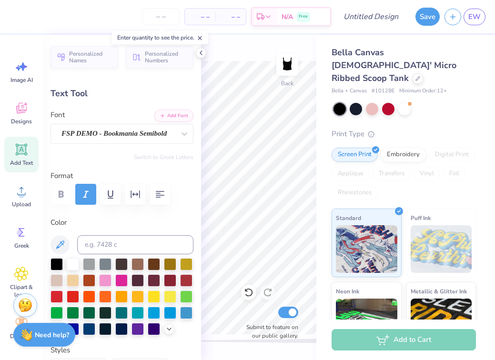
type input "1.00"
type input "1.15"
type input "1.11"
type input "6.06"
type input "1.47"
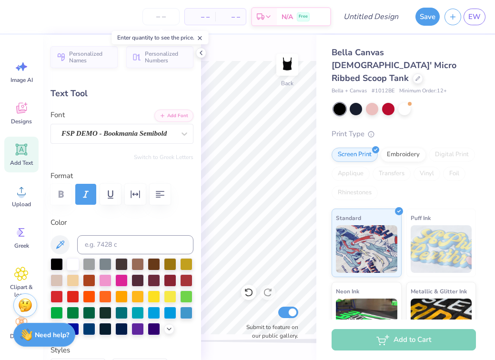
type input "1.00"
type input "4.94"
type input "1.30"
type input "0.89"
type input "5.00"
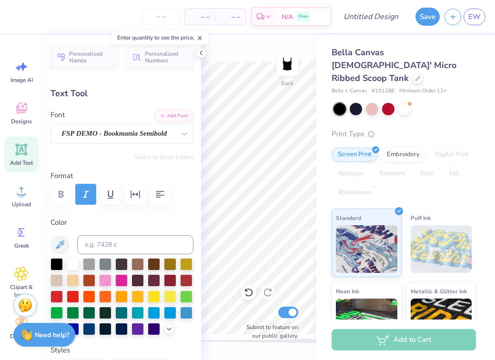
type input "1.15"
type input "1.11"
type input "4.68"
type input "0.92"
type input "0.90"
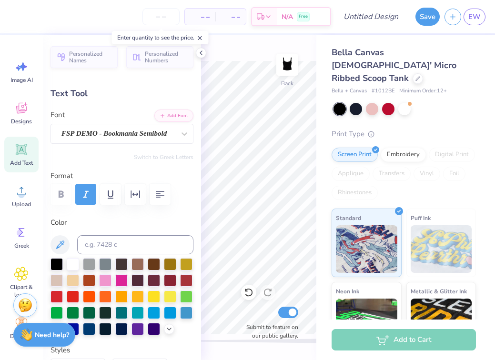
type input "1.00"
type input "0.97"
type input "1.02"
type input "0.94"
type input "4.94"
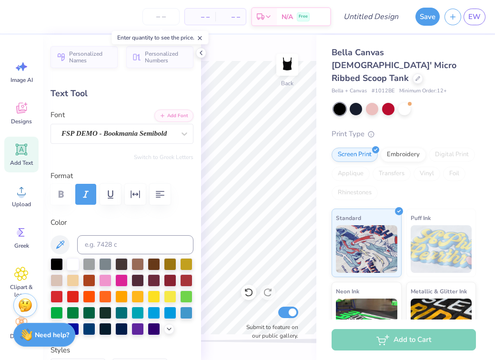
type input "0.88"
type input "0.98"
type input "4.92"
type input "1.20"
type input "0.91"
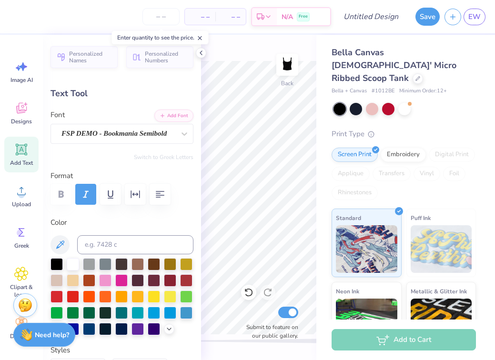
type input "4.94"
type input "0.91"
type input "0.88"
type input "1.30"
type input "0.89"
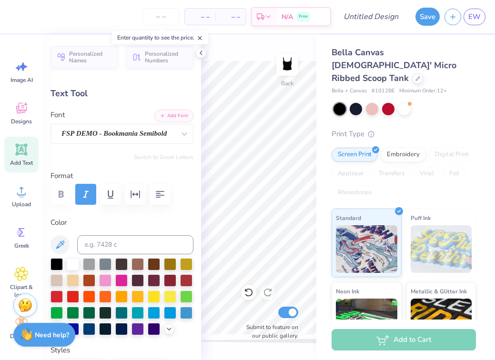
type input "5.00"
type input "1.00"
type input "0.97"
type input "5.01"
type input "1.39"
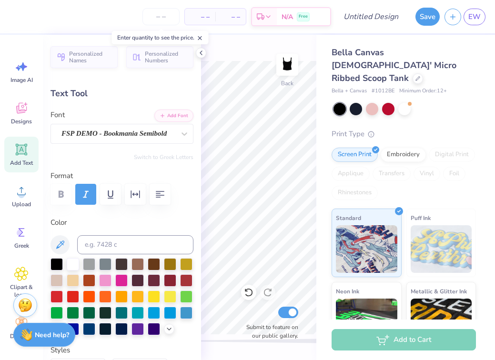
type input "1.11"
type input "3.83"
type input "0.56"
type input "6.17"
type input "1.20"
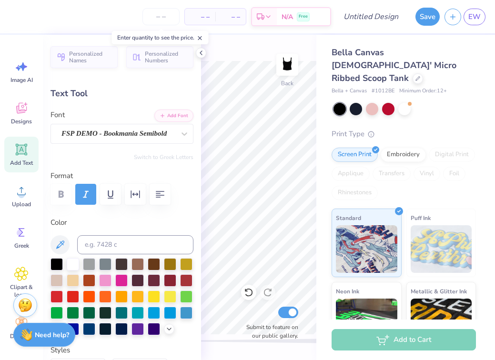
type input "3.57"
type input "0.60"
type input "1.19"
type input "3.50"
type input "1.39"
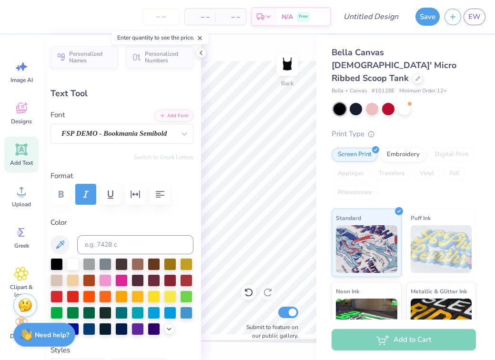
type input "1.11"
type input "6.17"
type textarea "B"
type input "0.56"
type textarea "G"
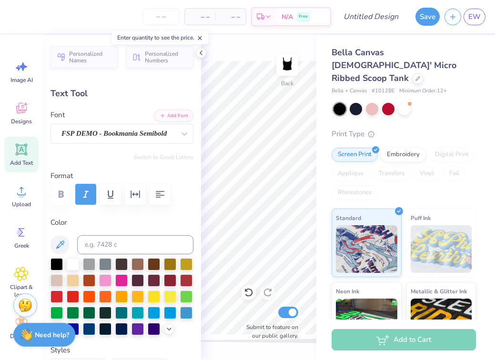
type input "1.20"
type textarea "G"
type input "1.06"
type input "0.97"
type input "6.20"
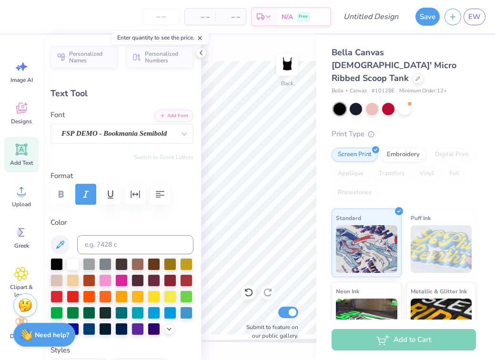
type input "1.14"
type input "1.16"
type input "6.15"
type input "1.01"
type input "1.04"
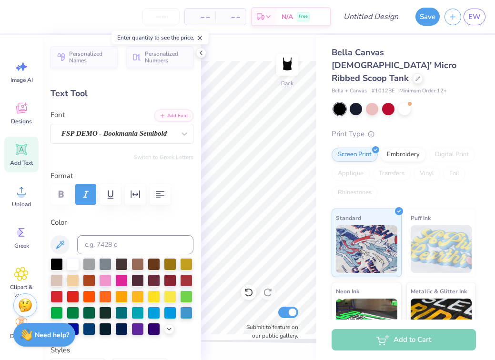
type input "1.14"
type input "1.16"
type input "0.97"
type input "0.99"
type input "1.05"
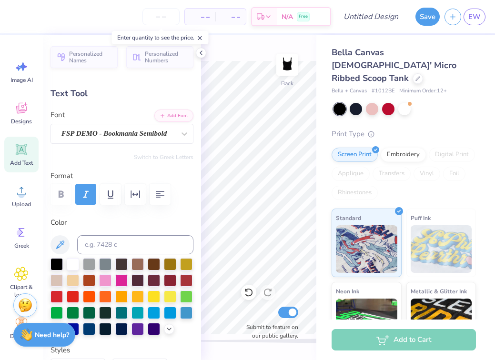
type input "1.08"
type input "1.06"
type input "0.97"
type input "6.20"
type input "1.05"
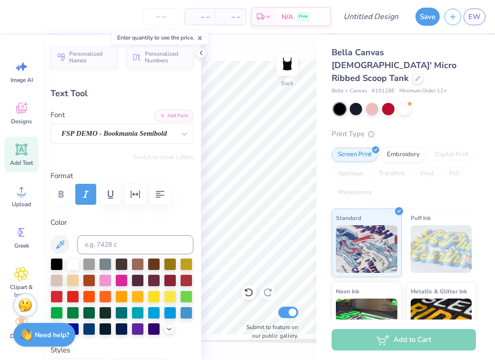
type input "1.08"
type input "6.14"
type input "5.50"
type input "1.02"
type input "0.94"
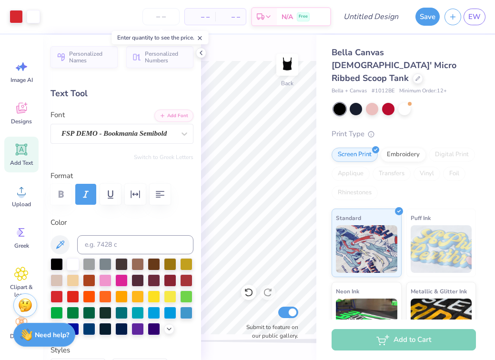
type input "4.13"
type input "1.20"
type input "0.91"
type input "4.25"
type input "1.00"
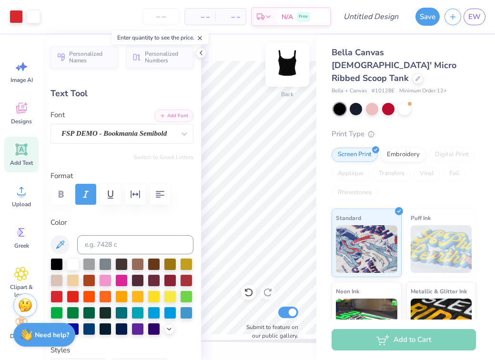
type input "0.97"
type input "4.21"
type input "1.30"
type input "0.89"
type input "4.26"
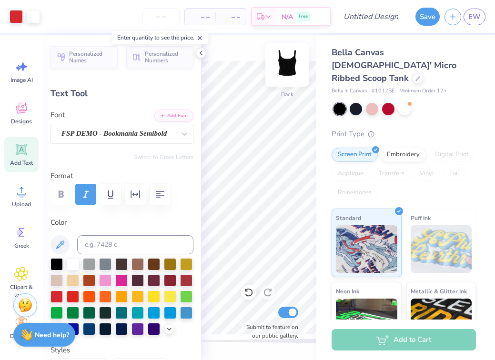
type input "1.00"
type input "0.97"
type input "4.21"
click at [371, 102] on div at bounding box center [372, 108] width 12 height 12
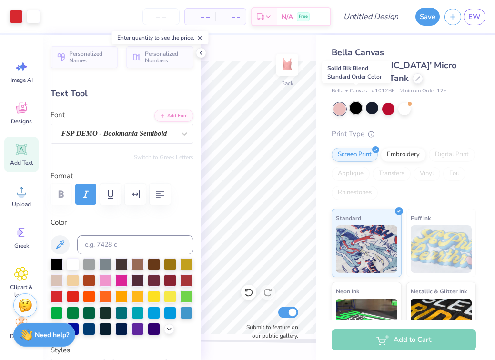
click at [359, 102] on div at bounding box center [356, 108] width 12 height 12
click at [355, 102] on div at bounding box center [356, 108] width 12 height 12
type input "1.05"
type input "1.08"
type input "5.50"
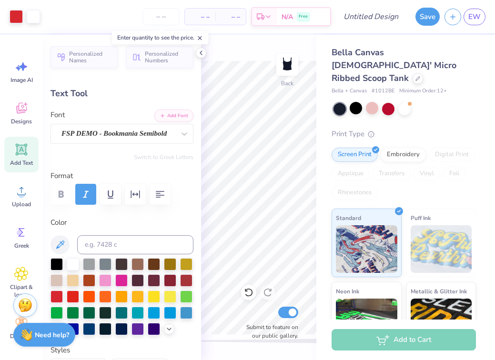
type input "1.06"
type input "0.97"
type input "5.44"
type input "1.05"
type input "1.08"
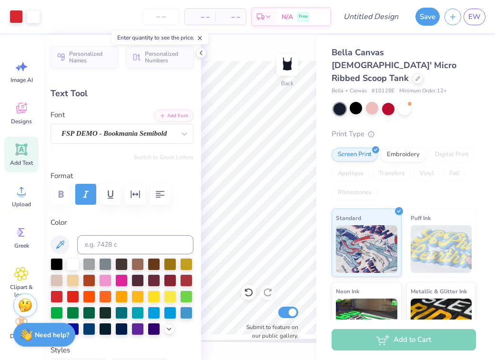
type input "5.40"
type input "1.01"
type input "1.04"
type input "5.45"
type input "1.06"
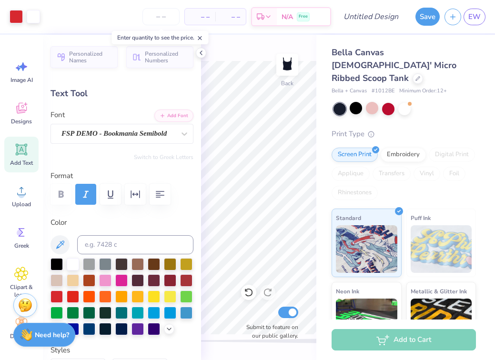
type input "0.97"
type input "5.60"
type input "1.05"
type input "1.08"
type input "5.50"
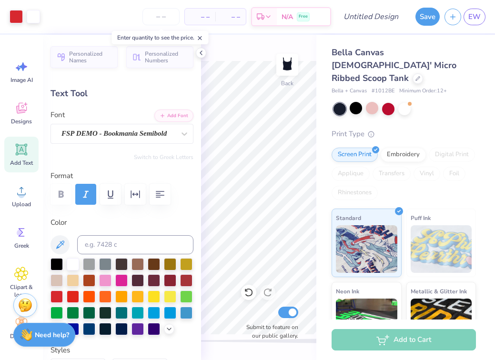
type input "1.01"
type input "1.04"
click at [384, 19] on input "Design Title" at bounding box center [382, 16] width 47 height 19
type input "I heart neshama tank top"
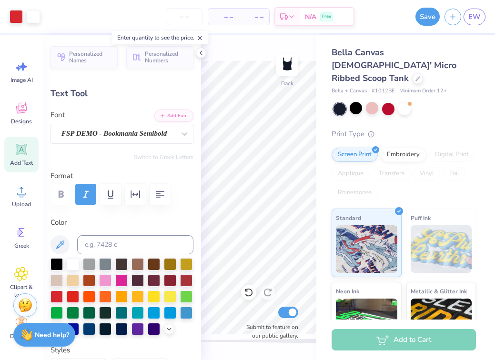
scroll to position [0, 0]
click at [422, 19] on button "Save" at bounding box center [427, 15] width 24 height 18
click at [291, 305] on div "Submit to feature on our public gallery." at bounding box center [269, 322] width 57 height 35
click at [289, 317] on input "Submit to feature on our public gallery." at bounding box center [288, 312] width 20 height 11
checkbox input "false"
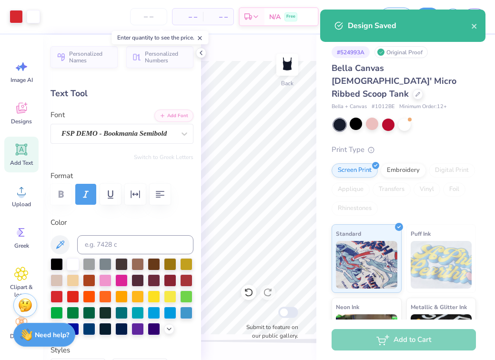
click at [478, 29] on div "Design Saved" at bounding box center [402, 26] width 165 height 32
click at [474, 25] on icon "close" at bounding box center [474, 26] width 5 height 5
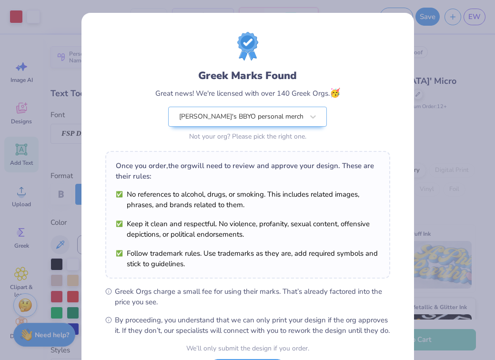
scroll to position [86, 0]
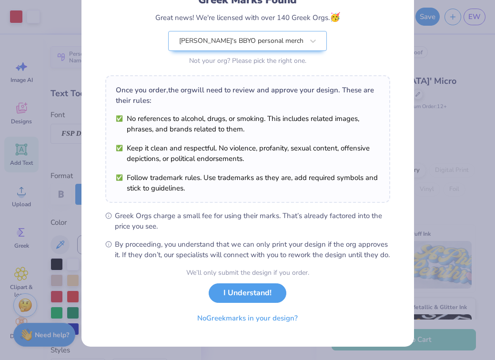
click at [238, 297] on button "I Understand!" at bounding box center [248, 293] width 78 height 20
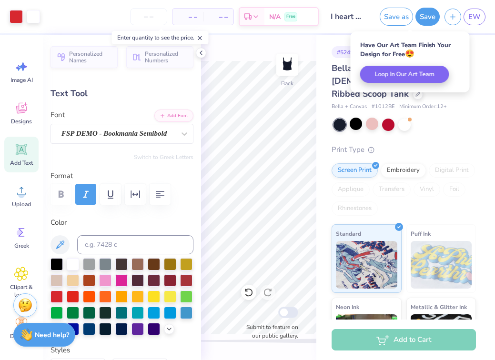
scroll to position [0, 0]
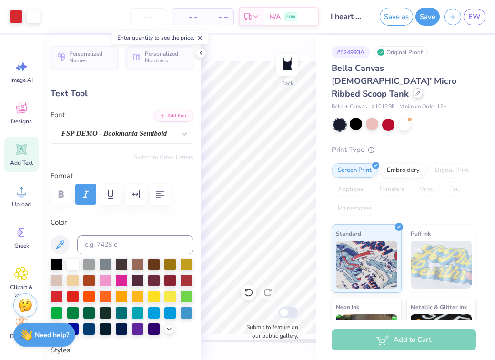
click at [413, 88] on div at bounding box center [418, 93] width 10 height 10
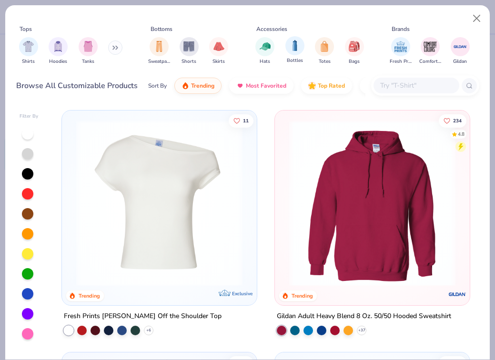
click at [300, 53] on div "Bottles" at bounding box center [294, 50] width 19 height 28
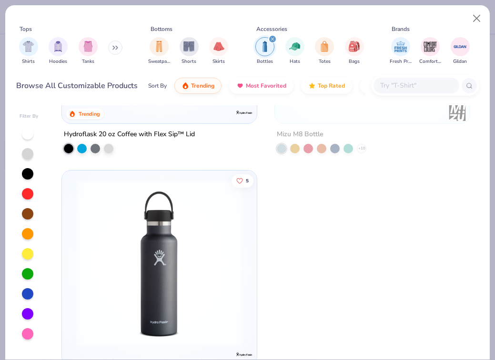
scroll to position [233, 0]
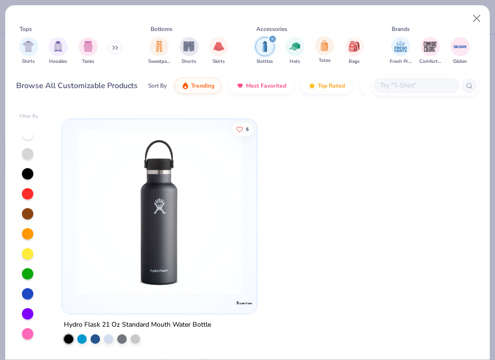
click at [328, 61] on span "Totes" at bounding box center [325, 60] width 12 height 7
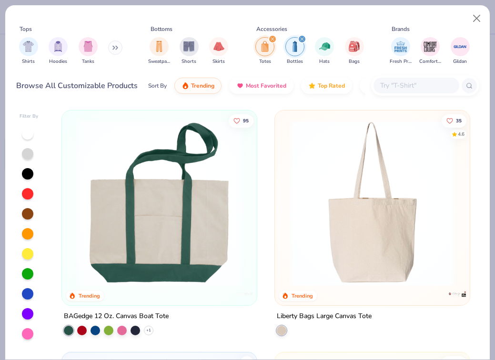
click at [272, 37] on div "filter for Totes" at bounding box center [272, 39] width 9 height 9
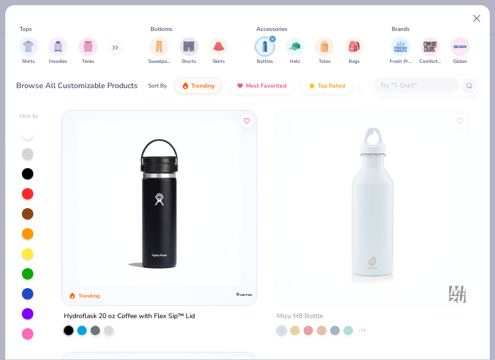
click at [271, 38] on icon "filter for Bottles" at bounding box center [273, 39] width 4 height 4
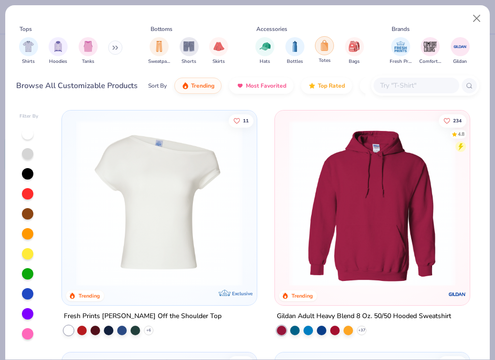
click at [325, 45] on img "filter for Totes" at bounding box center [324, 45] width 10 height 11
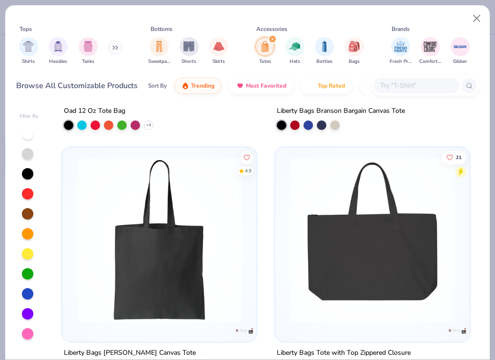
scroll to position [2627, 0]
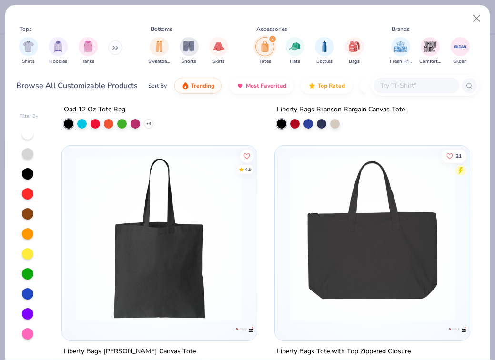
click at [270, 39] on div "filter for Totes" at bounding box center [272, 39] width 9 height 9
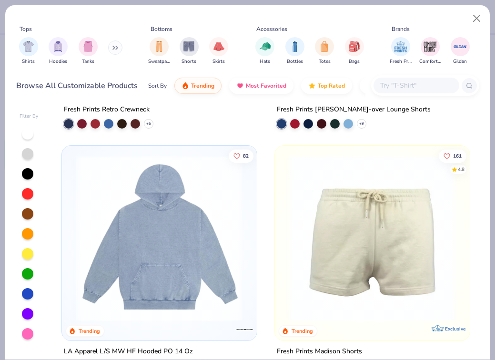
scroll to position [2412, 0]
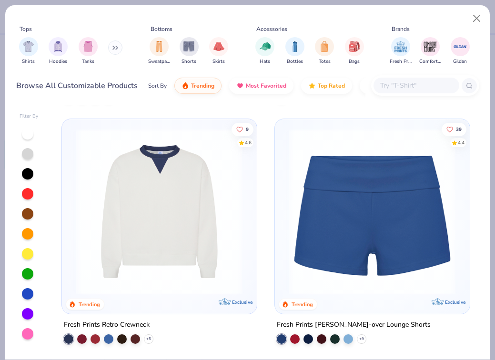
click at [200, 185] on img at bounding box center [159, 212] width 176 height 166
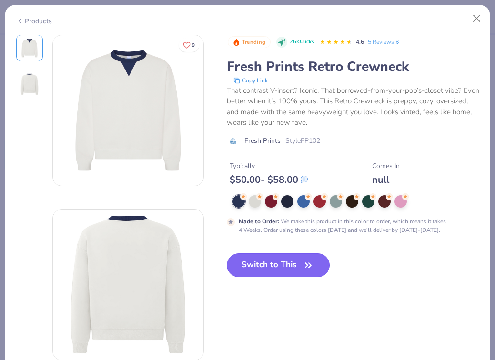
click at [296, 266] on button "Switch to This" at bounding box center [278, 265] width 103 height 24
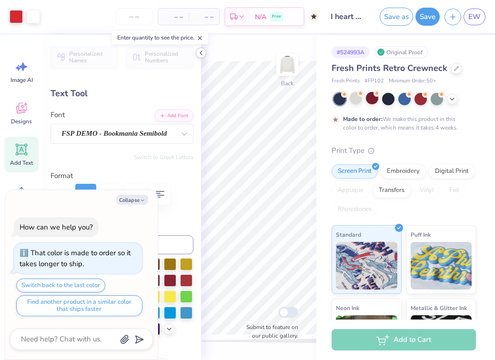
click at [199, 52] on icon at bounding box center [201, 53] width 8 height 8
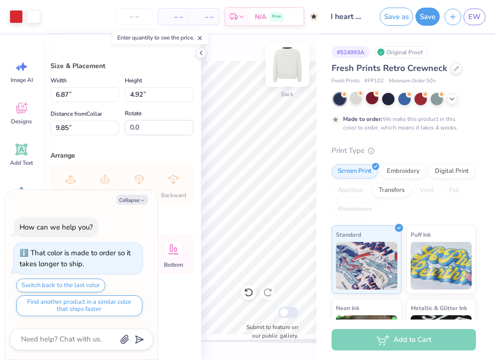
click at [296, 86] on div "Back" at bounding box center [287, 71] width 22 height 34
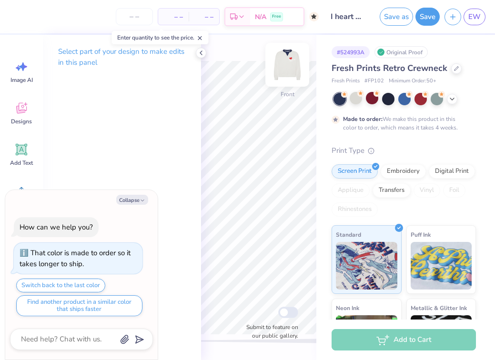
click at [287, 75] on img at bounding box center [287, 65] width 38 height 38
click at [198, 54] on icon at bounding box center [201, 53] width 8 height 8
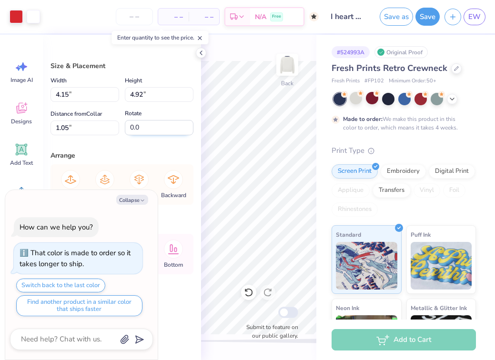
type textarea "x"
type input "0.50"
type textarea "x"
type input "0.55"
type textarea "x"
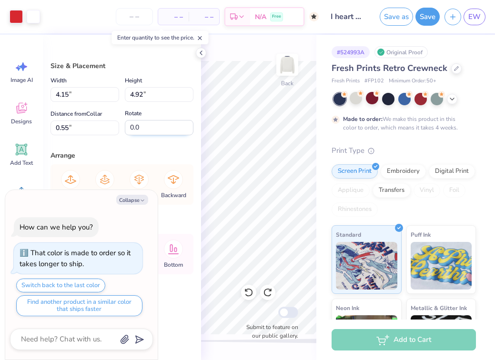
type input "0.65"
type textarea "x"
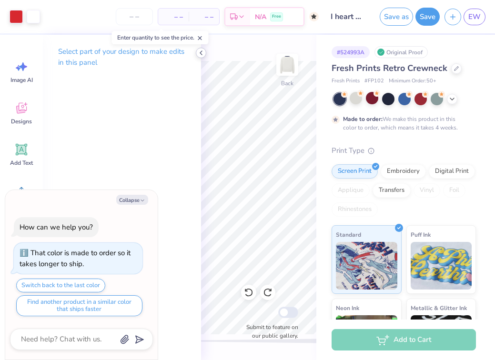
click at [199, 55] on icon at bounding box center [201, 53] width 8 height 8
click at [202, 49] on icon at bounding box center [201, 53] width 8 height 8
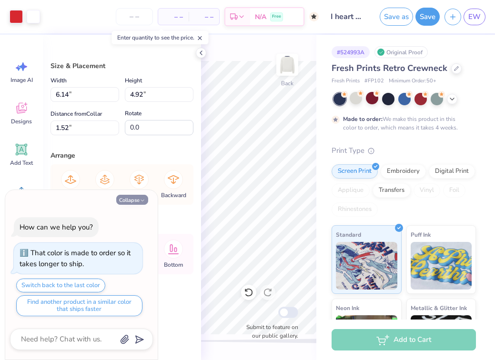
click at [130, 202] on button "Collapse" at bounding box center [132, 200] width 32 height 10
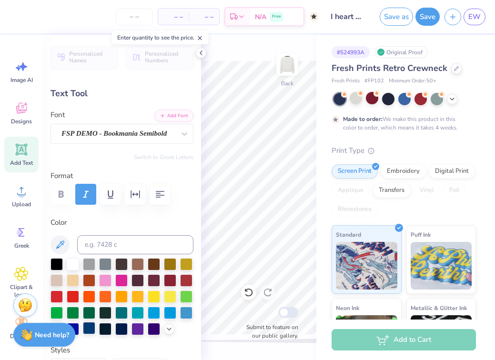
click at [88, 328] on div at bounding box center [89, 328] width 12 height 12
click at [95, 331] on div at bounding box center [89, 328] width 12 height 12
click at [90, 330] on div at bounding box center [89, 328] width 12 height 12
click at [90, 325] on div at bounding box center [89, 328] width 12 height 12
click at [88, 332] on div at bounding box center [89, 328] width 12 height 12
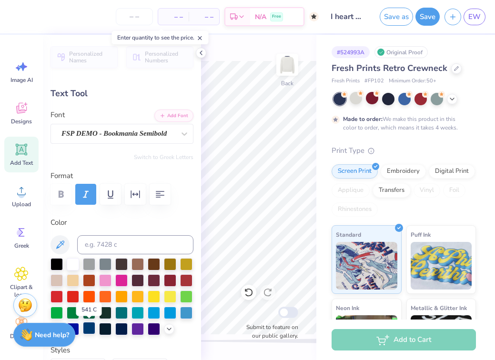
click at [88, 329] on div at bounding box center [89, 328] width 12 height 12
click at [90, 332] on div at bounding box center [89, 328] width 12 height 12
click at [90, 331] on div at bounding box center [89, 328] width 12 height 12
click at [86, 333] on div at bounding box center [89, 328] width 12 height 12
click at [86, 331] on div at bounding box center [89, 328] width 12 height 12
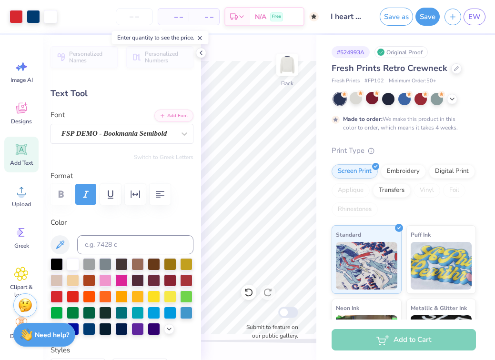
click at [316, 165] on div "# 524993A Original Proof Fresh Prints Retro Crewneck Fresh Prints # FP102 Minim…" at bounding box center [405, 238] width 179 height 406
click at [86, 330] on div at bounding box center [89, 328] width 12 height 12
click at [200, 50] on icon at bounding box center [201, 53] width 8 height 8
click at [200, 52] on icon at bounding box center [201, 53] width 8 height 8
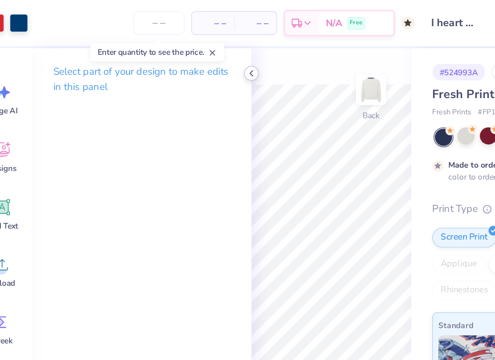
click at [200, 54] on icon at bounding box center [201, 53] width 8 height 8
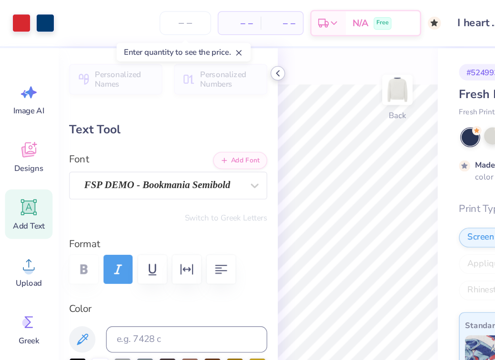
click at [199, 53] on icon at bounding box center [201, 53] width 8 height 8
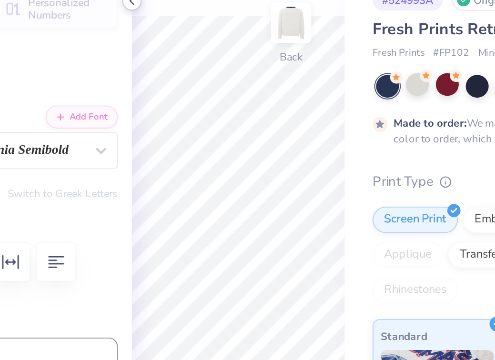
click at [201, 54] on icon at bounding box center [201, 53] width 8 height 8
click at [317, 162] on div "– – Per Item – – Total Est. Delivery N/A Free Design Title I heart neshama tank…" at bounding box center [247, 180] width 495 height 360
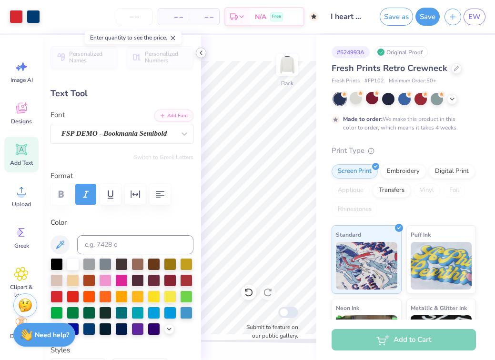
click at [205, 52] on div at bounding box center [201, 53] width 10 height 10
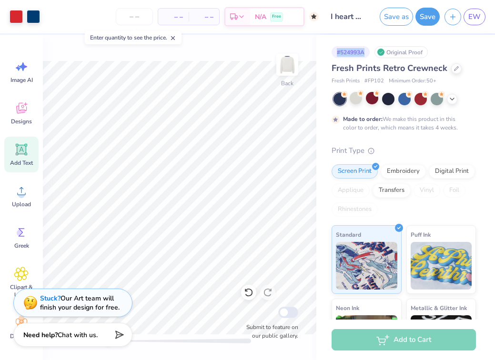
drag, startPoint x: 336, startPoint y: 49, endPoint x: 367, endPoint y: 50, distance: 31.4
click at [367, 50] on div "# 524993A" at bounding box center [351, 52] width 38 height 12
click at [435, 109] on div "Made to order: We make this product in this color to order, which means it take…" at bounding box center [404, 112] width 144 height 39
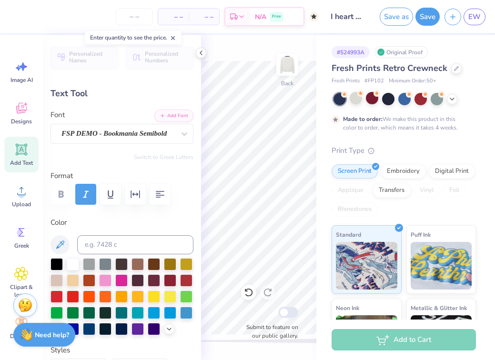
scroll to position [0, 1]
click at [89, 330] on div at bounding box center [89, 328] width 12 height 12
click at [202, 54] on polyline at bounding box center [201, 53] width 2 height 4
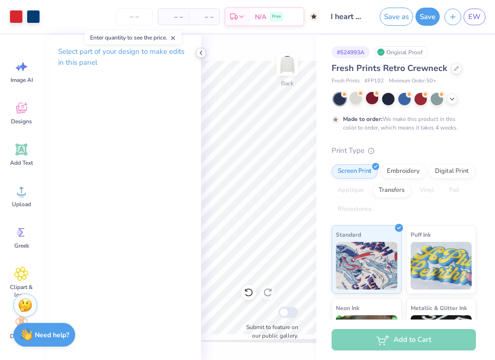
click at [203, 55] on icon at bounding box center [201, 53] width 8 height 8
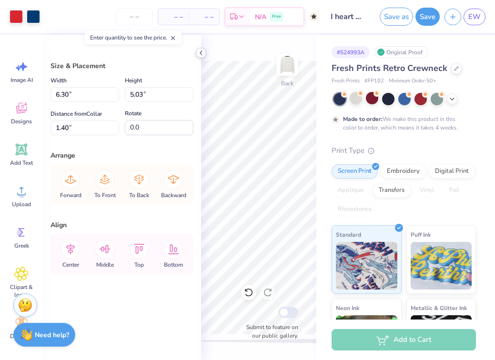
click at [203, 54] on icon at bounding box center [201, 53] width 8 height 8
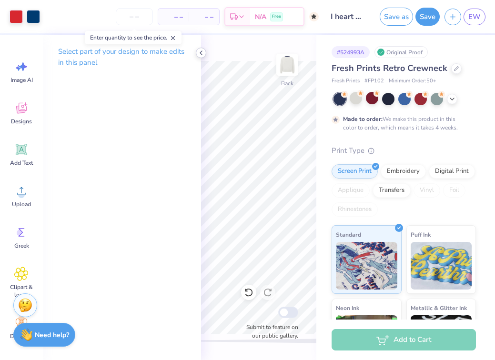
click at [204, 55] on icon at bounding box center [201, 53] width 8 height 8
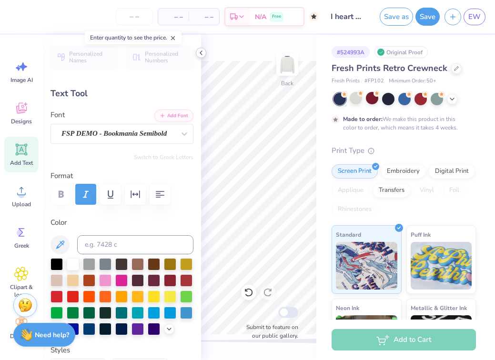
click at [199, 51] on icon at bounding box center [201, 53] width 8 height 8
click at [201, 52] on polyline at bounding box center [201, 53] width 2 height 4
click at [200, 53] on icon at bounding box center [201, 53] width 8 height 8
click at [199, 52] on icon at bounding box center [201, 53] width 8 height 8
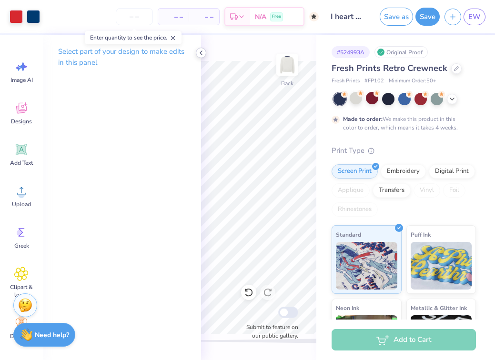
click at [199, 53] on icon at bounding box center [201, 53] width 8 height 8
click at [199, 52] on icon at bounding box center [201, 53] width 8 height 8
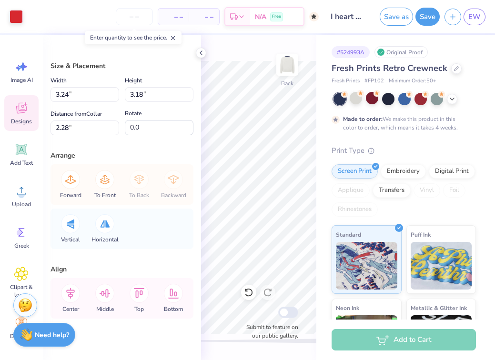
click at [17, 123] on span "Designs" at bounding box center [21, 122] width 21 height 8
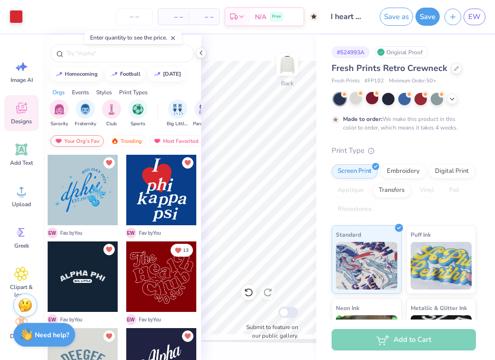
click at [65, 135] on div "Your Org's Fav" at bounding box center [77, 140] width 53 height 11
click at [65, 139] on div "Your Org's Fav" at bounding box center [77, 140] width 53 height 11
click at [229, 42] on div "Back Submit to feature on our public gallery." at bounding box center [258, 197] width 115 height 325
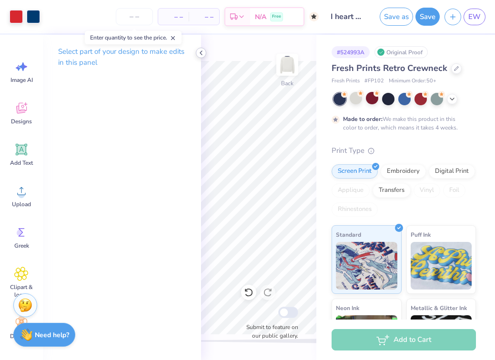
click at [197, 49] on div at bounding box center [201, 53] width 10 height 10
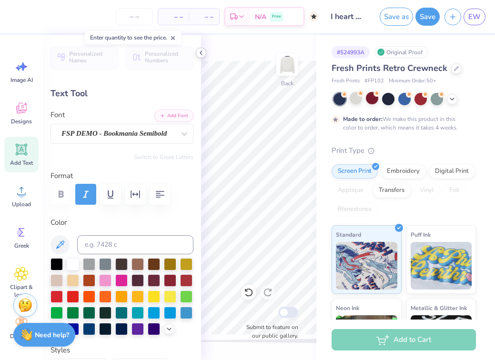
click at [202, 51] on polyline at bounding box center [201, 53] width 2 height 4
click at [200, 52] on polyline at bounding box center [201, 53] width 2 height 4
click at [201, 54] on polyline at bounding box center [201, 53] width 2 height 4
click at [203, 51] on icon at bounding box center [201, 53] width 8 height 8
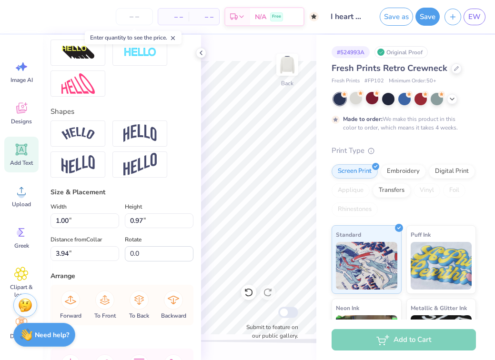
scroll to position [353, 0]
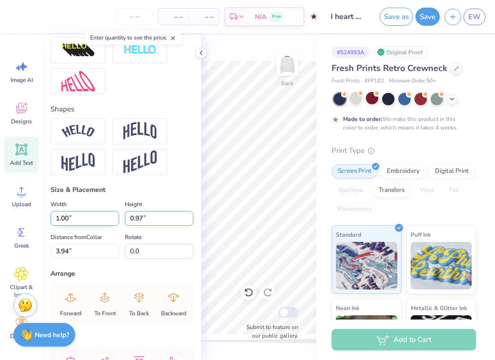
drag, startPoint x: 148, startPoint y: 218, endPoint x: 108, endPoint y: 219, distance: 40.0
click at [108, 219] on div "Width 1.00 1.00 " Height 0.97 0.97 "" at bounding box center [122, 212] width 143 height 27
drag, startPoint x: 90, startPoint y: 222, endPoint x: 80, endPoint y: 222, distance: 10.0
click at [80, 222] on input "1.30" at bounding box center [85, 218] width 69 height 15
drag, startPoint x: 115, startPoint y: 217, endPoint x: 82, endPoint y: 219, distance: 32.9
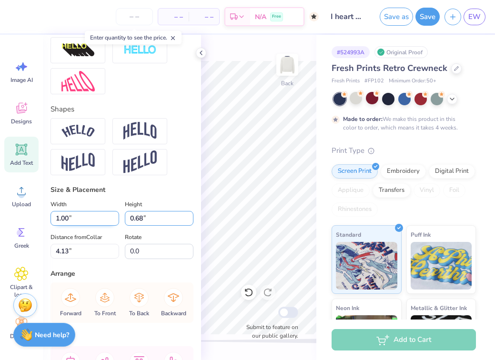
click at [82, 219] on div "Width 1.00 1.00 " Height 0.68 0.68 "" at bounding box center [122, 212] width 143 height 27
drag, startPoint x: 78, startPoint y: 215, endPoint x: 52, endPoint y: 216, distance: 25.3
click at [52, 216] on input "0.90" at bounding box center [85, 218] width 69 height 15
drag, startPoint x: 121, startPoint y: 218, endPoint x: 113, endPoint y: 218, distance: 7.1
click at [113, 218] on div "Width 1.00 1.00 " Height 0.97 0.97 "" at bounding box center [122, 212] width 143 height 27
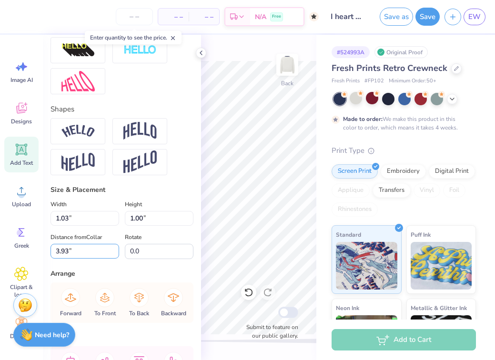
drag, startPoint x: 91, startPoint y: 255, endPoint x: 41, endPoint y: 254, distance: 49.6
click at [41, 254] on div "– – Per Item – – Total Est. Delivery N/A Free Design Title I heart neshama tank…" at bounding box center [247, 180] width 495 height 360
drag, startPoint x: 75, startPoint y: 253, endPoint x: 23, endPoint y: 255, distance: 51.5
click at [23, 255] on div "– – Per Item – – Total Est. Delivery N/A Free Design Title I heart neshama tank…" at bounding box center [247, 180] width 495 height 360
drag, startPoint x: 82, startPoint y: 256, endPoint x: 37, endPoint y: 252, distance: 45.9
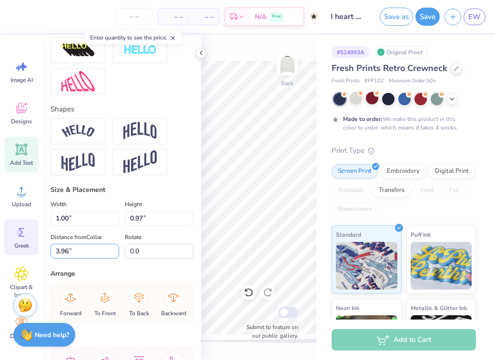
click at [37, 253] on div "– – Per Item – – Total Est. Delivery N/A Free Design Title I heart neshama tank…" at bounding box center [247, 180] width 495 height 360
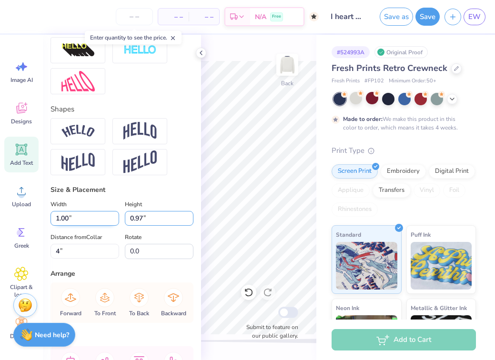
drag, startPoint x: 155, startPoint y: 214, endPoint x: 111, endPoint y: 215, distance: 44.3
click at [111, 215] on div "Width 1.00 1.00 " Height 0.97 0.97 "" at bounding box center [122, 212] width 143 height 27
drag, startPoint x: 83, startPoint y: 217, endPoint x: 6, endPoint y: 218, distance: 76.7
click at [6, 218] on div "– – Per Item – – Total Est. Delivery N/A Free Design Title I heart neshama tank…" at bounding box center [247, 180] width 495 height 360
click at [117, 216] on div "Width 1.00 1.00 " Height 0.76 0.76 "" at bounding box center [122, 212] width 143 height 27
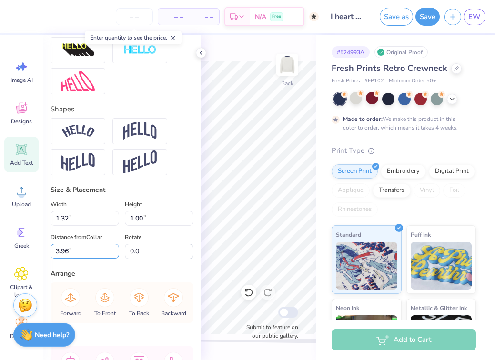
drag, startPoint x: 91, startPoint y: 255, endPoint x: 44, endPoint y: 244, distance: 48.4
click at [44, 244] on div "Personalized Names Personalized Numbers Text Tool Add Font Font FSP DEMO - Book…" at bounding box center [122, 197] width 158 height 325
drag, startPoint x: 84, startPoint y: 222, endPoint x: 20, endPoint y: 230, distance: 65.2
click at [20, 230] on div "– – Per Item – – Total Est. Delivery N/A Free Design Title I heart neshama tank…" at bounding box center [247, 180] width 495 height 360
drag, startPoint x: 81, startPoint y: 218, endPoint x: 149, endPoint y: 214, distance: 67.8
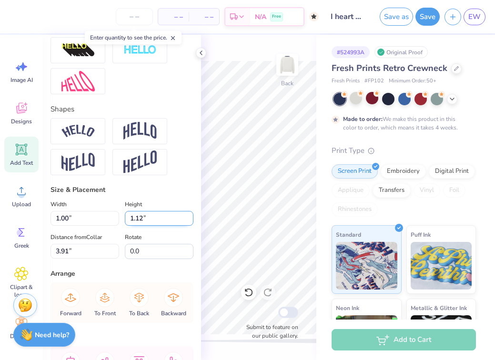
click at [149, 214] on input "1.12" at bounding box center [159, 218] width 69 height 15
click at [107, 245] on input "3.91" at bounding box center [85, 251] width 69 height 15
drag, startPoint x: 88, startPoint y: 255, endPoint x: 41, endPoint y: 255, distance: 46.7
click at [41, 255] on div "– – Per Item – – Total Est. Delivery N/A Free Design Title I heart neshama tank…" at bounding box center [247, 180] width 495 height 360
click at [87, 218] on input "1.02" at bounding box center [85, 218] width 69 height 15
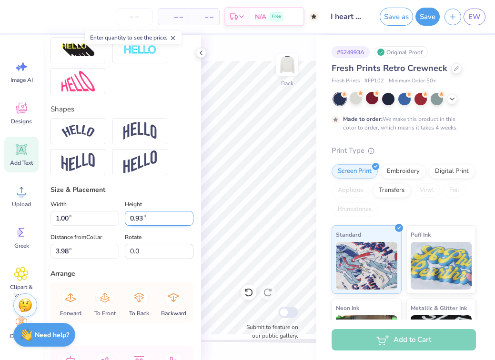
drag, startPoint x: 155, startPoint y: 210, endPoint x: 190, endPoint y: 222, distance: 36.6
click at [191, 222] on div "Height 0.93 0.93 "" at bounding box center [159, 212] width 69 height 27
click at [88, 249] on input "3.94" at bounding box center [85, 251] width 69 height 15
drag, startPoint x: 81, startPoint y: 249, endPoint x: 27, endPoint y: 250, distance: 54.3
click at [27, 250] on div "– – Per Item – – Total Est. Delivery N/A Free Design Title I heart neshama tank…" at bounding box center [247, 180] width 495 height 360
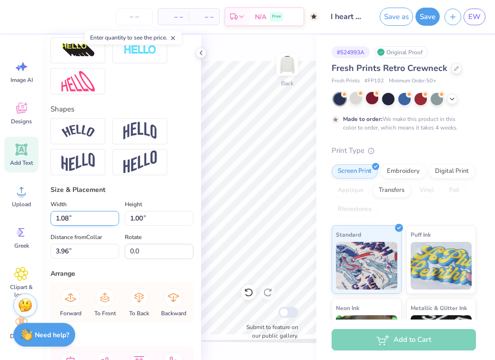
drag, startPoint x: 79, startPoint y: 225, endPoint x: 85, endPoint y: 215, distance: 11.9
click at [85, 215] on div "Width 1.08 1.08 " Height 1.00 1.00 " Distance from Collar 3.96 3.96 " Rotate 0.0" at bounding box center [122, 229] width 143 height 61
drag, startPoint x: 85, startPoint y: 215, endPoint x: 43, endPoint y: 215, distance: 41.5
click at [43, 215] on div "Personalized Names Personalized Numbers Text Tool Add Font Font FSP DEMO - Book…" at bounding box center [122, 197] width 158 height 325
drag, startPoint x: 70, startPoint y: 247, endPoint x: 47, endPoint y: 248, distance: 22.9
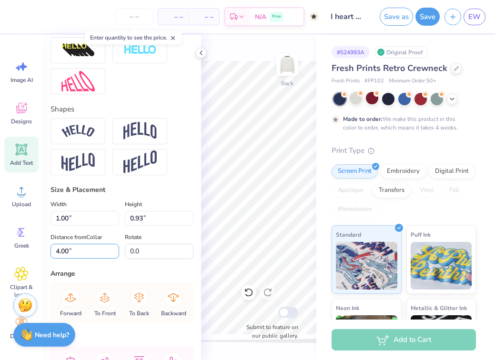
click at [47, 248] on div "Personalized Names Personalized Numbers Text Tool Add Font Font FSP DEMO - Book…" at bounding box center [122, 197] width 158 height 325
click at [145, 221] on input "0.93" at bounding box center [159, 218] width 69 height 15
drag, startPoint x: 154, startPoint y: 219, endPoint x: 62, endPoint y: 224, distance: 92.6
click at [62, 224] on div "Width 1.00 1.00 " Height 0.93 0.93 "" at bounding box center [122, 212] width 143 height 27
click at [69, 218] on input "1.08" at bounding box center [85, 218] width 69 height 15
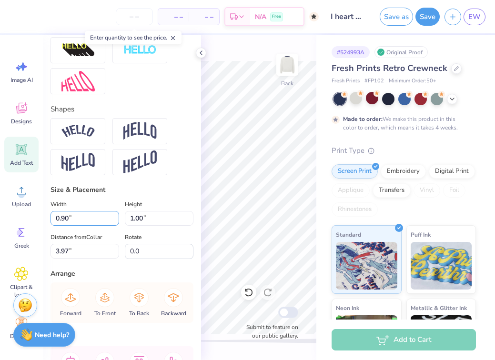
drag, startPoint x: 98, startPoint y: 222, endPoint x: 0, endPoint y: 228, distance: 98.3
click at [0, 228] on div "– – Per Item – – Total Est. Delivery N/A Free Design Title I heart neshama tank…" at bounding box center [247, 180] width 495 height 360
click at [61, 244] on input "3.97" at bounding box center [85, 251] width 69 height 15
drag, startPoint x: 151, startPoint y: 218, endPoint x: 71, endPoint y: 219, distance: 79.6
click at [71, 219] on div "Width 1.00 1.00 " Height 1.12 1.12 "" at bounding box center [122, 212] width 143 height 27
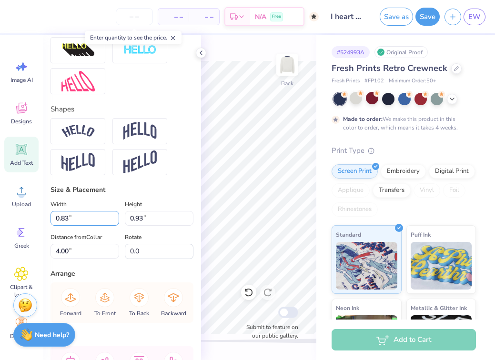
drag, startPoint x: 73, startPoint y: 220, endPoint x: 47, endPoint y: 218, distance: 26.2
click at [47, 218] on div "Personalized Names Personalized Numbers Text Tool Add Font Font FSP DEMO - Book…" at bounding box center [122, 197] width 158 height 325
drag, startPoint x: 157, startPoint y: 219, endPoint x: 120, endPoint y: 222, distance: 37.3
click at [120, 222] on div "Width 0.83 0.83 " Height 0.93 0.93 "" at bounding box center [122, 212] width 143 height 27
drag, startPoint x: 153, startPoint y: 222, endPoint x: 111, endPoint y: 205, distance: 46.2
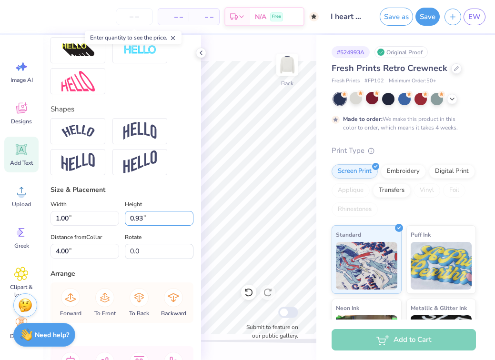
click at [111, 205] on div "Width 1.00 1.00 " Height 0.93 0.93 "" at bounding box center [122, 212] width 143 height 27
drag, startPoint x: 69, startPoint y: 251, endPoint x: 37, endPoint y: 255, distance: 31.7
click at [37, 255] on div "– – Per Item – – Total Est. Delivery N/A Free Design Title I heart neshama tank…" at bounding box center [247, 180] width 495 height 360
drag, startPoint x: 159, startPoint y: 220, endPoint x: 107, endPoint y: 223, distance: 52.0
click at [107, 223] on div "Width 1.19 1.19 " Height 0.95 0.95 "" at bounding box center [122, 212] width 143 height 27
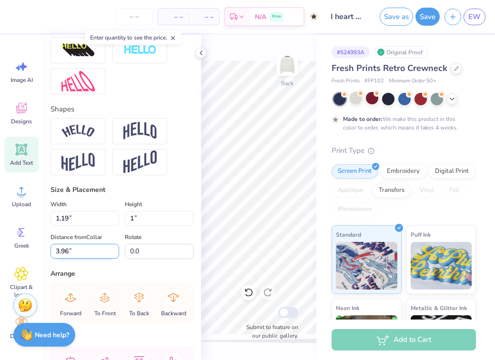
click at [97, 253] on input "3.96" at bounding box center [85, 251] width 69 height 15
drag, startPoint x: 96, startPoint y: 253, endPoint x: 43, endPoint y: 257, distance: 53.6
click at [42, 257] on div "– – Per Item – – Total Est. Delivery N/A Free Design Title I heart neshama tank…" at bounding box center [247, 180] width 495 height 360
drag, startPoint x: 77, startPoint y: 249, endPoint x: 35, endPoint y: 253, distance: 42.1
click at [35, 253] on div "– – Per Item – – Total Est. Delivery N/A Free Design Title I heart neshama tank…" at bounding box center [247, 180] width 495 height 360
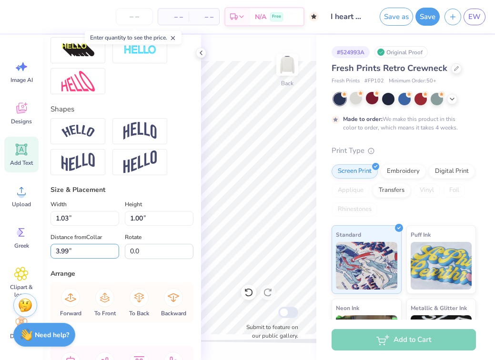
drag, startPoint x: 91, startPoint y: 258, endPoint x: 36, endPoint y: 255, distance: 54.4
click at [36, 255] on div "– – Per Item – – Total Est. Delivery N/A Free Design Title I heart neshama tank…" at bounding box center [247, 180] width 495 height 360
drag, startPoint x: 75, startPoint y: 253, endPoint x: 35, endPoint y: 252, distance: 40.0
click at [35, 253] on div "– – Per Item – – Total Est. Delivery N/A Free Design Title I heart neshama tank…" at bounding box center [247, 180] width 495 height 360
drag, startPoint x: 72, startPoint y: 247, endPoint x: 38, endPoint y: 251, distance: 35.0
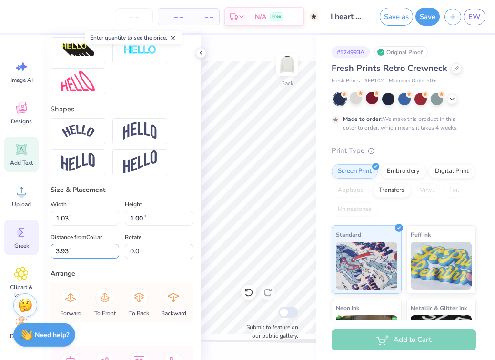
click at [38, 251] on div "– – Per Item – – Total Est. Delivery N/A Free Design Title I heart neshama tank…" at bounding box center [247, 180] width 495 height 360
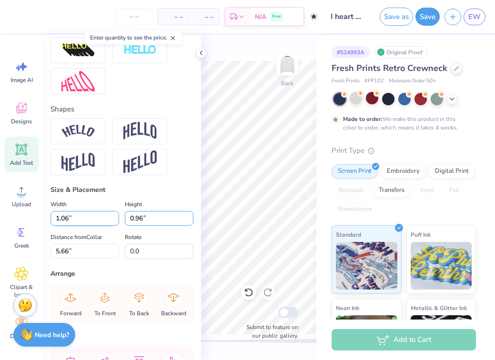
drag, startPoint x: 153, startPoint y: 221, endPoint x: 87, endPoint y: 222, distance: 65.8
click at [87, 222] on div "Width 1.06 1.06 " Height 0.96 0.96 "" at bounding box center [122, 212] width 143 height 27
drag, startPoint x: 80, startPoint y: 253, endPoint x: 52, endPoint y: 253, distance: 28.1
click at [52, 253] on input "5.64" at bounding box center [85, 251] width 69 height 15
drag, startPoint x: 155, startPoint y: 215, endPoint x: 89, endPoint y: 221, distance: 66.9
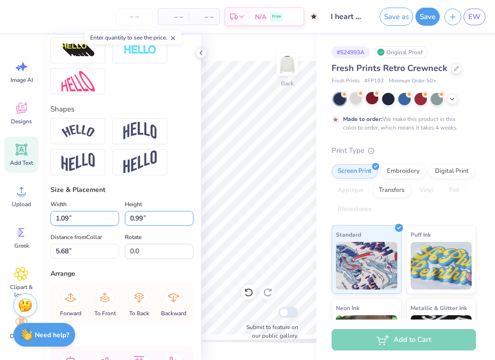
click at [89, 221] on div "Width 1.09 1.09 " Height 0.99 0.99 "" at bounding box center [122, 212] width 143 height 27
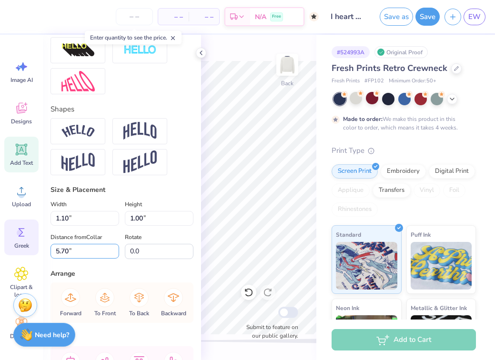
drag, startPoint x: 84, startPoint y: 248, endPoint x: 24, endPoint y: 246, distance: 60.6
click at [24, 246] on div "– – Per Item – – Total Est. Delivery N/A Free Design Title I heart neshama tank…" at bounding box center [247, 180] width 495 height 360
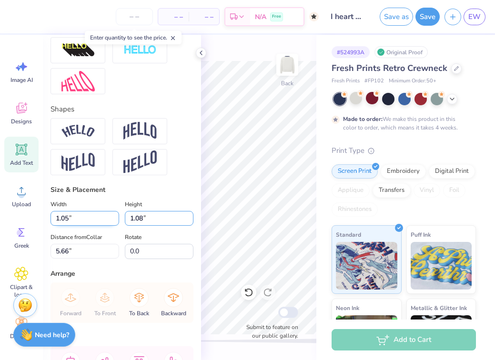
drag, startPoint x: 150, startPoint y: 214, endPoint x: 101, endPoint y: 214, distance: 49.1
click at [101, 214] on div "Width 1.05 1.05 " Height 1.08 1.08 "" at bounding box center [122, 212] width 143 height 27
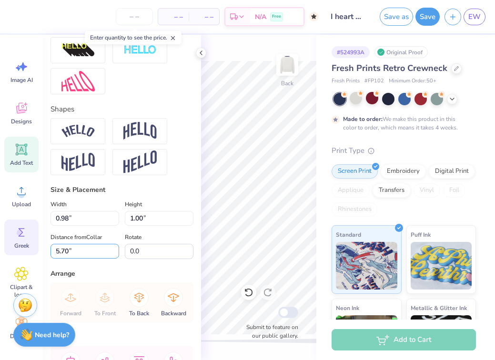
drag, startPoint x: 95, startPoint y: 249, endPoint x: 38, endPoint y: 245, distance: 57.3
click at [38, 245] on div "– – Per Item – – Total Est. Delivery N/A Free Design Title I heart neshama tank…" at bounding box center [247, 180] width 495 height 360
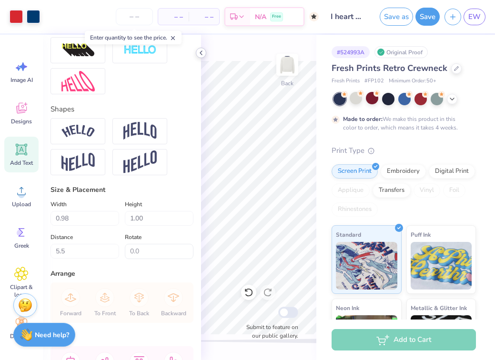
click at [199, 53] on icon at bounding box center [201, 53] width 8 height 8
click at [201, 54] on icon at bounding box center [201, 53] width 8 height 8
click at [198, 54] on icon at bounding box center [201, 53] width 8 height 8
click at [200, 54] on icon at bounding box center [201, 53] width 8 height 8
click at [200, 49] on icon at bounding box center [201, 53] width 8 height 8
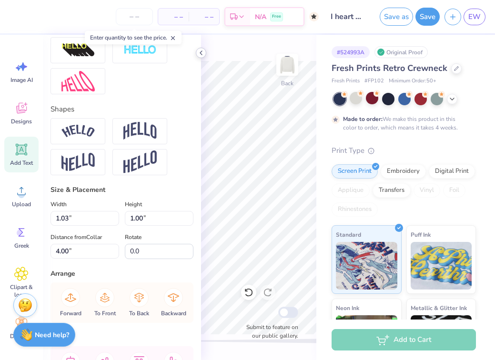
click at [200, 51] on icon at bounding box center [201, 53] width 8 height 8
click at [203, 52] on icon at bounding box center [201, 53] width 8 height 8
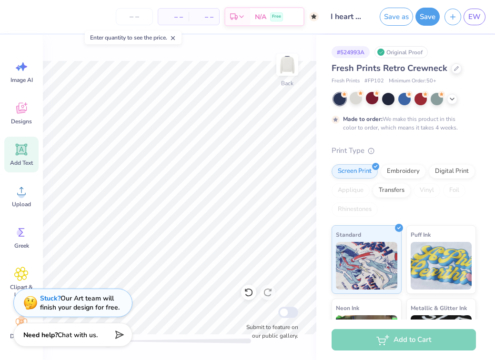
click at [213, 57] on div "Back Submit to feature on our public gallery." at bounding box center [179, 197] width 273 height 325
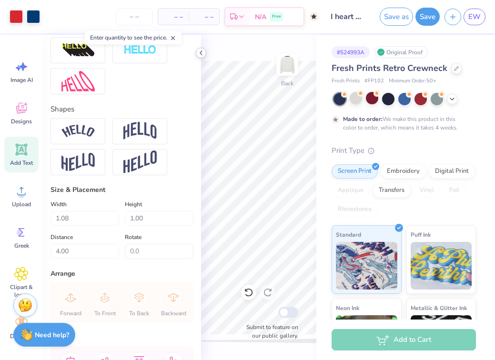
click at [198, 51] on icon at bounding box center [201, 53] width 8 height 8
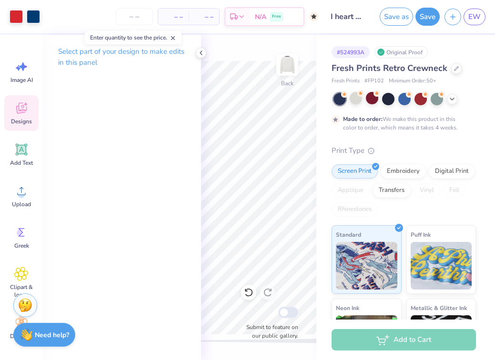
click at [26, 120] on span "Designs" at bounding box center [21, 122] width 21 height 8
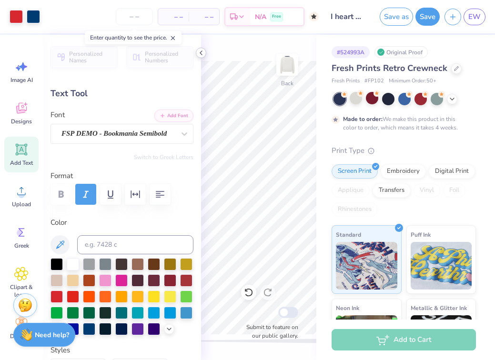
click at [199, 54] on icon at bounding box center [201, 53] width 8 height 8
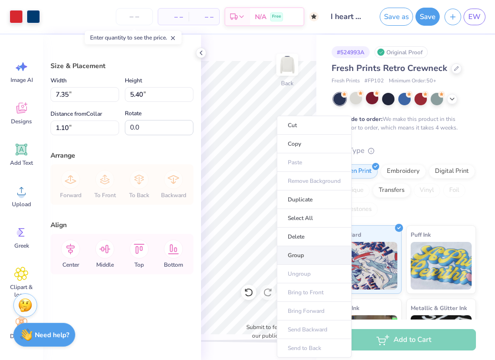
click at [287, 259] on li "Group" at bounding box center [314, 255] width 75 height 19
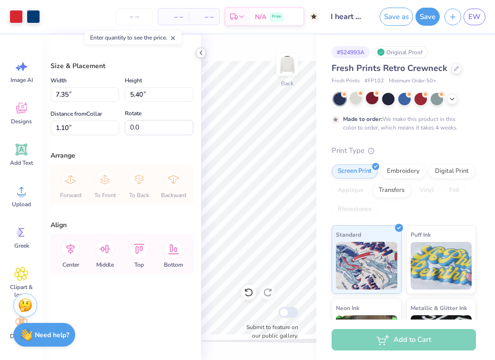
click at [200, 53] on icon at bounding box center [201, 53] width 8 height 8
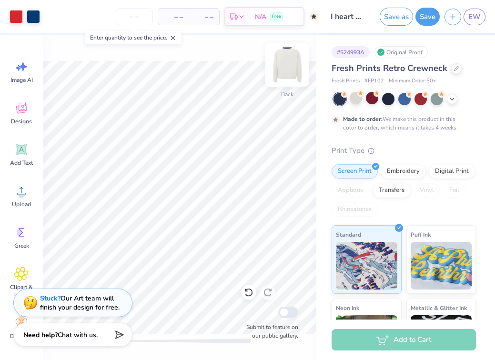
click at [284, 64] on img at bounding box center [287, 65] width 38 height 38
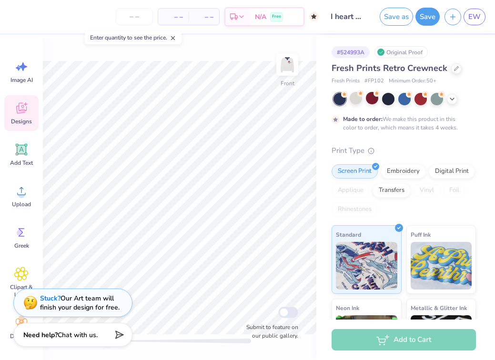
click at [21, 117] on div "Designs" at bounding box center [21, 113] width 34 height 36
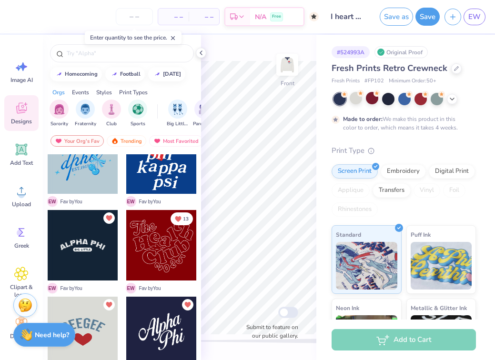
scroll to position [0, 0]
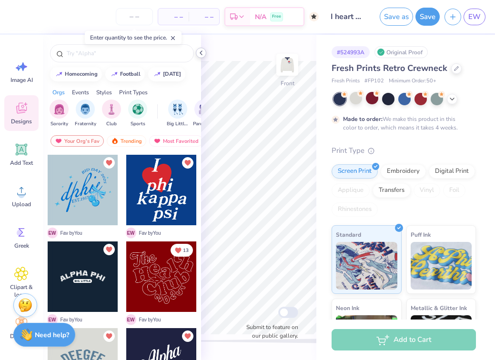
click at [199, 51] on icon at bounding box center [201, 53] width 8 height 8
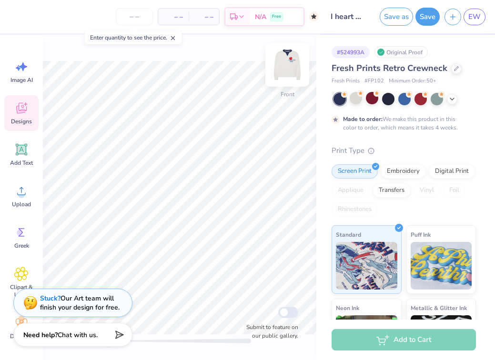
click at [286, 76] on img at bounding box center [287, 65] width 38 height 38
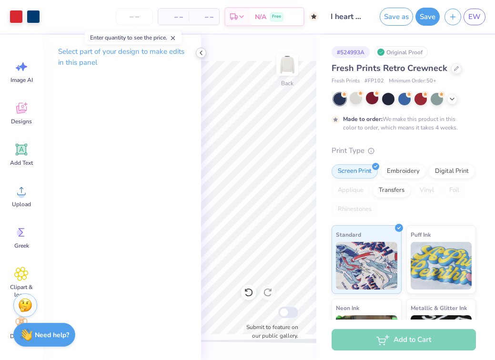
click at [200, 53] on icon at bounding box center [201, 53] width 8 height 8
click at [200, 51] on icon at bounding box center [201, 53] width 8 height 8
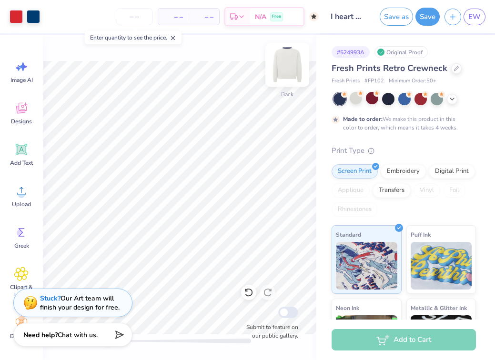
click at [287, 77] on img at bounding box center [287, 65] width 38 height 38
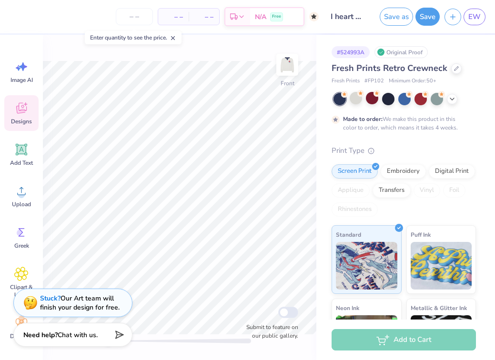
click at [14, 116] on div "Designs" at bounding box center [21, 113] width 34 height 36
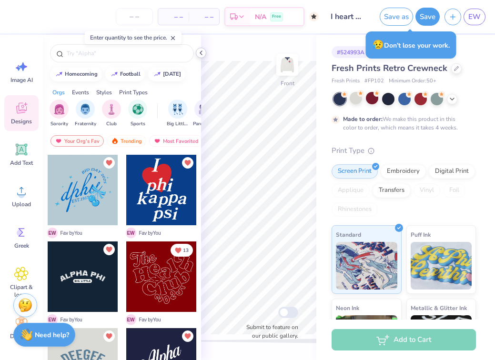
click at [198, 51] on icon at bounding box center [201, 53] width 8 height 8
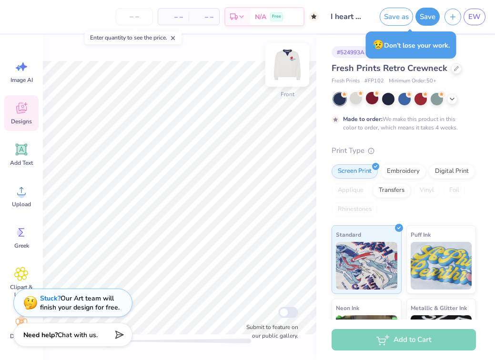
click at [288, 63] on img at bounding box center [287, 65] width 38 height 38
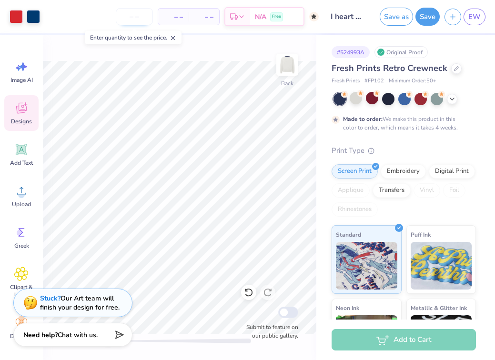
click at [142, 16] on input "number" at bounding box center [134, 16] width 37 height 17
click at [176, 34] on span at bounding box center [173, 37] width 7 height 9
click at [135, 18] on input "number" at bounding box center [134, 16] width 37 height 17
click at [138, 18] on input "number" at bounding box center [134, 16] width 37 height 17
drag, startPoint x: 143, startPoint y: 18, endPoint x: 130, endPoint y: 16, distance: 13.9
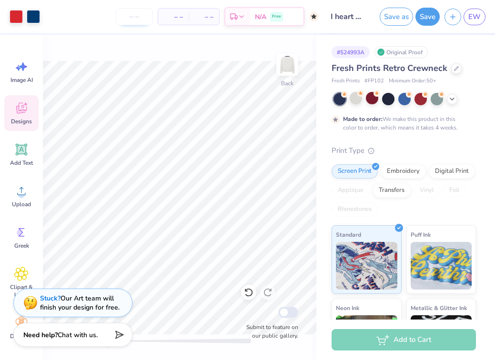
click at [130, 17] on input "number" at bounding box center [134, 16] width 37 height 17
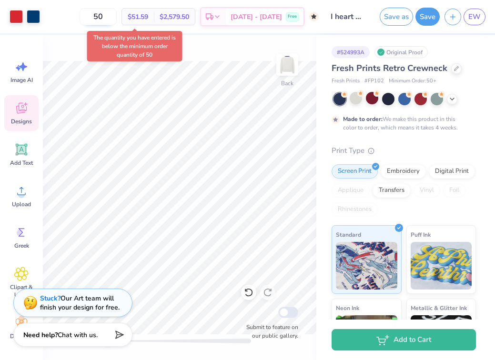
click at [117, 19] on input "50" at bounding box center [98, 16] width 37 height 17
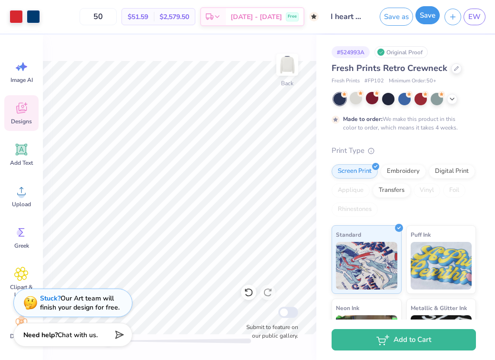
click at [426, 16] on button "Save" at bounding box center [427, 15] width 24 height 18
